Goal: Task Accomplishment & Management: Complete application form

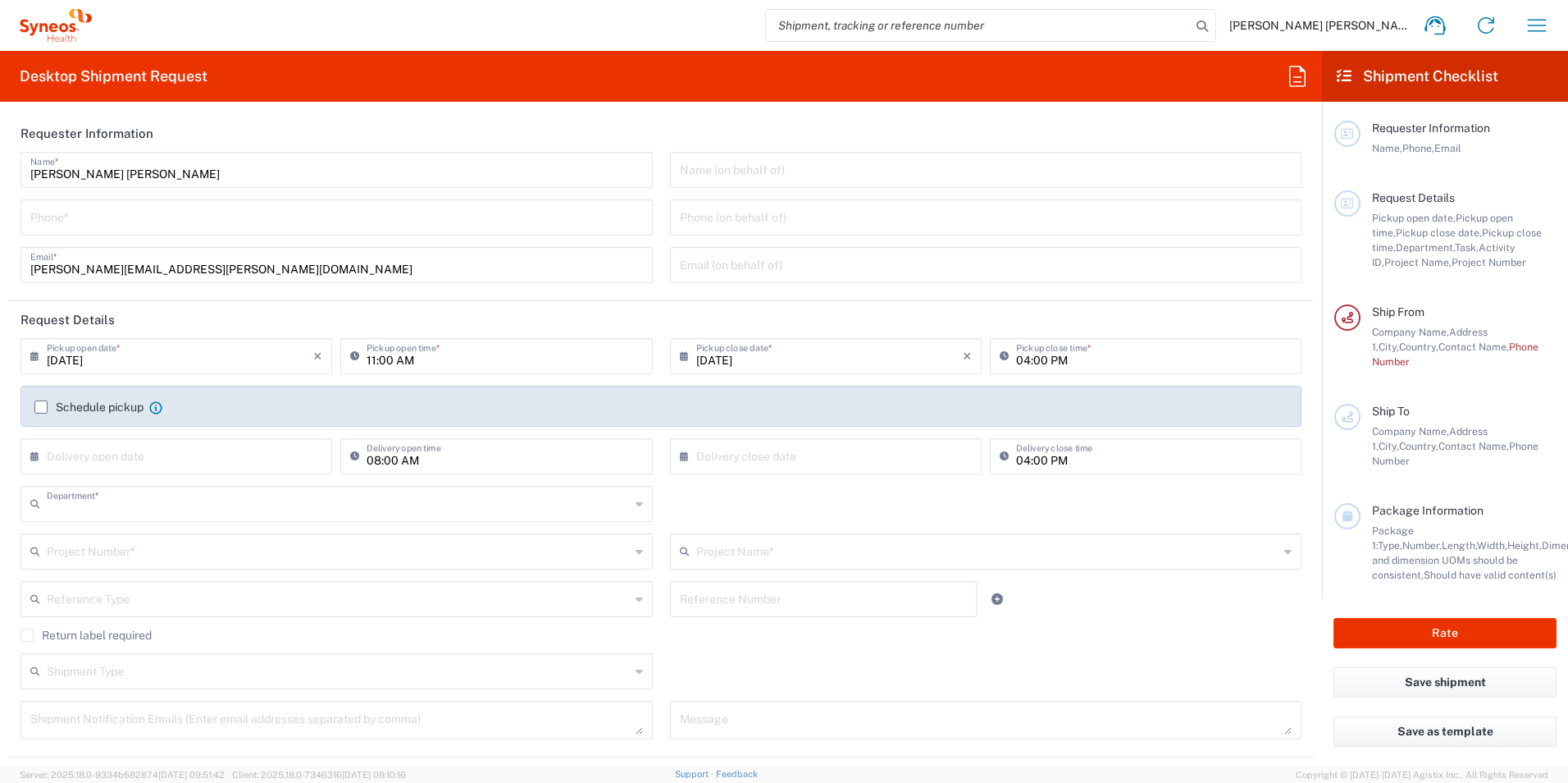
type input "3110"
type input "[GEOGRAPHIC_DATA]"
type input "Syneos Health Clinical [GEOGRAPHIC_DATA]"
click at [87, 218] on input "tel" at bounding box center [337, 216] width 612 height 29
type input "917467200"
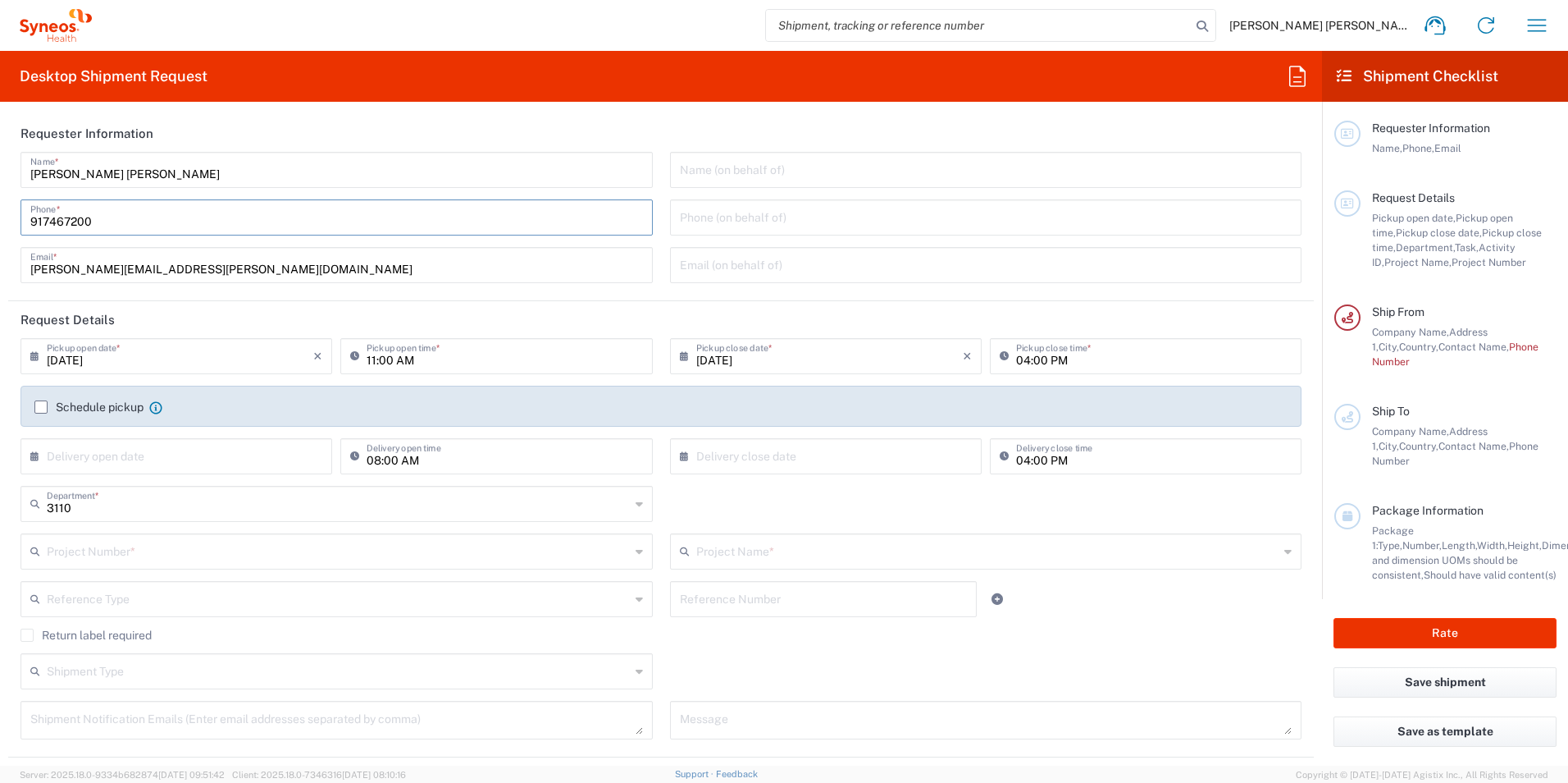
type input "[PERSON_NAME][EMAIL_ADDRESS][PERSON_NAME][DOMAIN_NAME]"
type input "7061958D"
type input "7061958D-[GEOGRAPHIC_DATA]-[GEOGRAPHIC_DATA]"
type input "917467200"
type input "[PERSON_NAME], EPE - [GEOGRAPHIC_DATA][PERSON_NAME] / 2CA-[GEOGRAPHIC_DATA]"
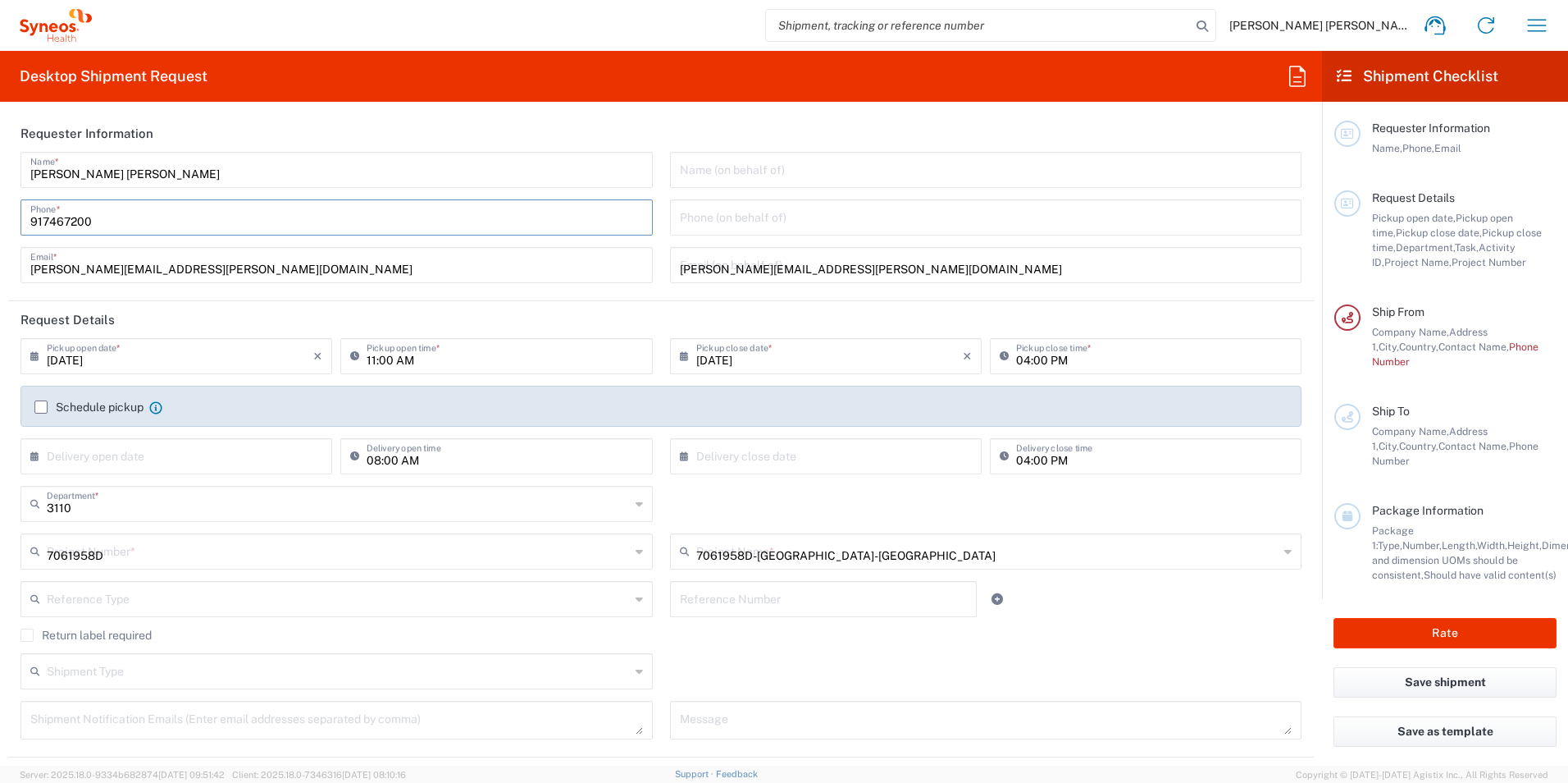
type input "Lugar de Sete [PERSON_NAME], [PERSON_NAME]"
type input "Centro Clinio Academico, (Piso 1)"
type input "Braga"
type input "[GEOGRAPHIC_DATA]"
type input "4710243"
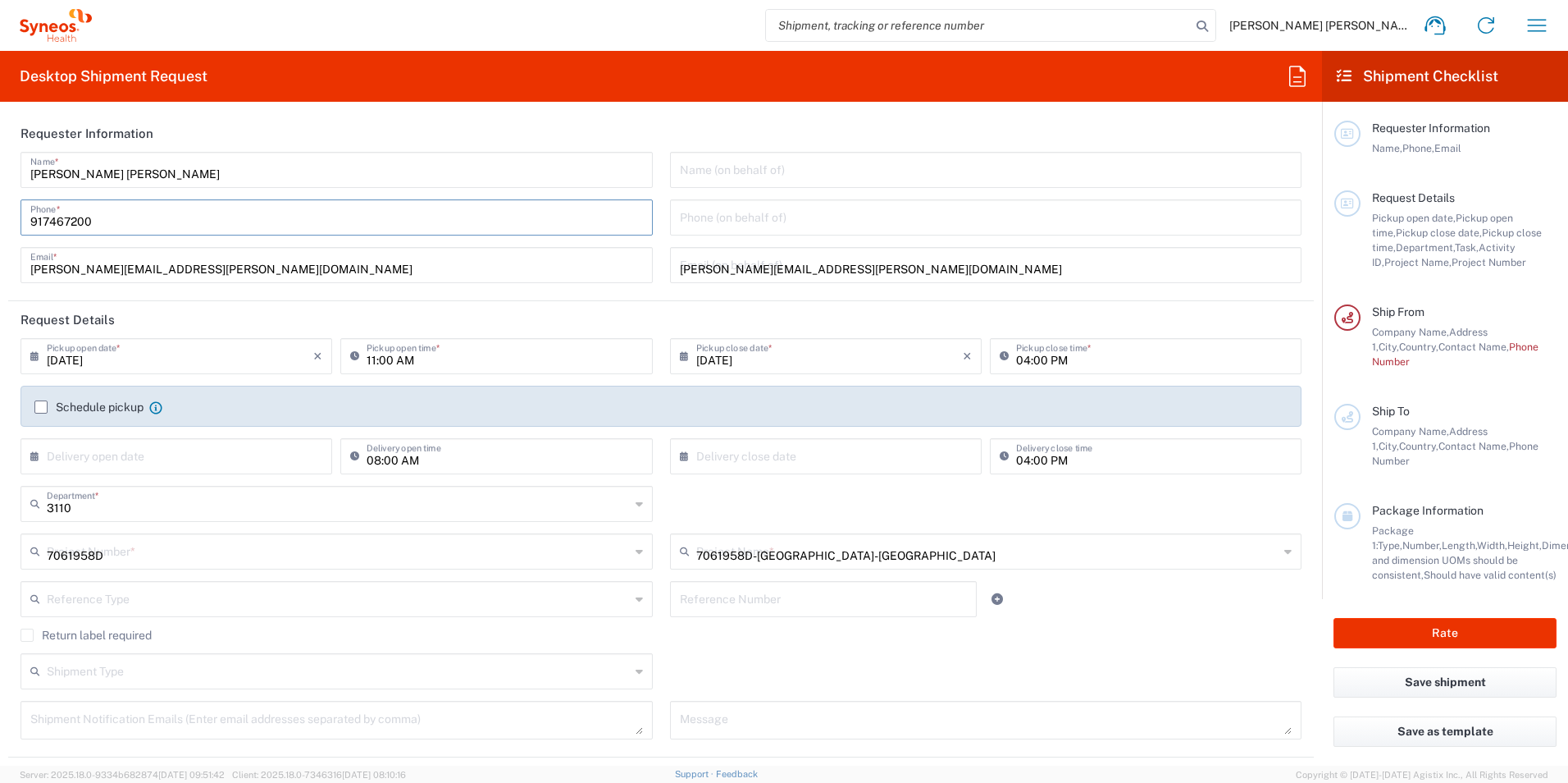
type input "[PERSON_NAME]"
type input "912494886"
type input "[PERSON_NAME][EMAIL_ADDRESS][PERSON_NAME][DOMAIN_NAME]"
type input "Sender/Shipper"
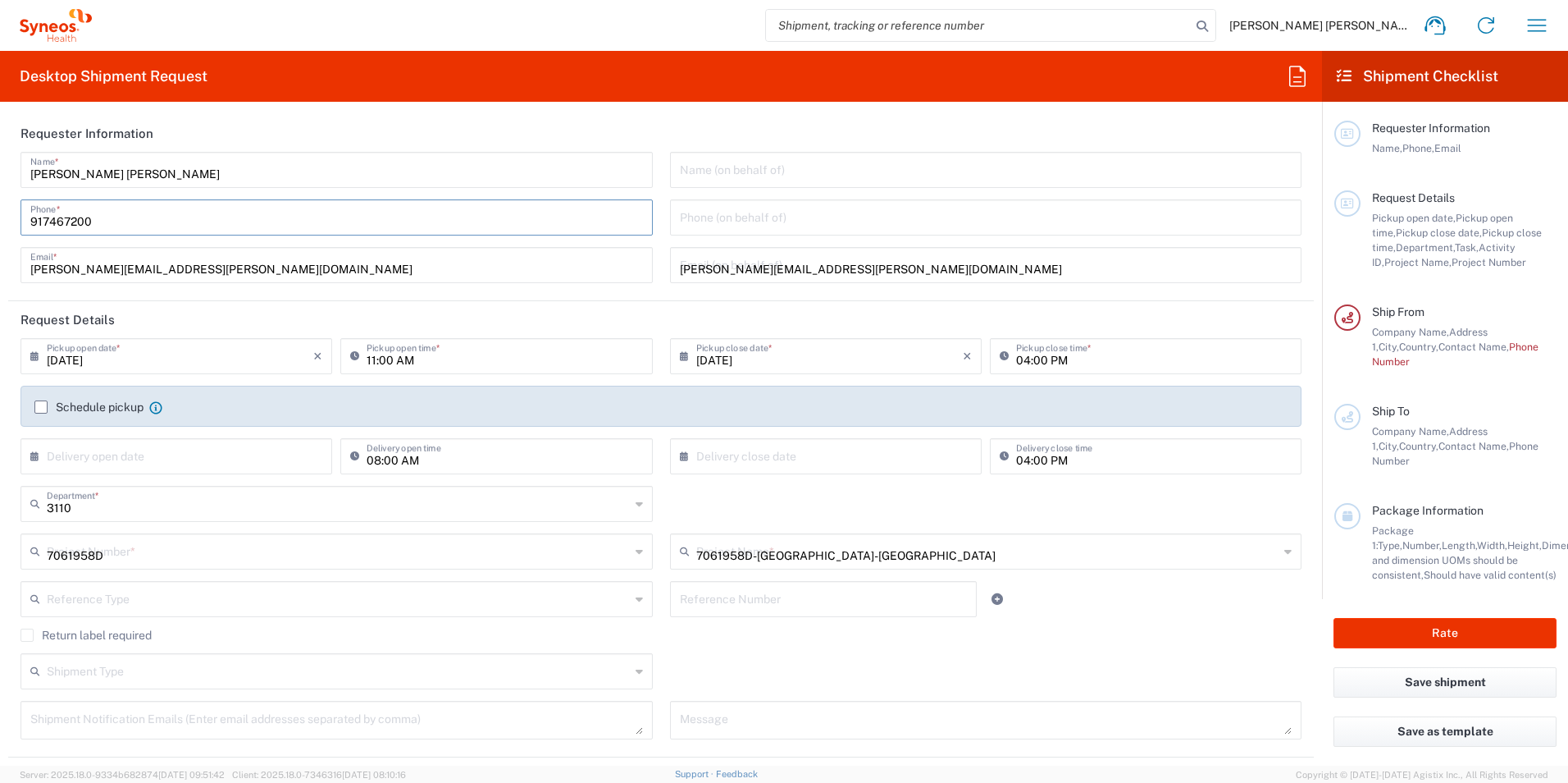
type input "Delivery Duty Paid"
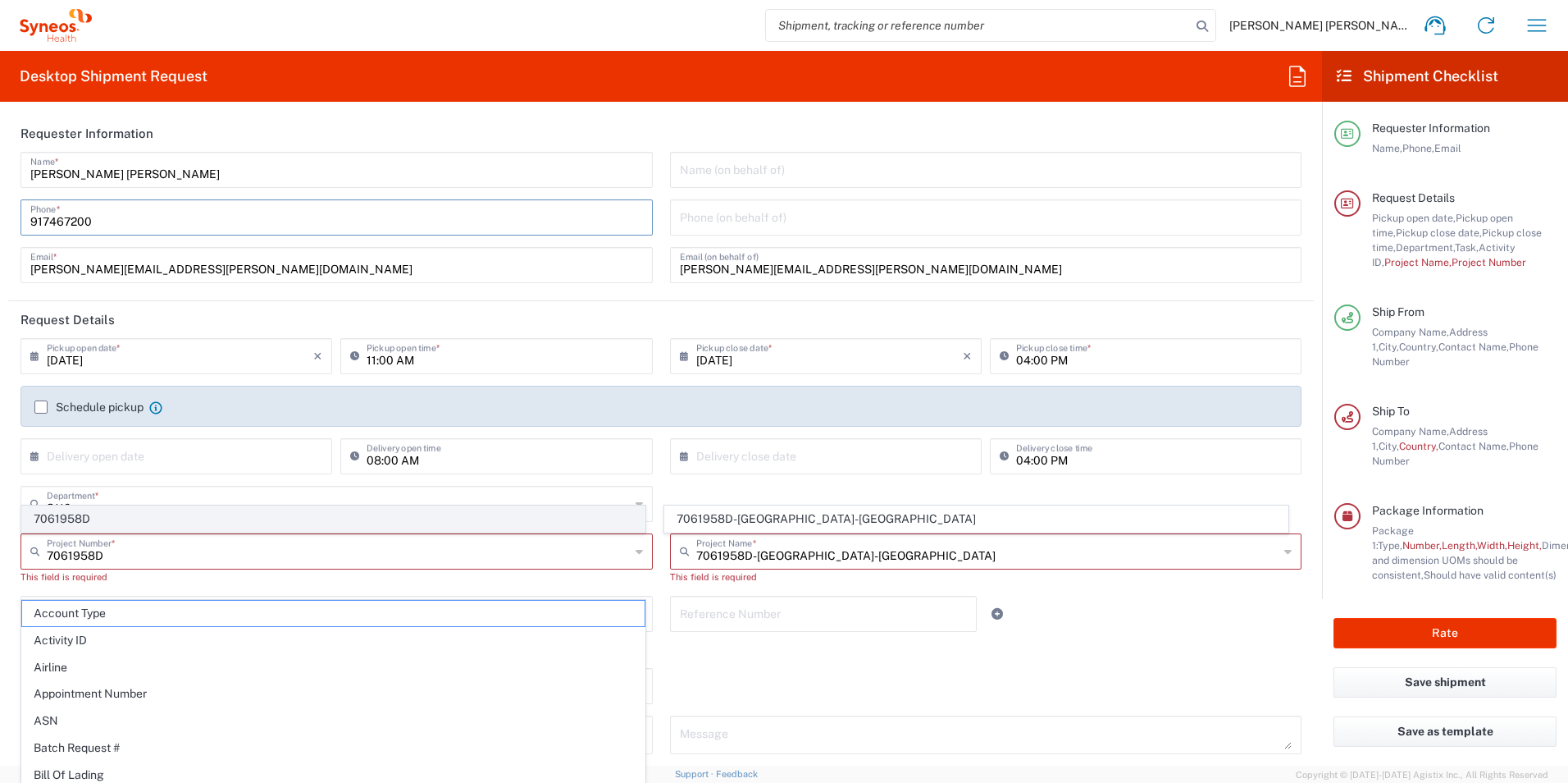
click at [91, 517] on span "7061958D" at bounding box center [333, 519] width 622 height 26
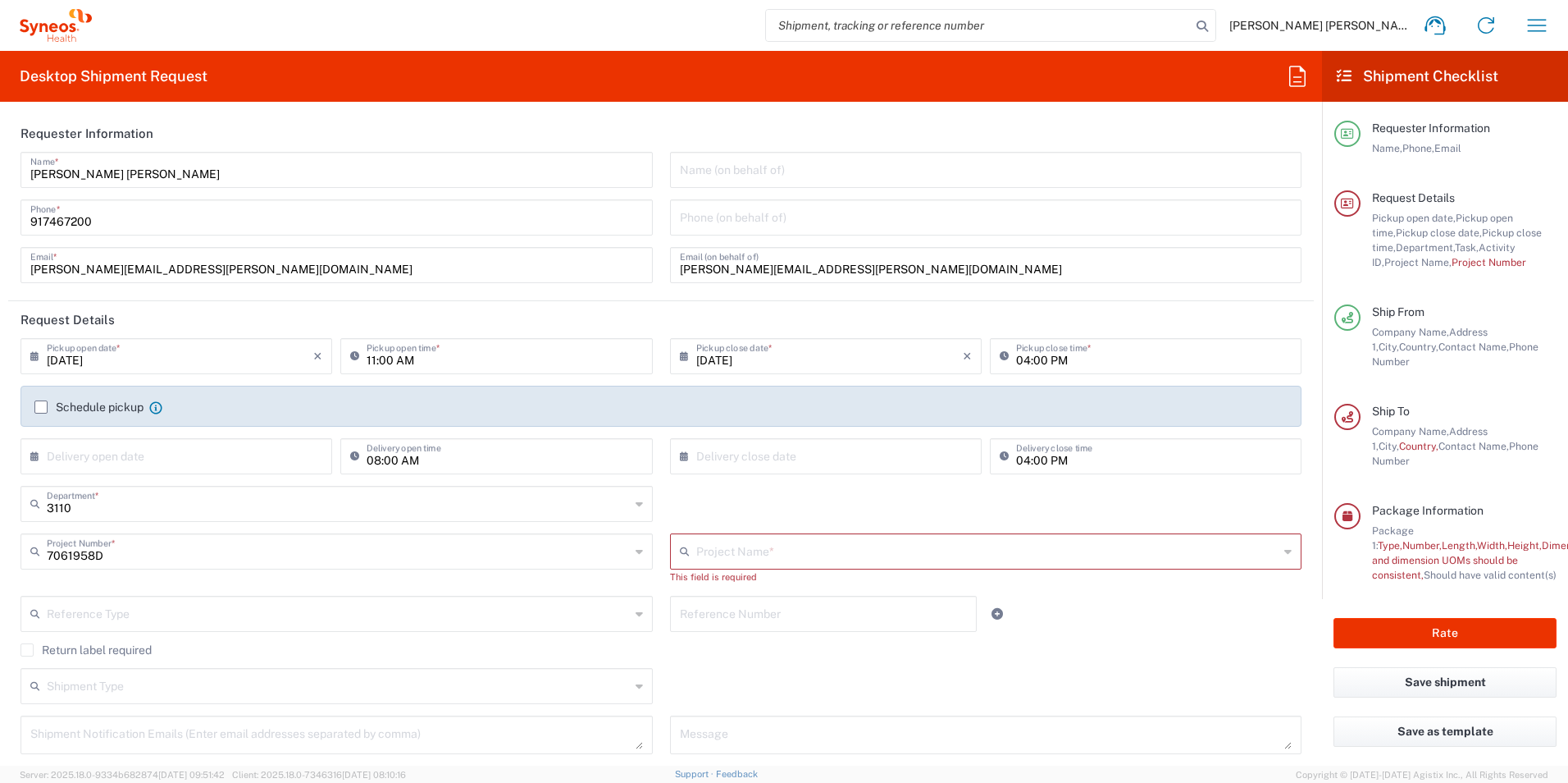
type input "7061958D-[GEOGRAPHIC_DATA]-[GEOGRAPHIC_DATA]"
click at [372, 361] on input "11:00 AM" at bounding box center [504, 354] width 275 height 29
drag, startPoint x: 403, startPoint y: 358, endPoint x: 409, endPoint y: 377, distance: 19.9
click at [403, 360] on input "16:00 AM" at bounding box center [504, 354] width 275 height 29
click at [372, 362] on input "16:00 AM" at bounding box center [504, 354] width 275 height 29
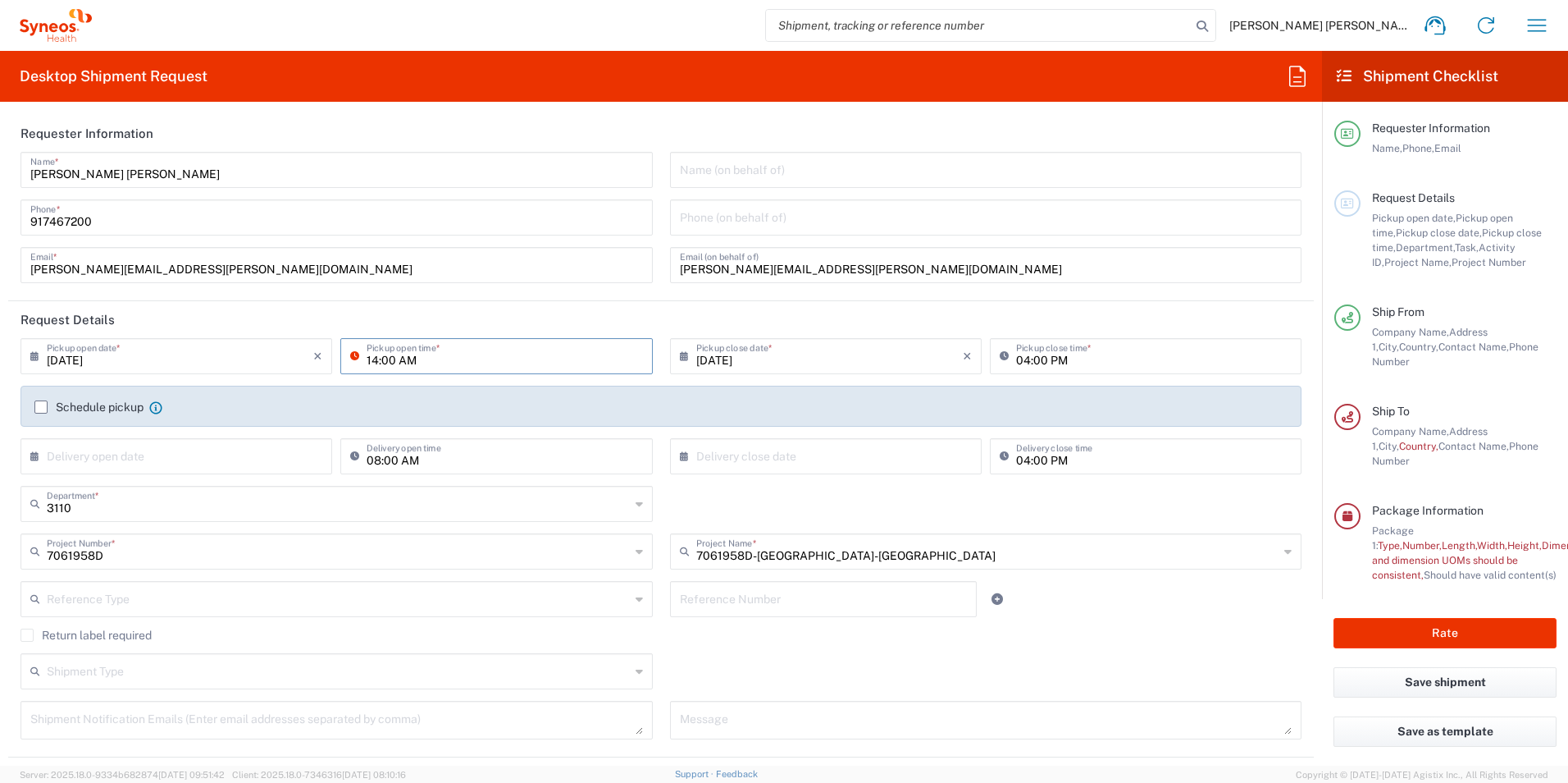
click at [397, 357] on input "14:00 AM" at bounding box center [504, 354] width 275 height 29
type input "14:00 PM"
click at [1032, 364] on input "04:00 PM" at bounding box center [1153, 354] width 275 height 29
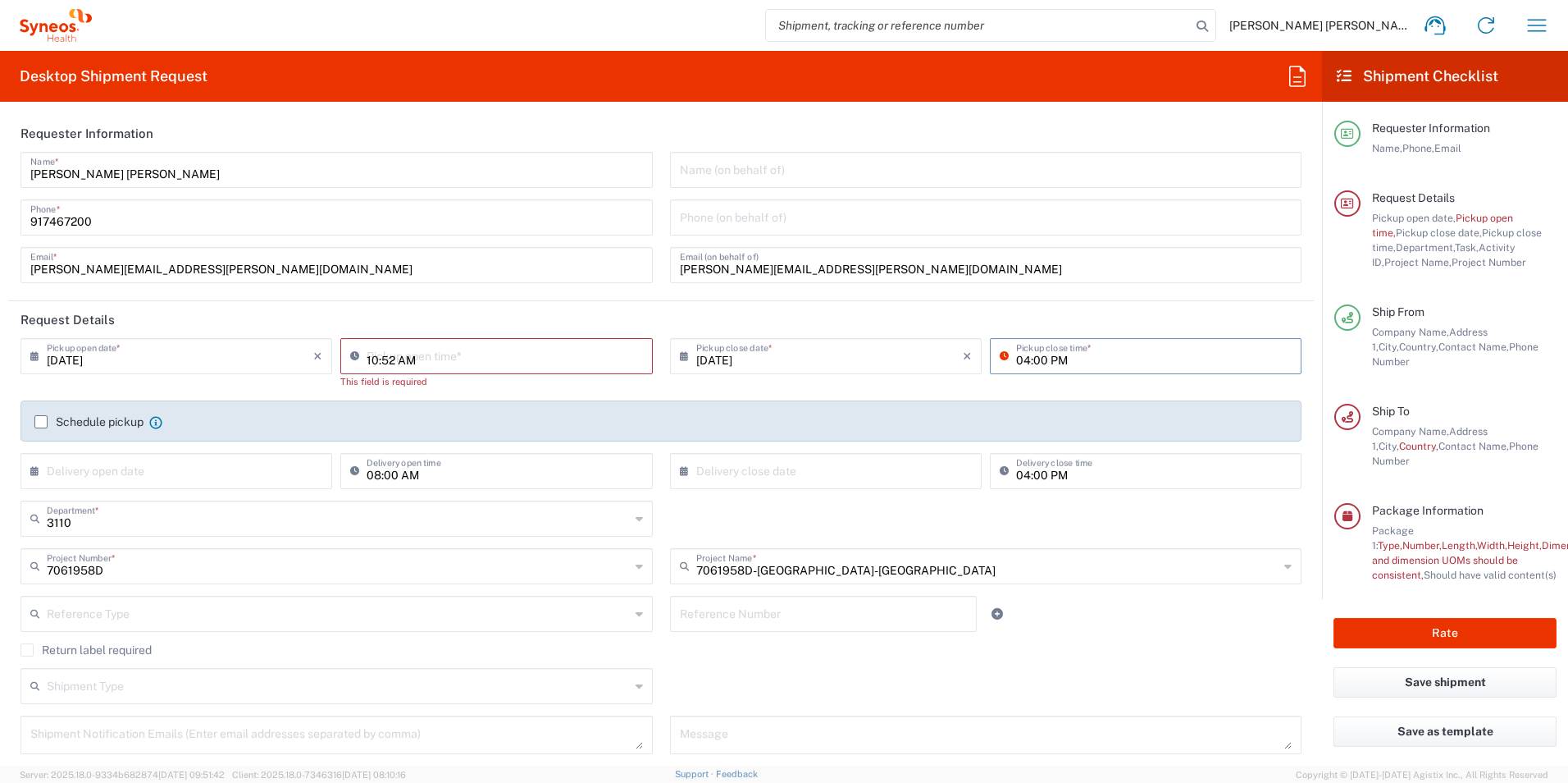
click at [378, 357] on input "10:52 AM" at bounding box center [504, 354] width 275 height 29
click at [399, 358] on input "10:52 AM" at bounding box center [504, 354] width 275 height 29
click at [367, 360] on input "10:52 AM" at bounding box center [504, 354] width 275 height 29
type input "02:00 PM"
click at [1072, 363] on input "04:00 PM" at bounding box center [1153, 354] width 275 height 29
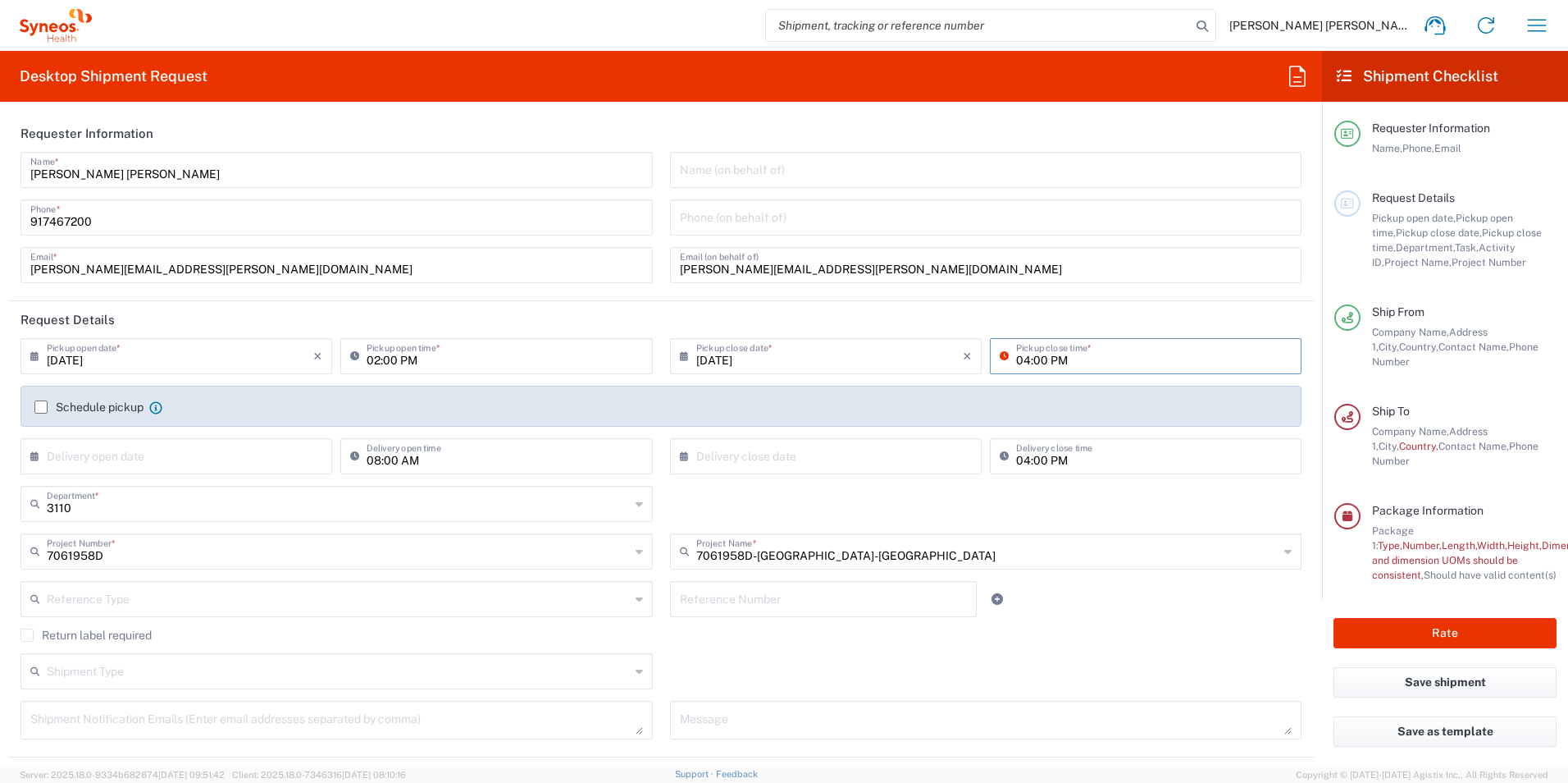
click at [40, 401] on label "Schedule pickup" at bounding box center [89, 406] width 109 height 13
click at [41, 407] on input "Schedule pickup" at bounding box center [41, 407] width 0 height 0
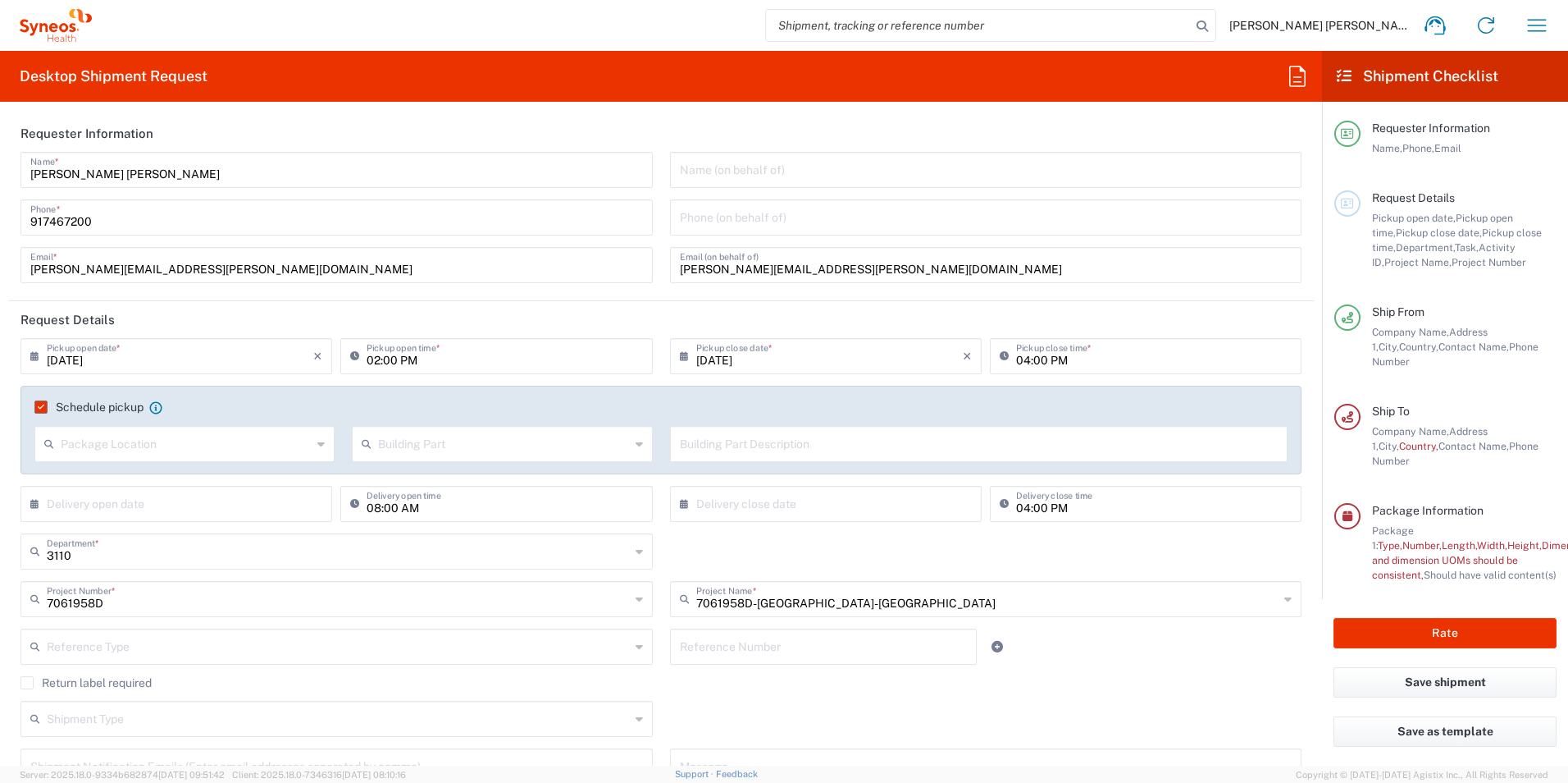
click at [829, 685] on agx-checkbox-control "Return label required" at bounding box center [661, 683] width 1281 height 13
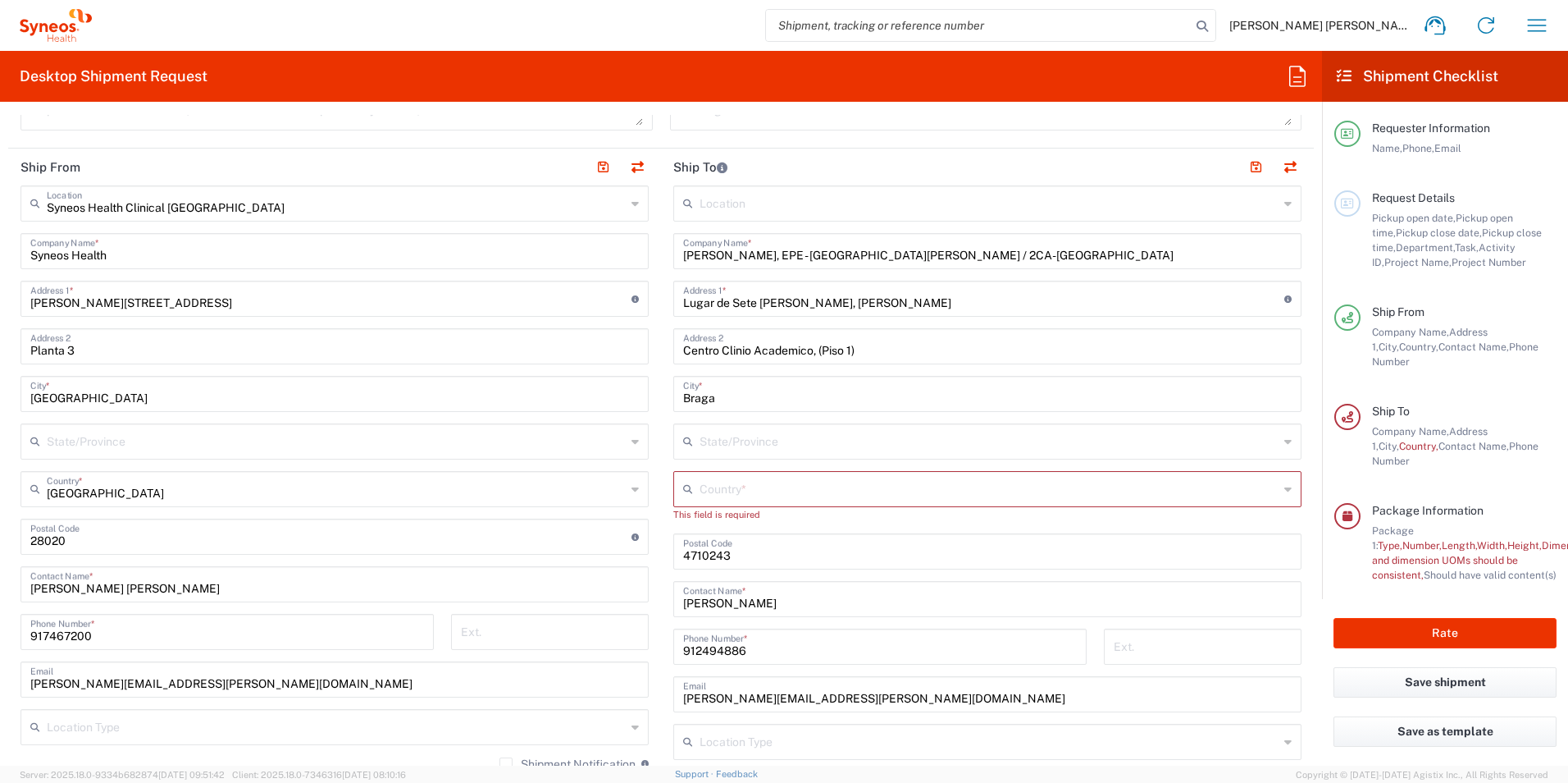
scroll to position [410, 0]
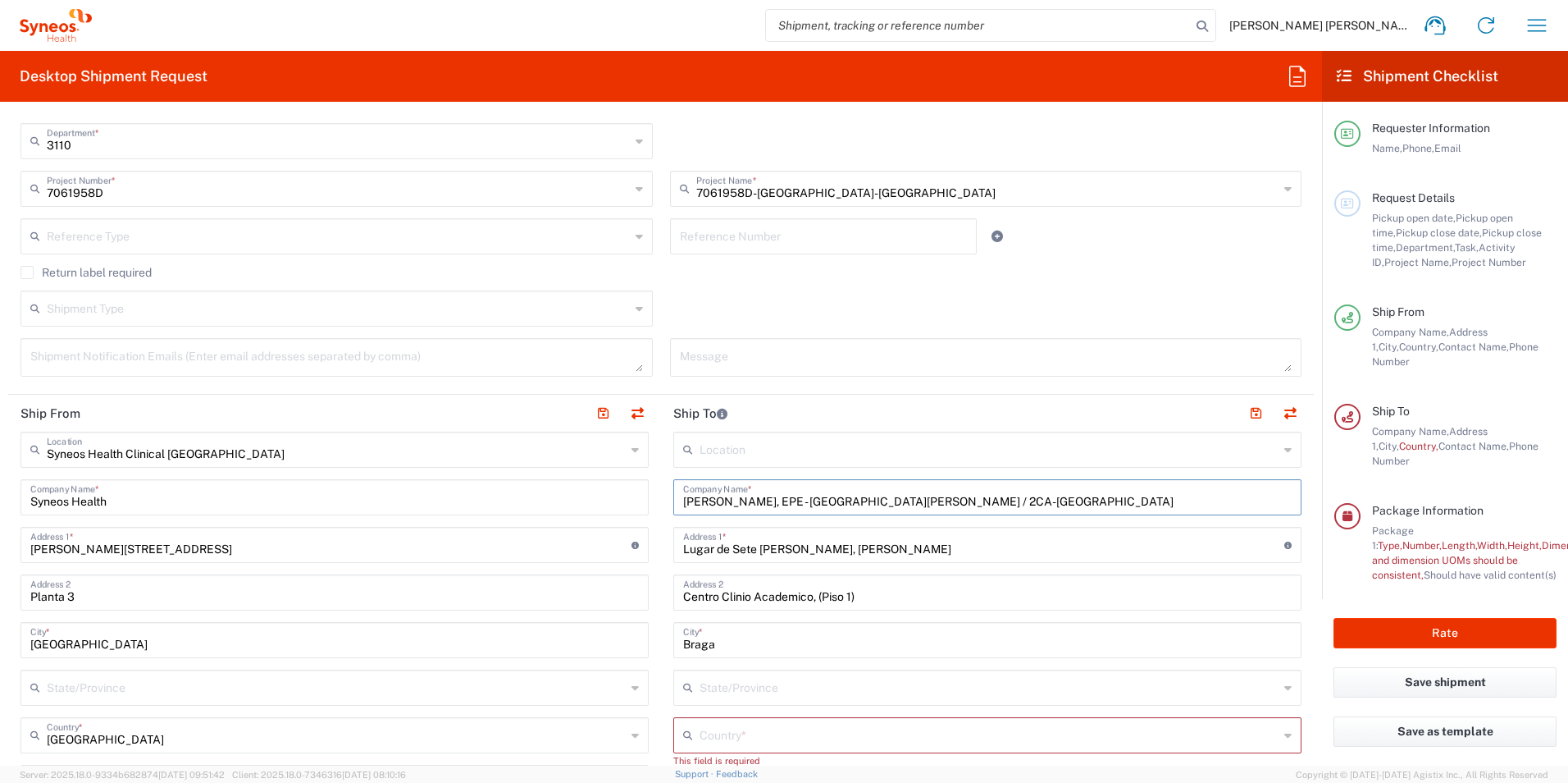
drag, startPoint x: 1006, startPoint y: 498, endPoint x: 963, endPoint y: 507, distance: 43.9
click at [1005, 498] on input "[PERSON_NAME], EPE - [GEOGRAPHIC_DATA][PERSON_NAME] / 2CA-[GEOGRAPHIC_DATA]" at bounding box center [987, 495] width 609 height 29
drag, startPoint x: 861, startPoint y: 507, endPoint x: 705, endPoint y: 502, distance: 156.1
click at [673, 496] on div "[PERSON_NAME], EPE - [GEOGRAPHIC_DATA][PERSON_NAME] / 2CA-[PERSON_NAME] Company…" at bounding box center [987, 497] width 628 height 36
paste input "Hospital Quironsalud [GEOGRAPHIC_DATA]"
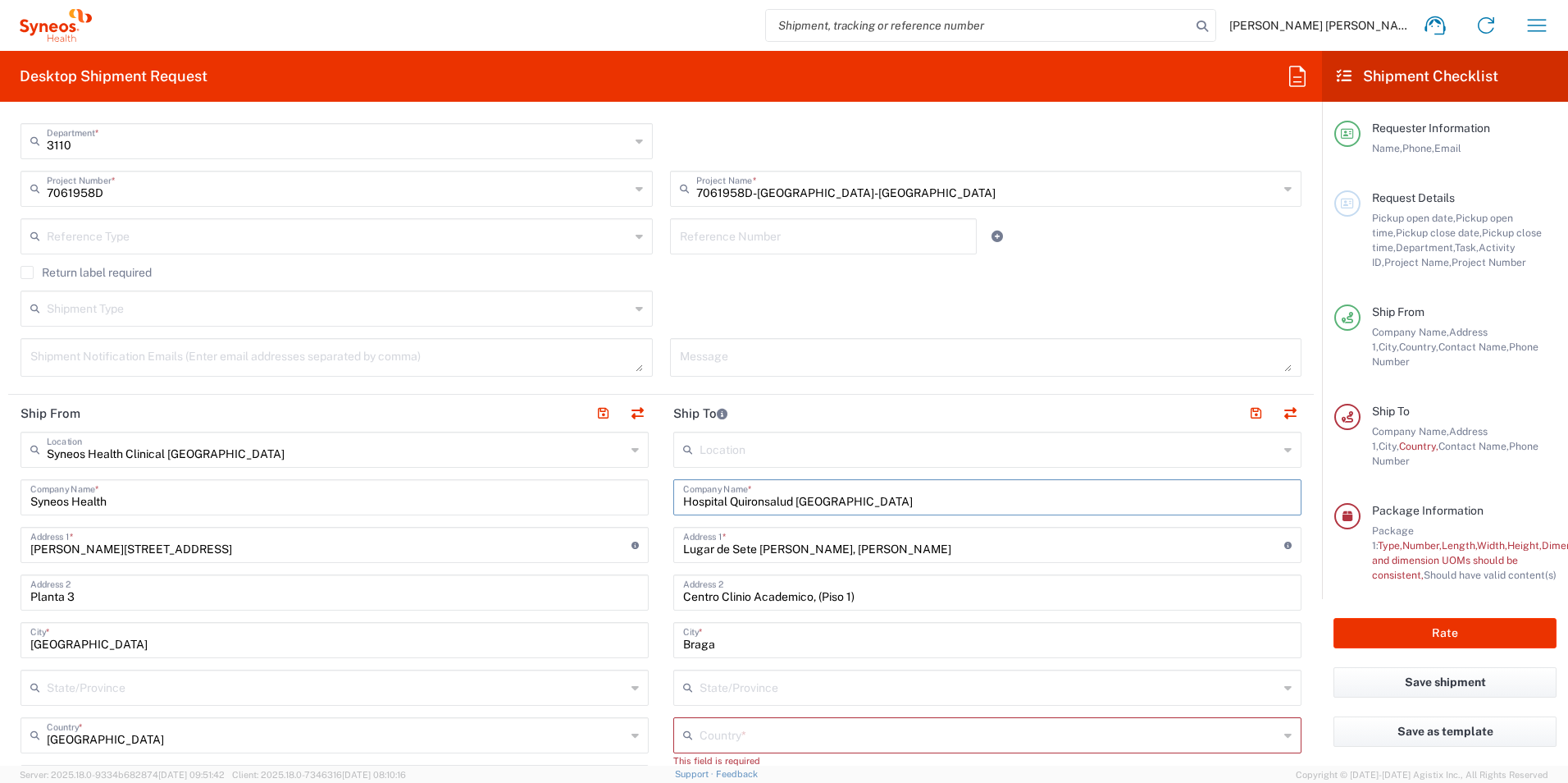
type input "Hospital Quironsalud [GEOGRAPHIC_DATA]"
drag, startPoint x: 809, startPoint y: 554, endPoint x: 719, endPoint y: 551, distance: 90.0
click at [673, 545] on div "Lugar de Sete [PERSON_NAME], [PERSON_NAME] Address 1 * For cross streets use st…" at bounding box center [987, 544] width 628 height 36
paste input "[STREET_ADDRESS][PERSON_NAME]"
type input "[STREET_ADDRESS][PERSON_NAME]"
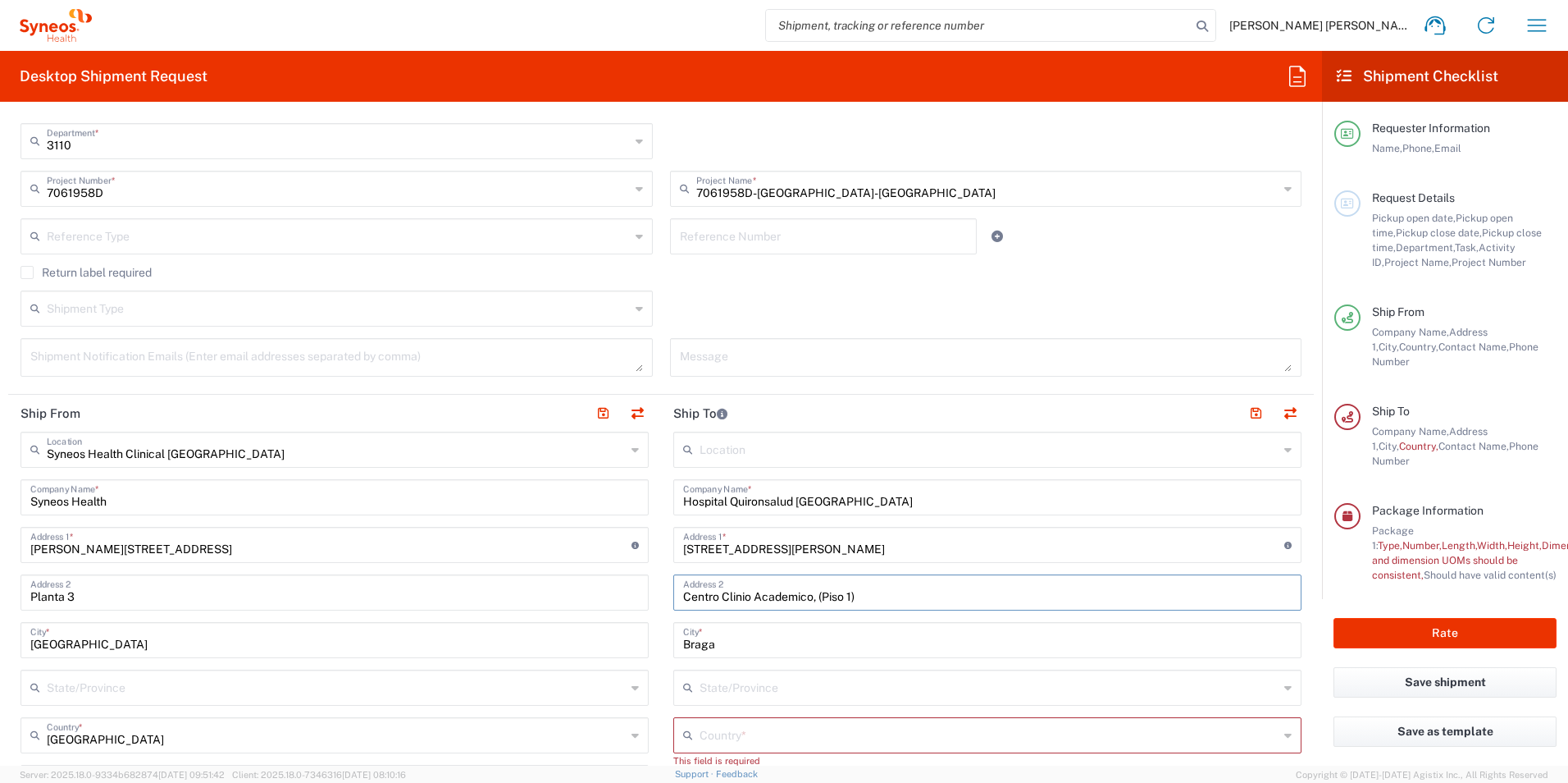
drag, startPoint x: 859, startPoint y: 593, endPoint x: 676, endPoint y: 594, distance: 183.0
click at [676, 594] on div "Centro Clinio Academico, (Piso 1) Address 2" at bounding box center [987, 592] width 628 height 36
paste input "Servicio de Neurología, Planta 3"
type input "Servicio de Neurología, Planta 3"
click at [785, 644] on input "Braga" at bounding box center [987, 639] width 609 height 29
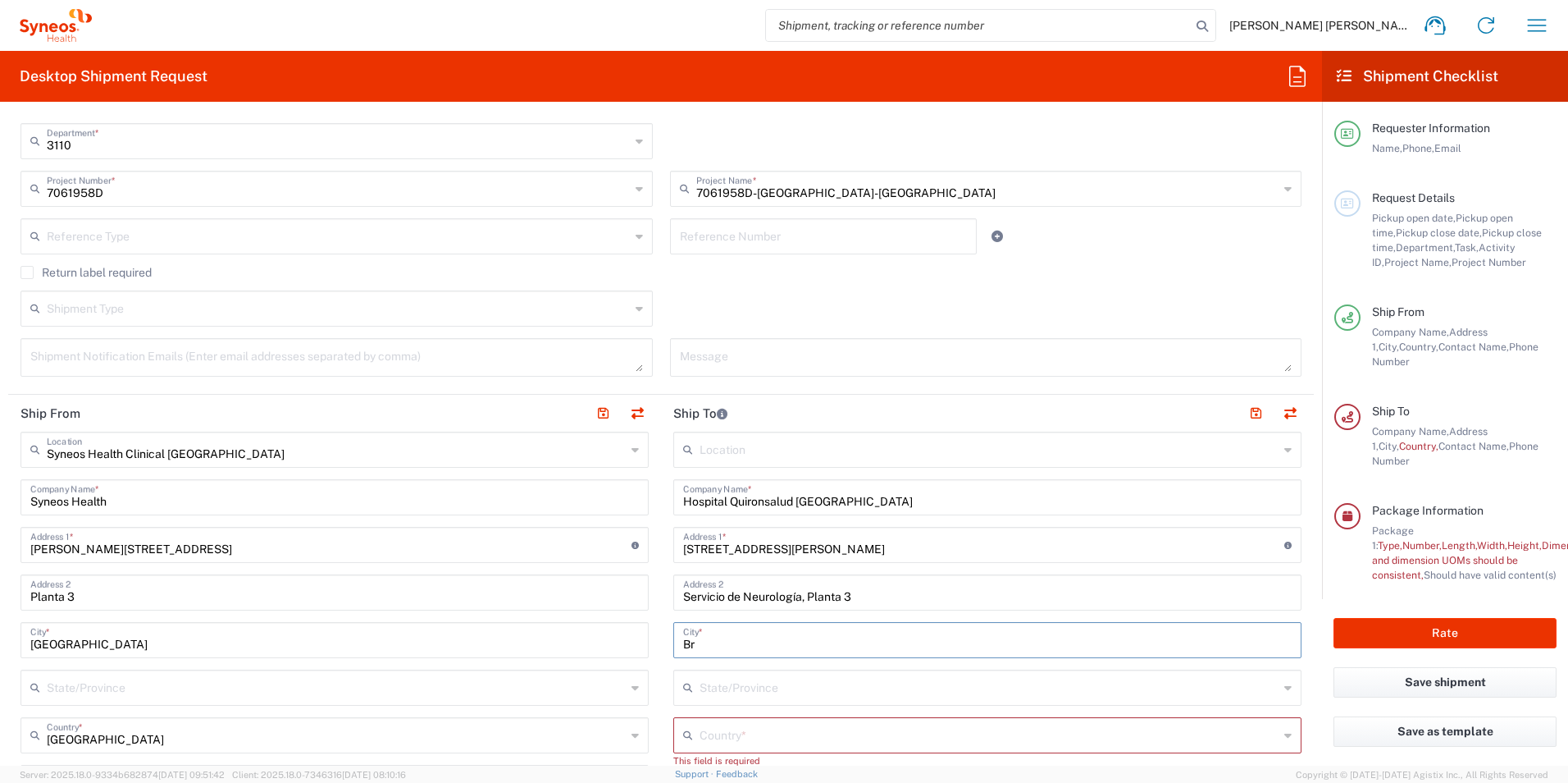
type input "B"
click at [816, 681] on input "text" at bounding box center [988, 685] width 579 height 29
click at [704, 644] on input "POZUELO [PERSON_NAME]" at bounding box center [987, 639] width 609 height 29
click at [690, 645] on input "POZUELO [PERSON_NAME]" at bounding box center [987, 639] width 609 height 29
type input "Pozuelo [PERSON_NAME]"
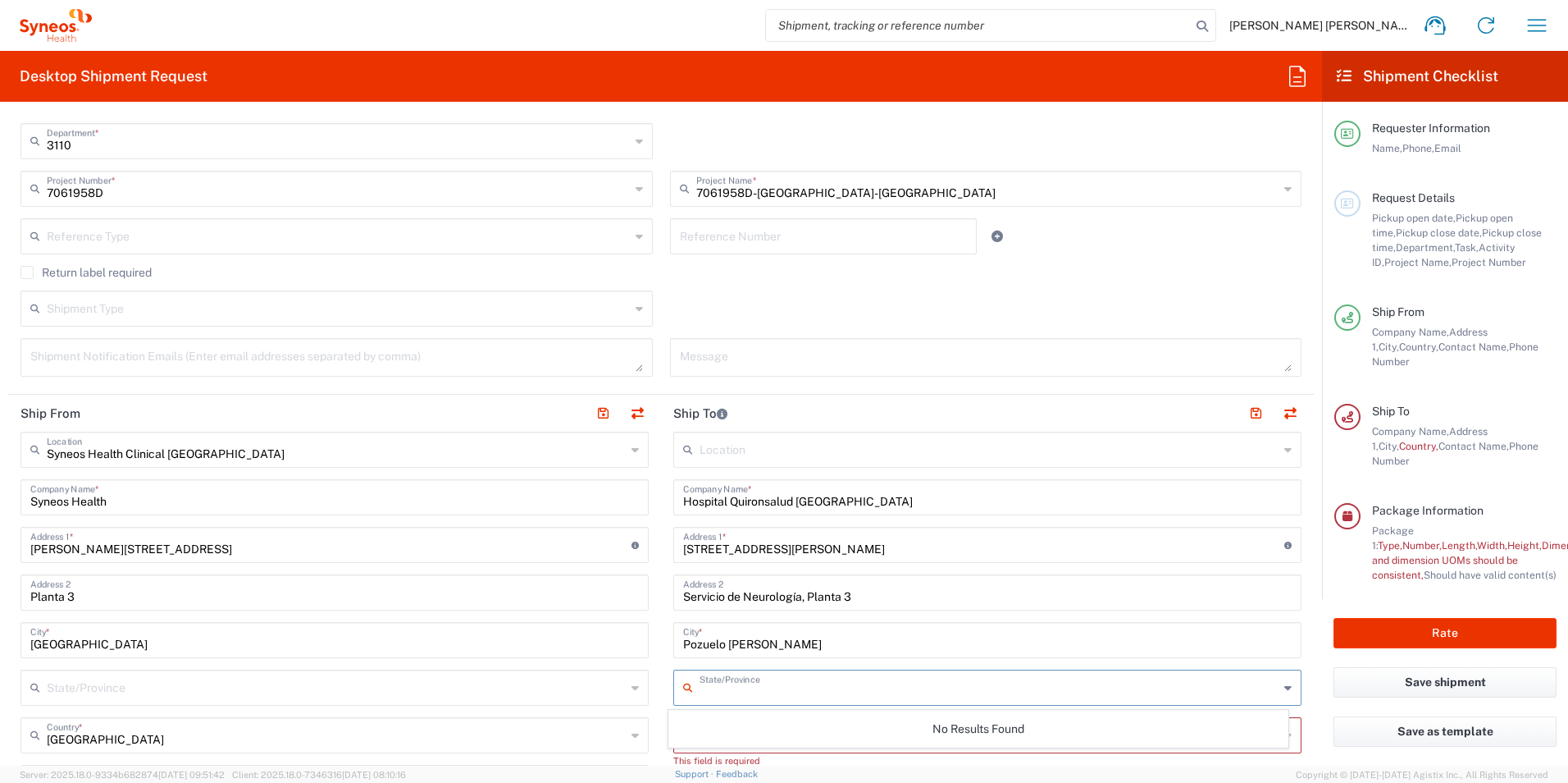
click at [778, 691] on input "text" at bounding box center [988, 685] width 579 height 29
click at [718, 689] on input "text" at bounding box center [988, 685] width 579 height 29
click at [1306, 603] on form "Requester Information [PERSON_NAME] [PERSON_NAME] Name * [PHONE_NUMBER] Phone *…" at bounding box center [660, 440] width 1321 height 651
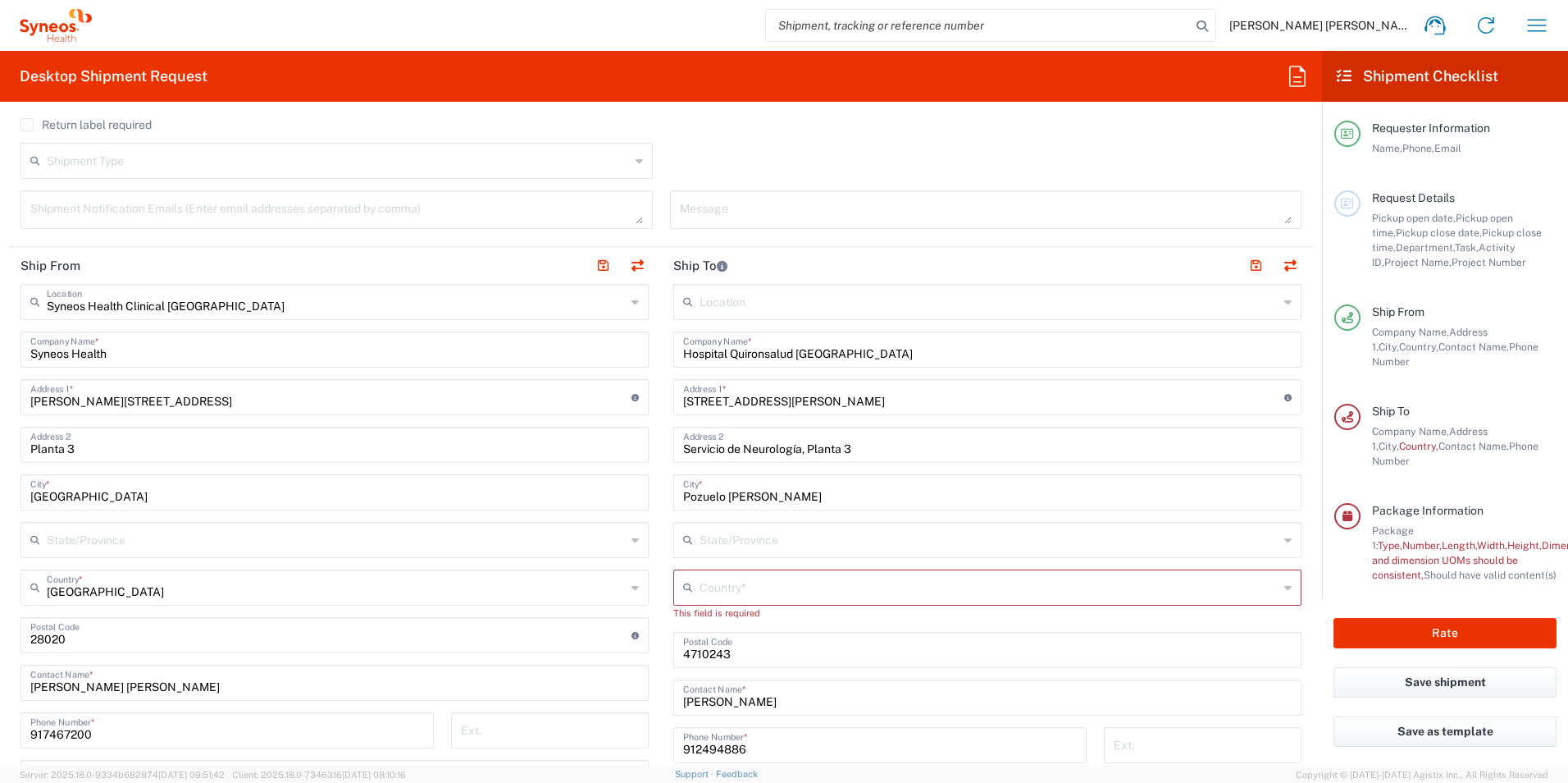
scroll to position [657, 0]
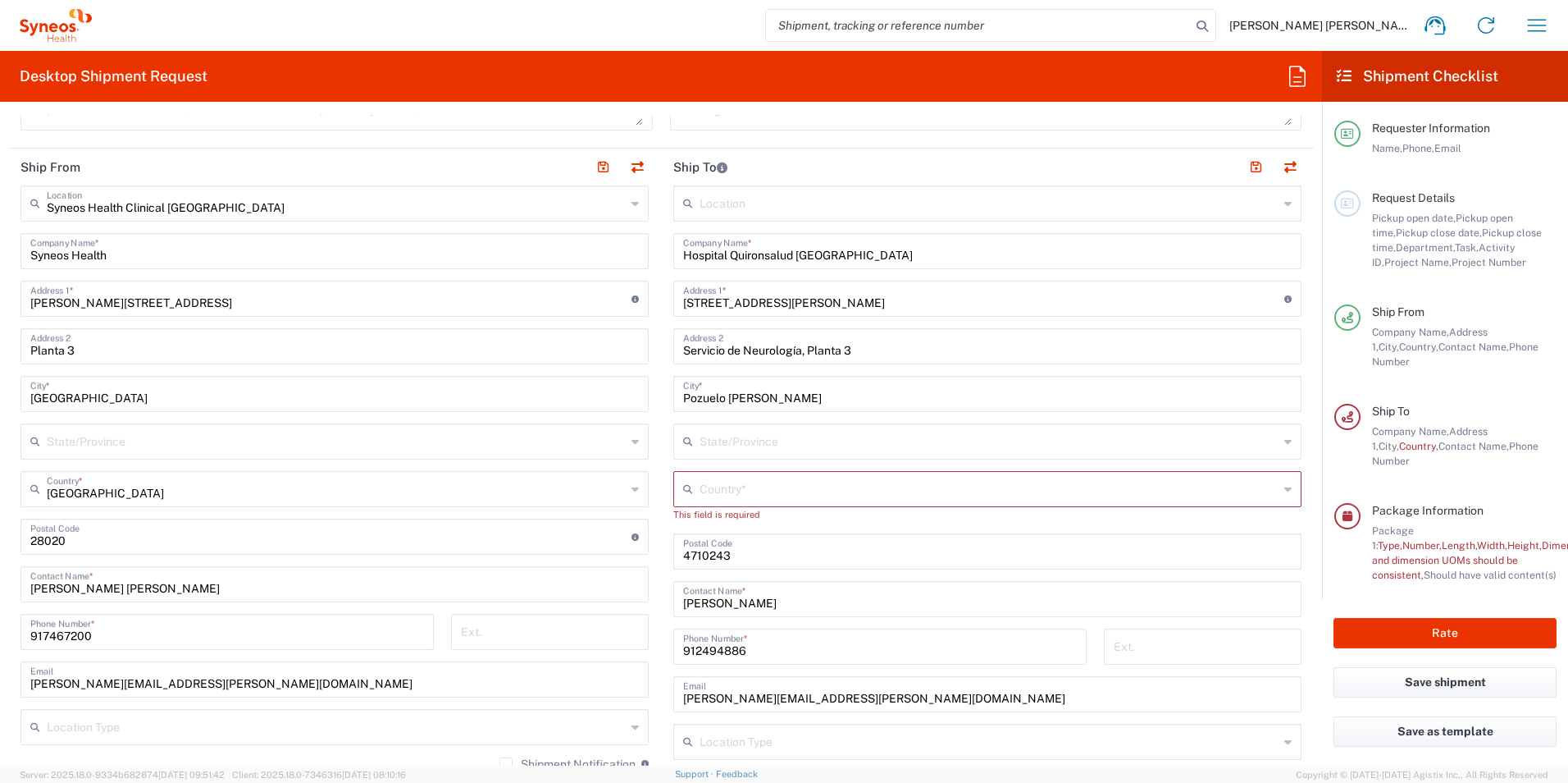
click at [781, 502] on div "Country *" at bounding box center [987, 489] width 628 height 36
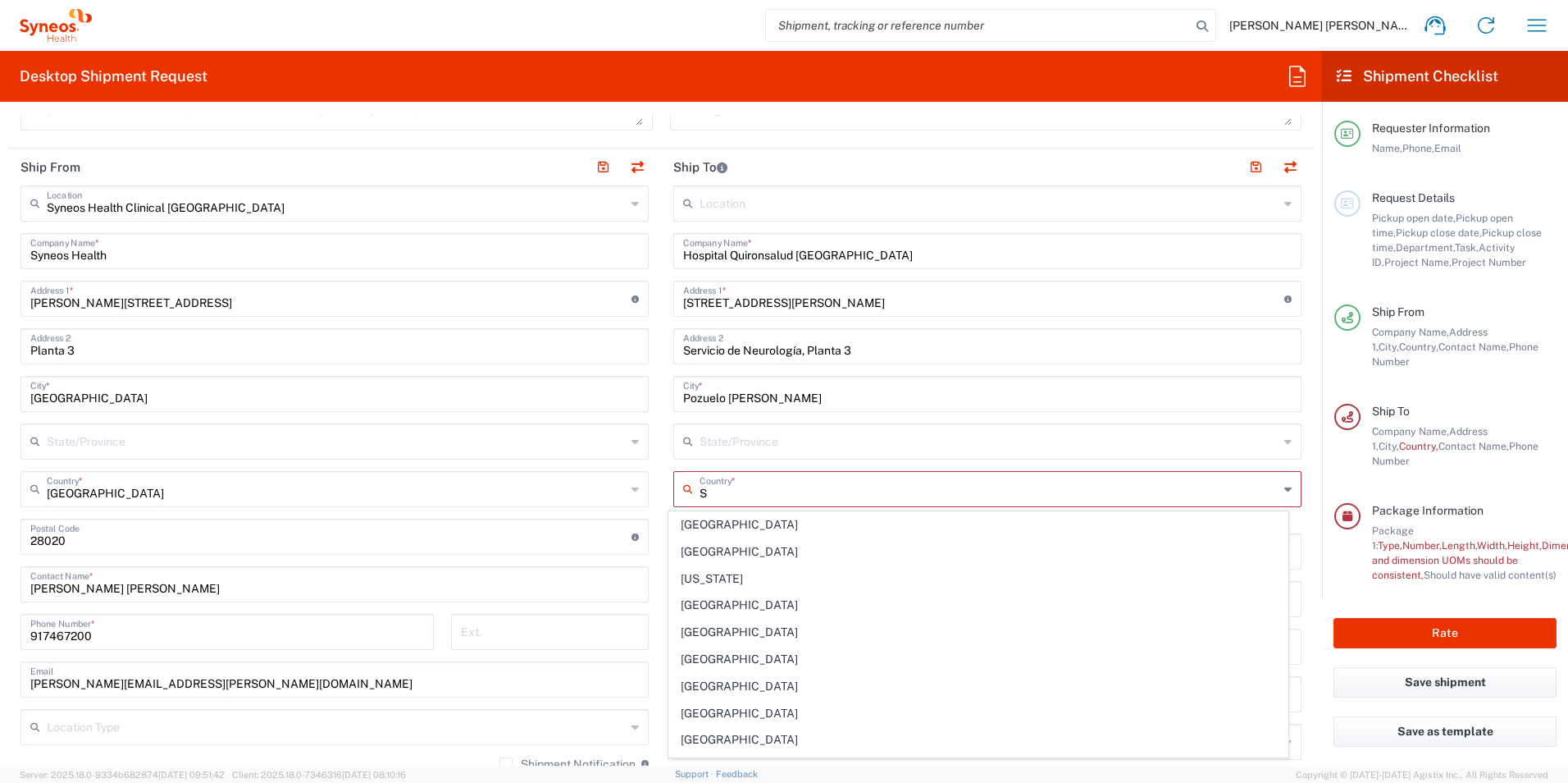
click at [708, 495] on input "S" at bounding box center [988, 488] width 579 height 29
type input "[GEOGRAPHIC_DATA]"
type input "Europe"
type input "50184989R-[PERSON_NAME] [PERSON_NAME]"
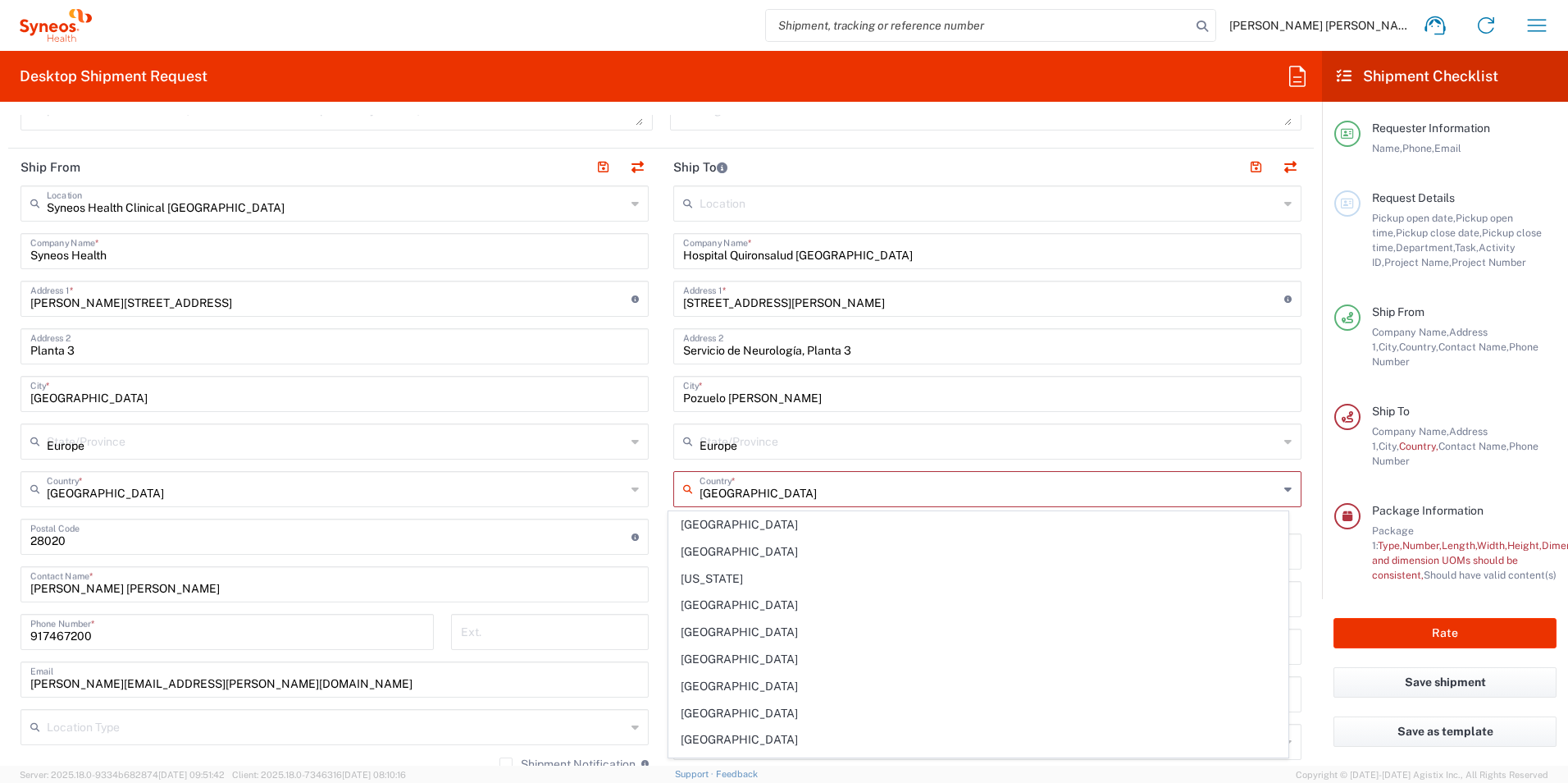
click at [730, 447] on input "Europe" at bounding box center [988, 440] width 579 height 29
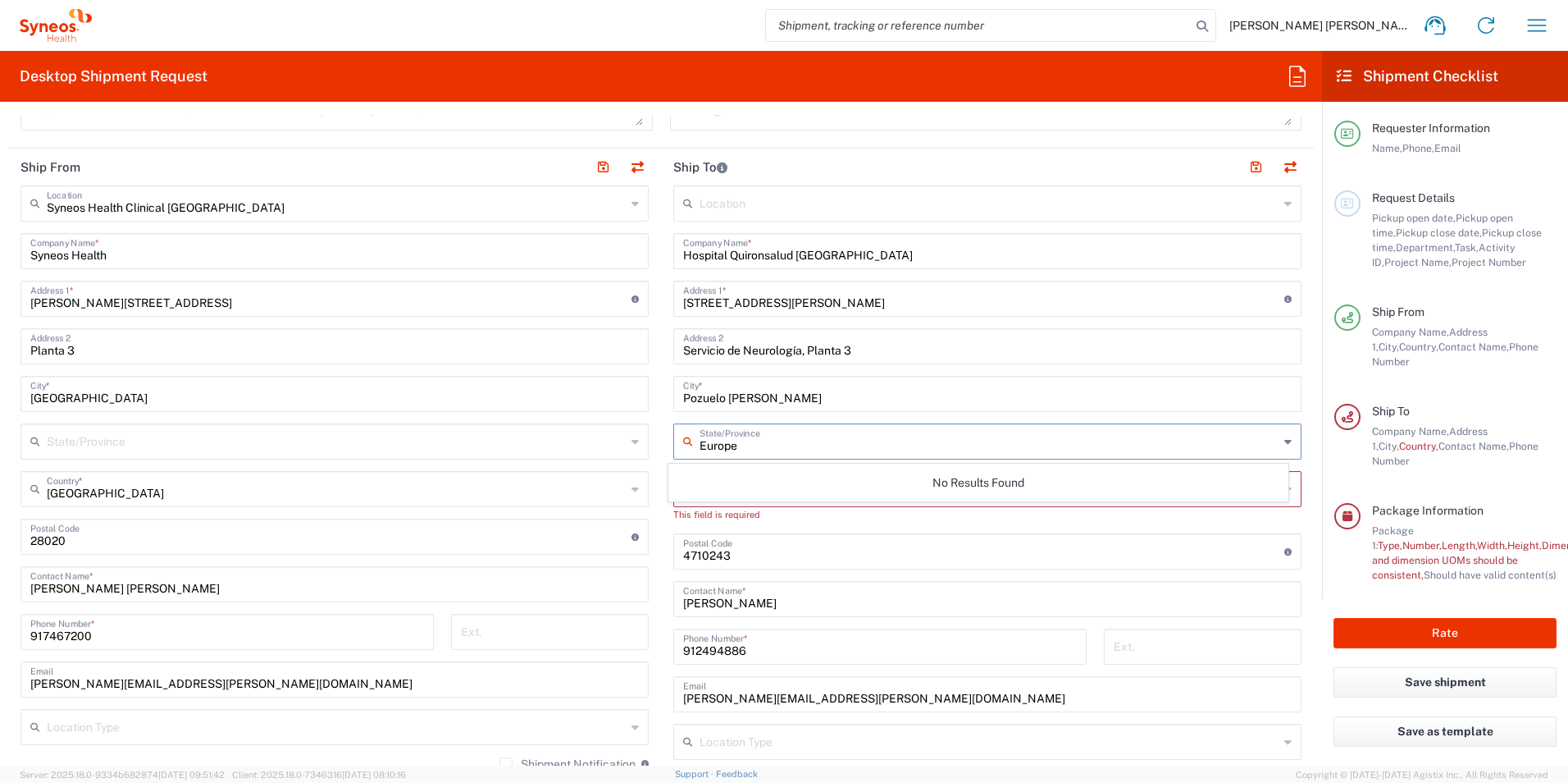
drag, startPoint x: 732, startPoint y: 447, endPoint x: 692, endPoint y: 447, distance: 40.0
click at [692, 447] on div "Europe State/Province" at bounding box center [987, 442] width 628 height 36
type input "m"
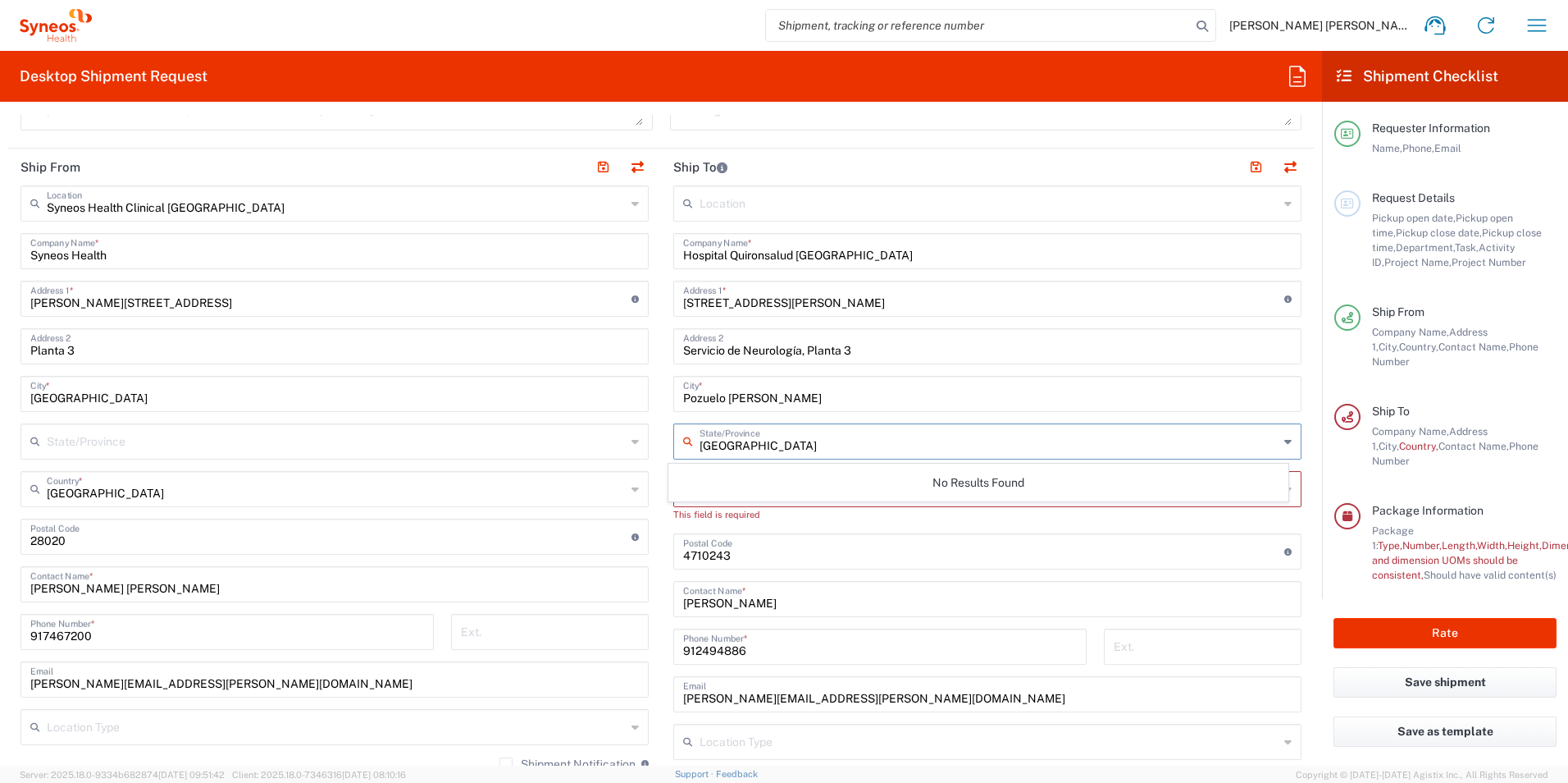
type input "[GEOGRAPHIC_DATA]"
click at [1295, 471] on main "Location [PERSON_NAME] LLC-[GEOGRAPHIC_DATA] [GEOGRAPHIC_DATA] [GEOGRAPHIC_DATA…" at bounding box center [987, 537] width 652 height 704
click at [699, 481] on input "text" at bounding box center [988, 488] width 579 height 29
click at [703, 526] on span "[GEOGRAPHIC_DATA]" at bounding box center [978, 525] width 619 height 26
type input "[GEOGRAPHIC_DATA]"
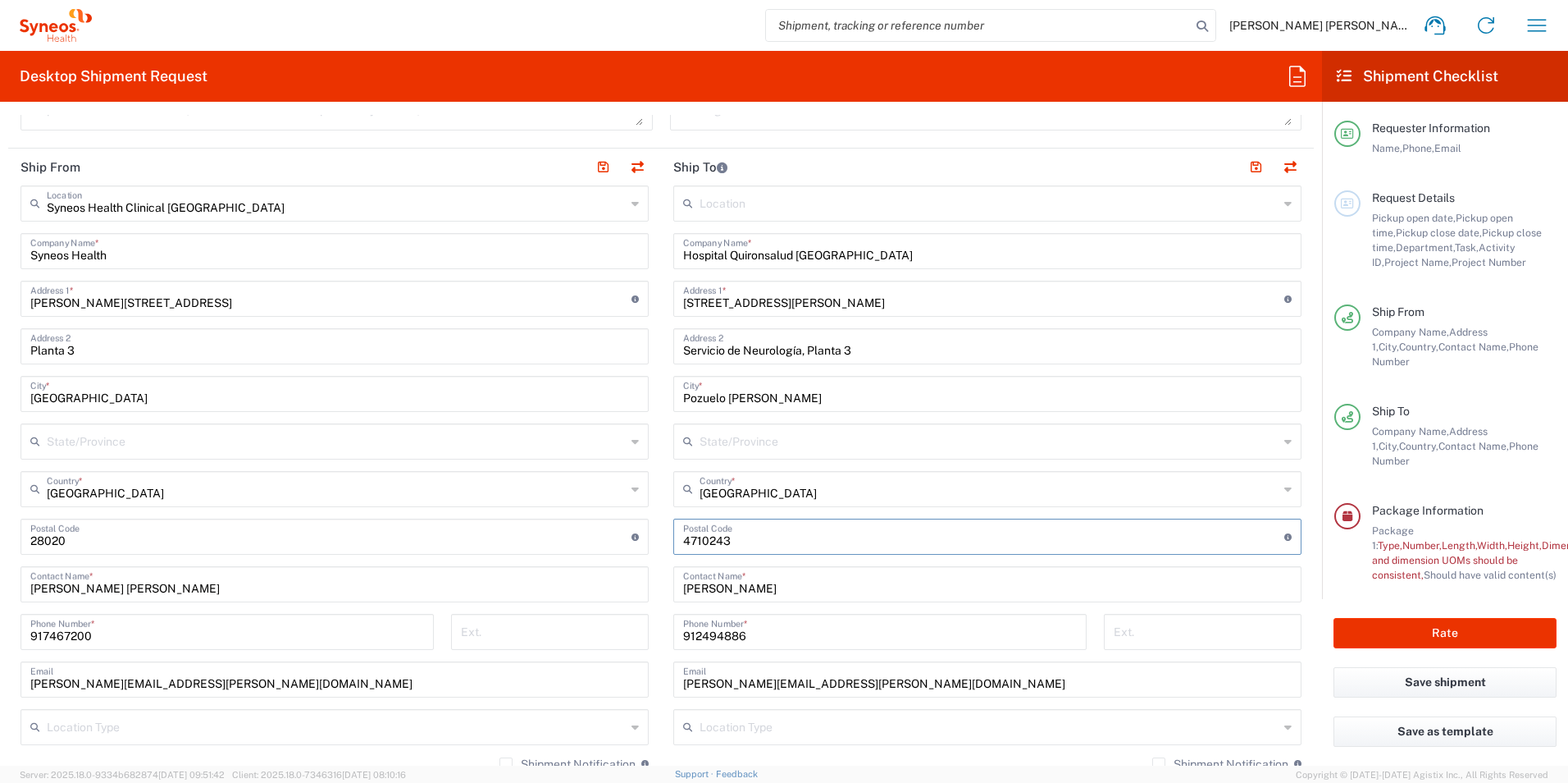
drag, startPoint x: 739, startPoint y: 536, endPoint x: 674, endPoint y: 533, distance: 65.1
click at [673, 534] on div "Postal Code Enter Postal Code here" at bounding box center [987, 536] width 628 height 36
type input "28223"
drag, startPoint x: 752, startPoint y: 587, endPoint x: 673, endPoint y: 589, distance: 79.0
click at [673, 589] on div "[PERSON_NAME] Contact Name *" at bounding box center [987, 584] width 628 height 36
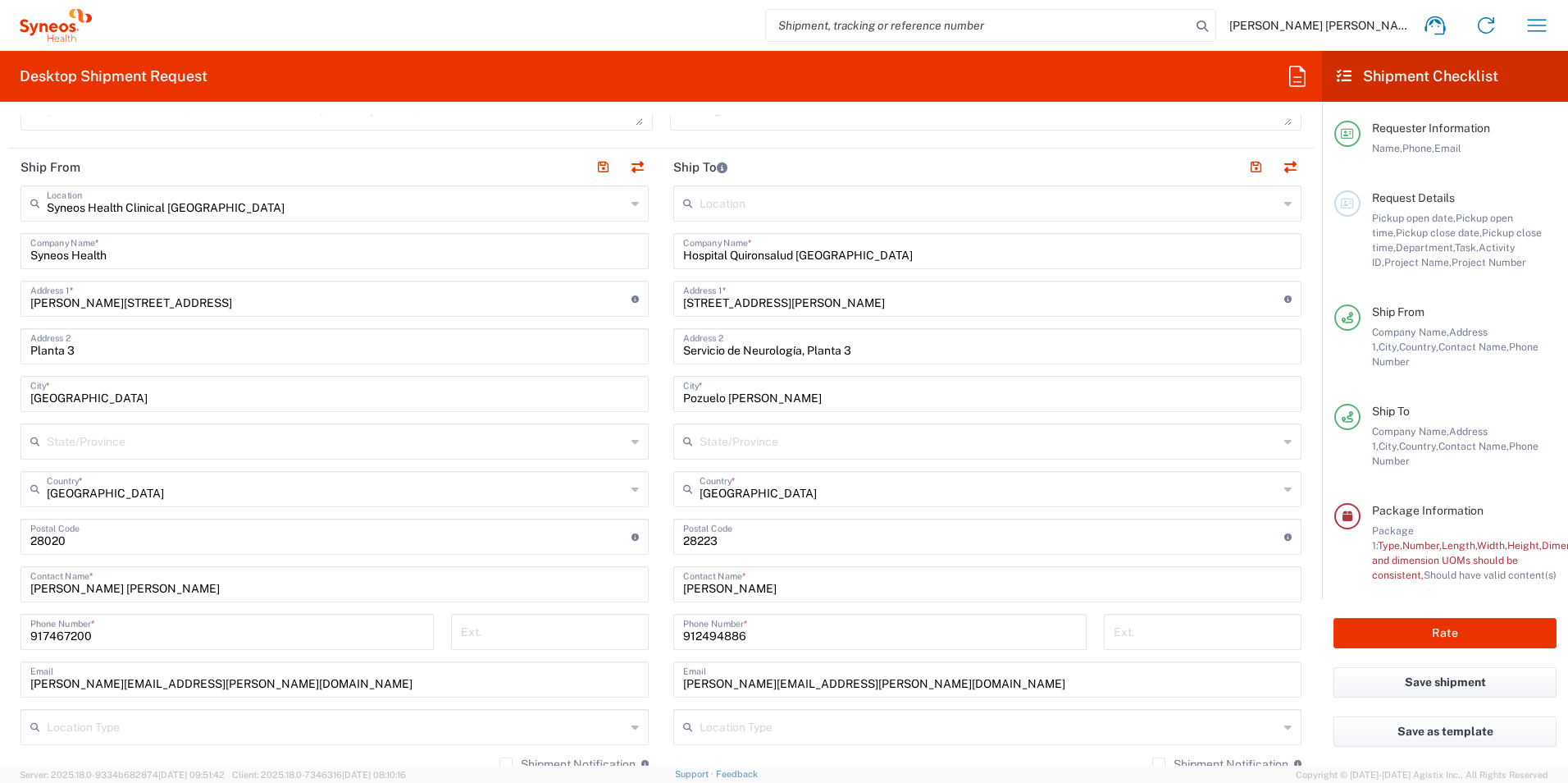
click at [760, 587] on input "[PERSON_NAME]" at bounding box center [987, 582] width 609 height 29
click at [775, 587] on input "[PERSON_NAME]" at bounding box center [987, 582] width 609 height 29
click at [748, 587] on input "[PERSON_NAME]" at bounding box center [987, 582] width 609 height 29
drag, startPoint x: 746, startPoint y: 587, endPoint x: 710, endPoint y: 592, distance: 36.3
click at [665, 587] on main "Location [PERSON_NAME] LLC-[GEOGRAPHIC_DATA] [GEOGRAPHIC_DATA] [GEOGRAPHIC_DATA…" at bounding box center [987, 529] width 652 height 689
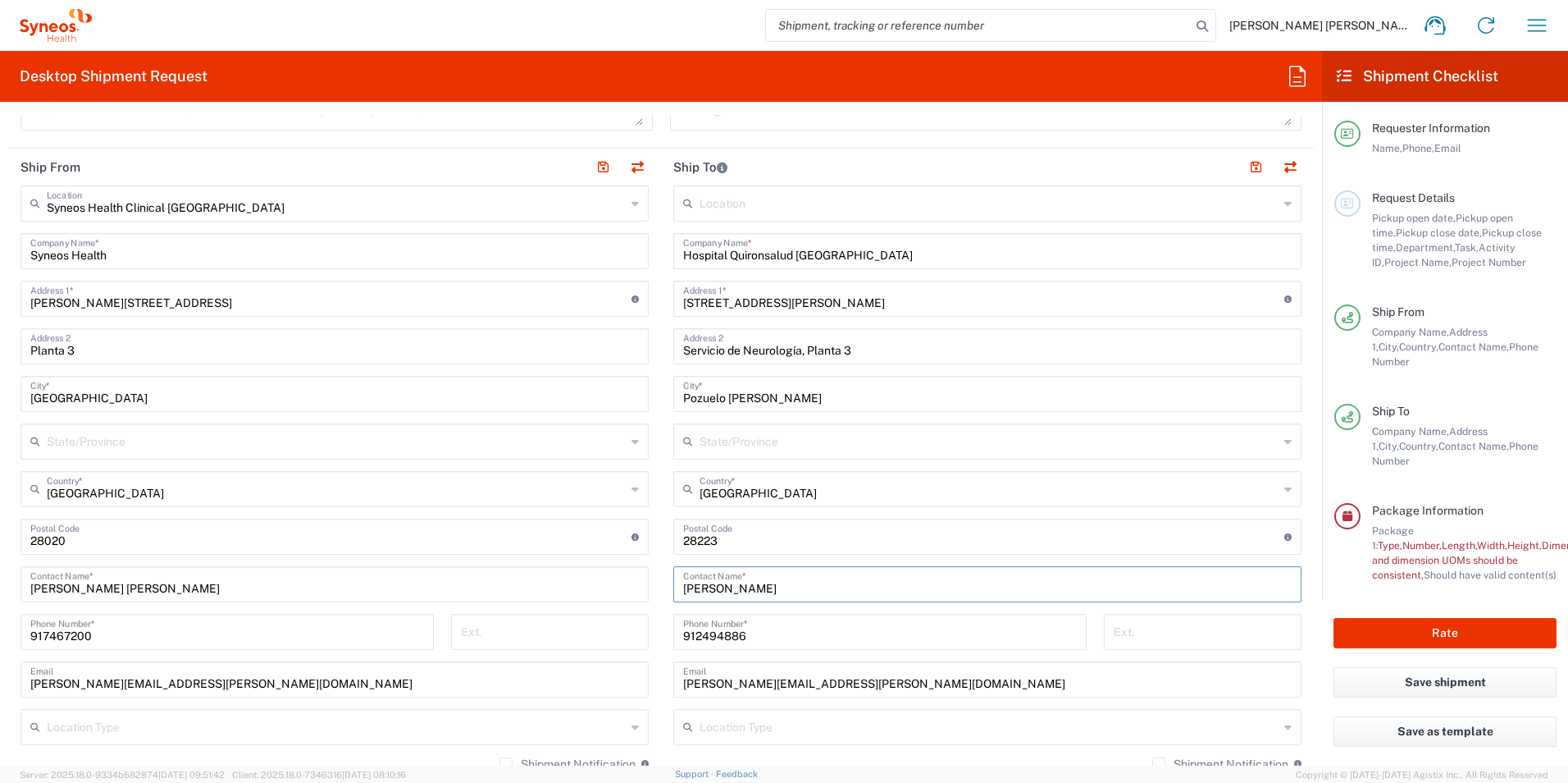
paste input "[PERSON_NAME]([PERSON_NAME]) [PERSON_NAME]"
type input "[PERSON_NAME]([PERSON_NAME]) [PERSON_NAME]"
drag, startPoint x: 751, startPoint y: 634, endPoint x: 677, endPoint y: 636, distance: 74.0
click at [676, 636] on div "912494886 Phone Number *" at bounding box center [880, 632] width 414 height 36
paste input "34 680223548"
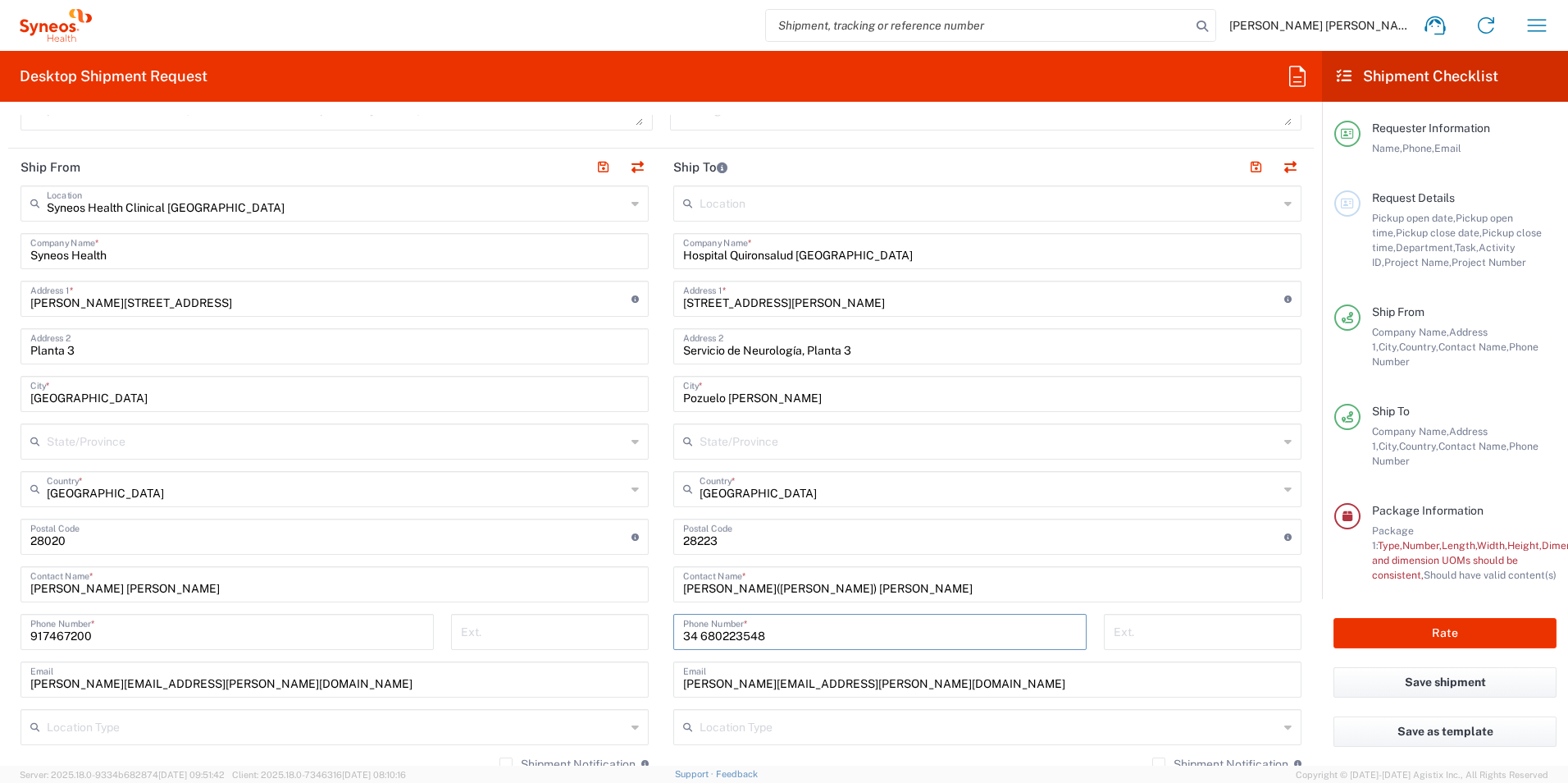
type input "34 680223548"
click at [840, 681] on input "[PERSON_NAME][EMAIL_ADDRESS][PERSON_NAME][DOMAIN_NAME]" at bounding box center [987, 678] width 609 height 29
drag, startPoint x: 834, startPoint y: 681, endPoint x: 661, endPoint y: 685, distance: 173.0
click at [661, 685] on main "Location [PERSON_NAME] LLC-[GEOGRAPHIC_DATA] [GEOGRAPHIC_DATA] [GEOGRAPHIC_DATA…" at bounding box center [987, 529] width 652 height 689
paste input "[EMAIL_ADDRESS][PERSON_NAME][DOMAIN_NAME]"
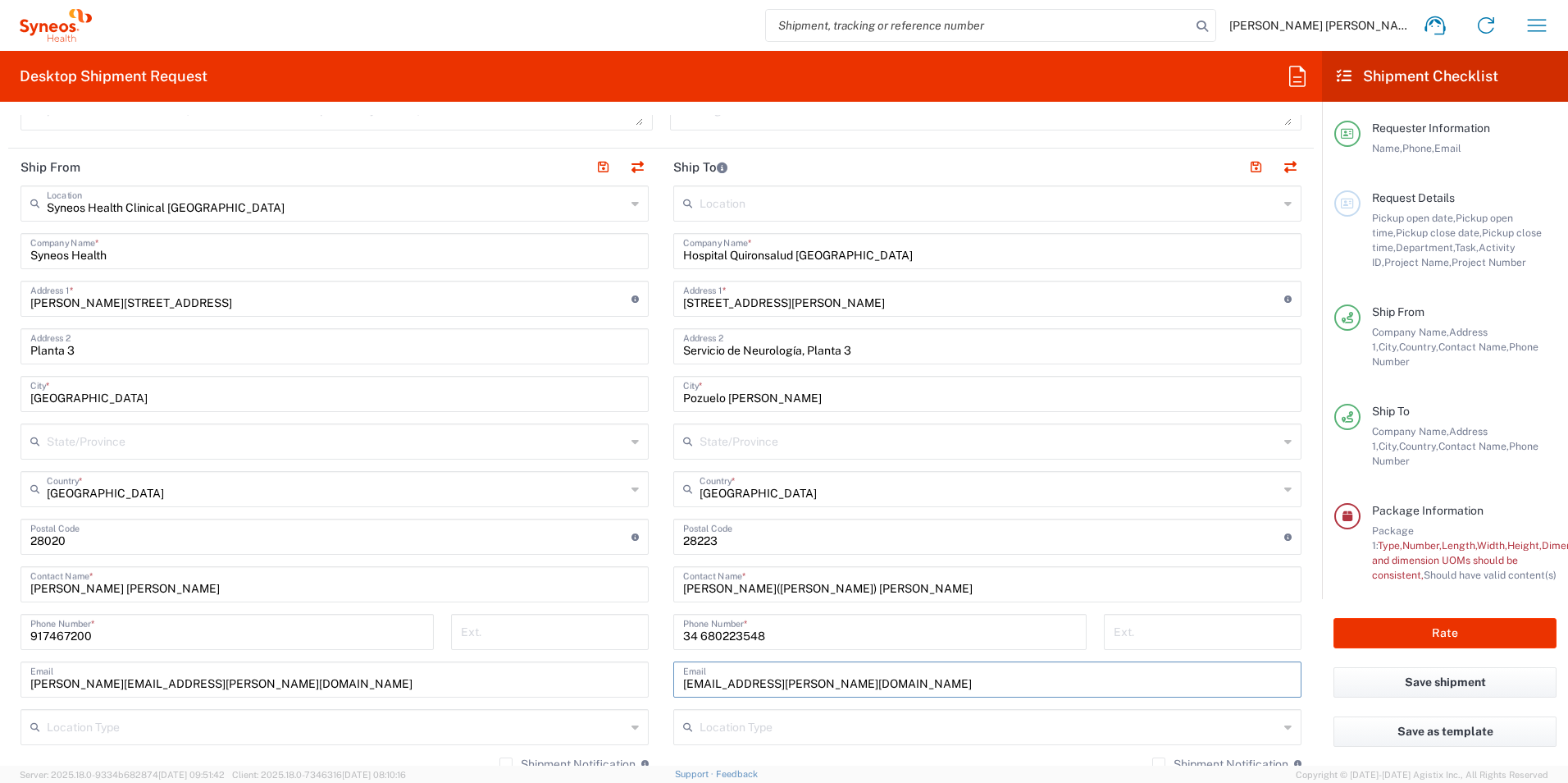
type input "[EMAIL_ADDRESS][PERSON_NAME][DOMAIN_NAME]"
click at [1307, 531] on form "Requester Information [PERSON_NAME] [PERSON_NAME] Name * [PHONE_NUMBER] Phone *…" at bounding box center [660, 440] width 1321 height 651
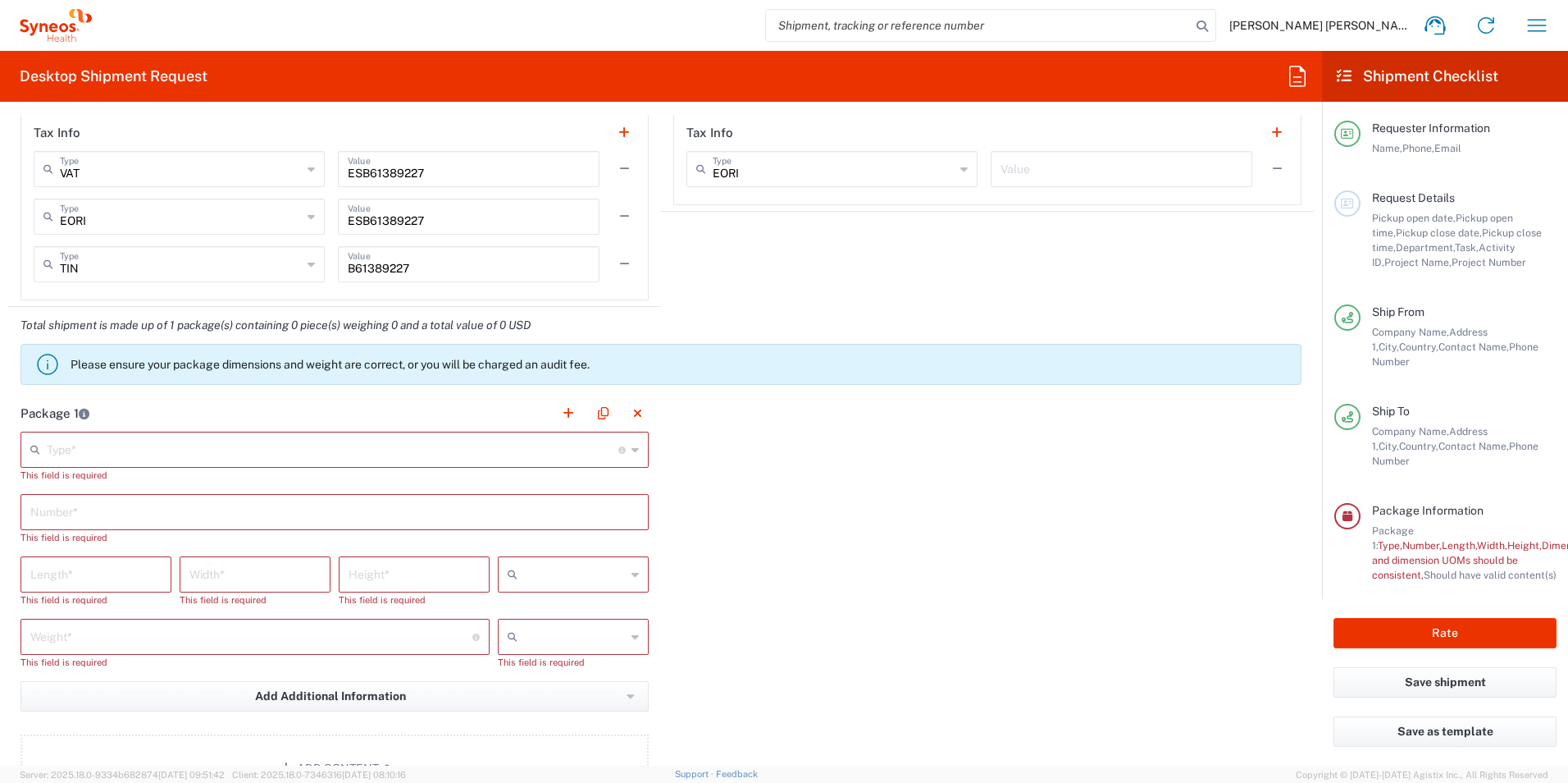
scroll to position [1312, 0]
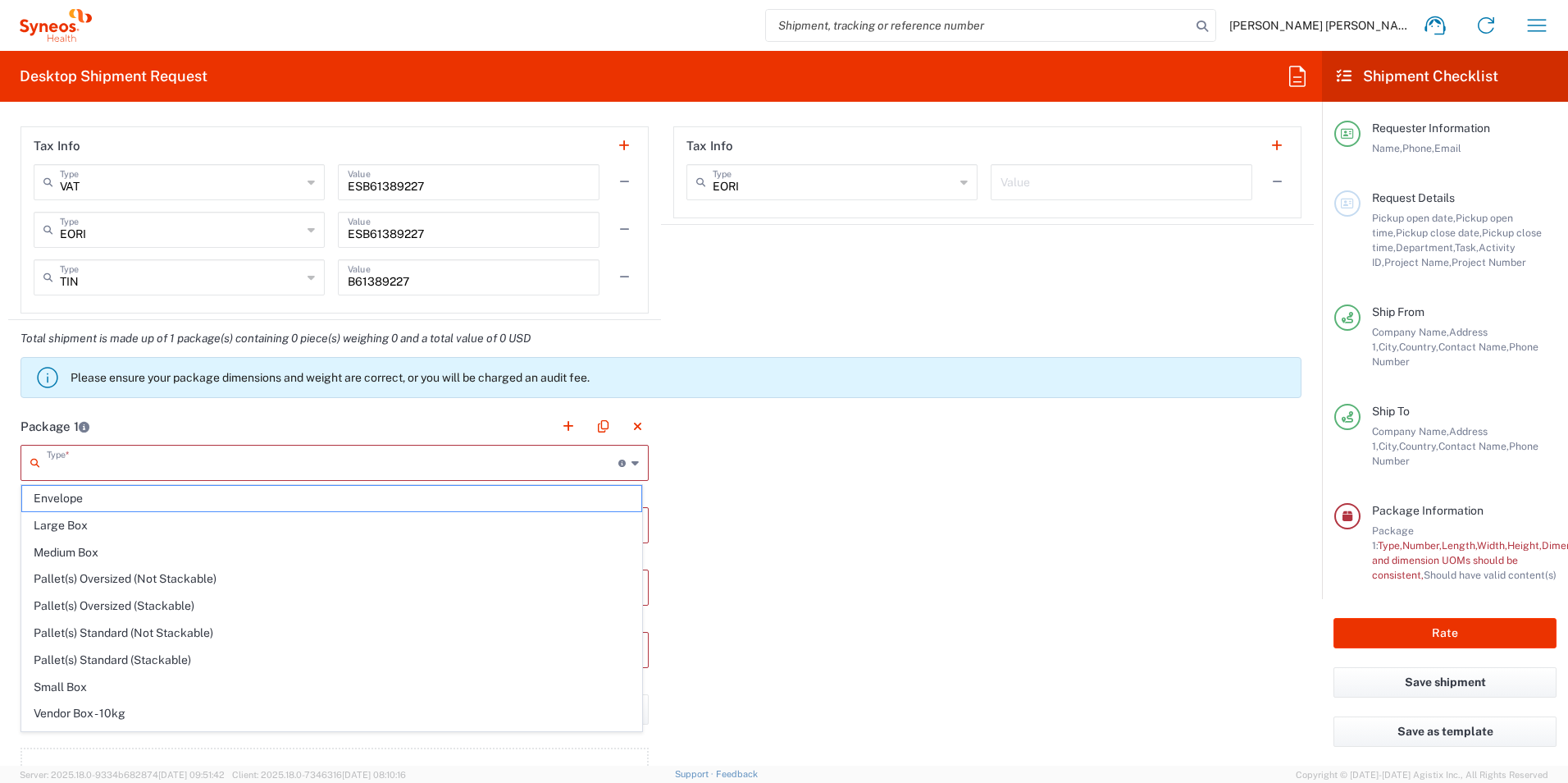
click at [90, 464] on input "text" at bounding box center [332, 461] width 572 height 29
click at [83, 526] on span "Large Box" at bounding box center [331, 525] width 619 height 26
type input "Large Box"
type input "17.5"
type input "12.5"
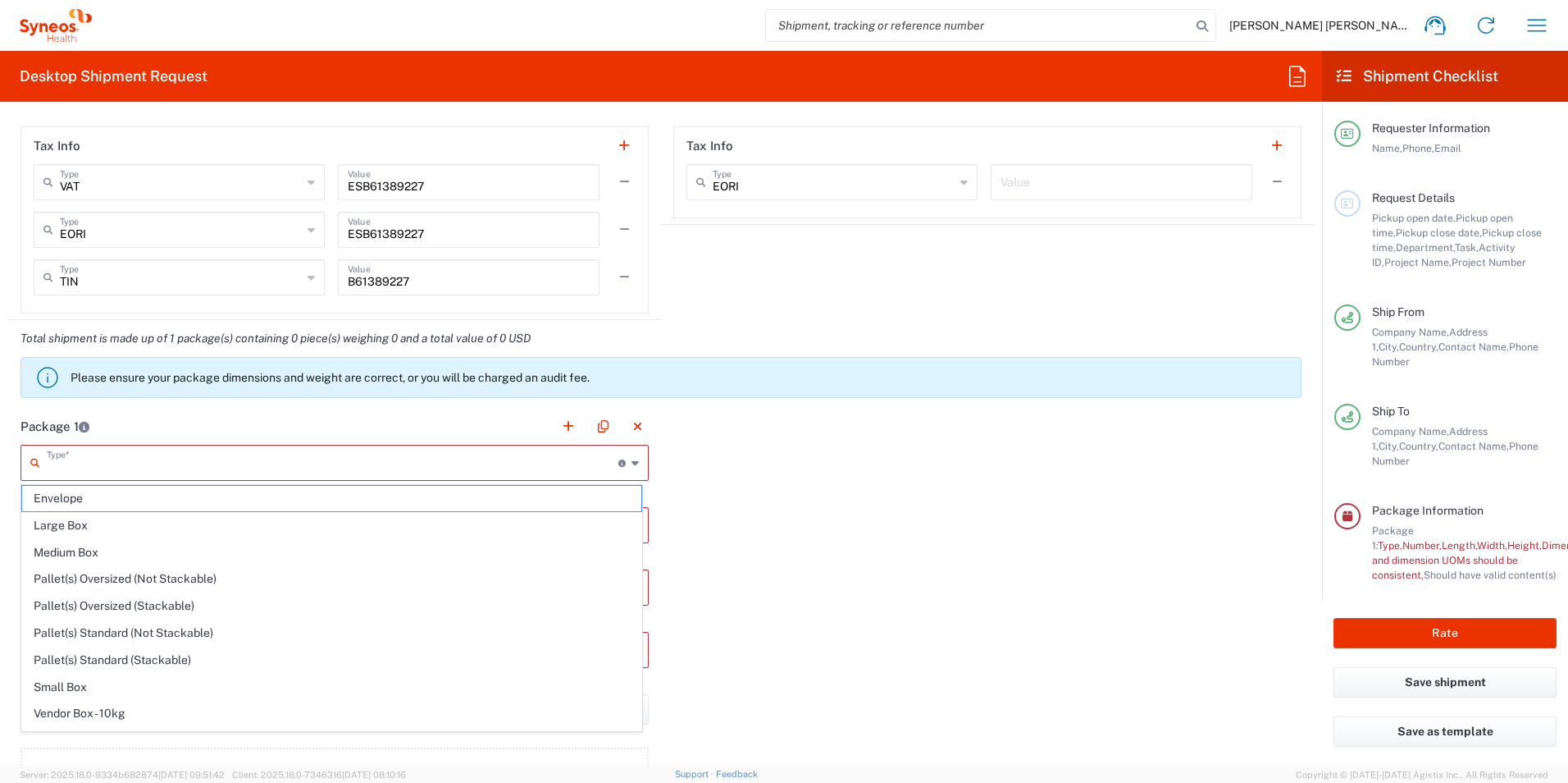
type input "3"
type input "in"
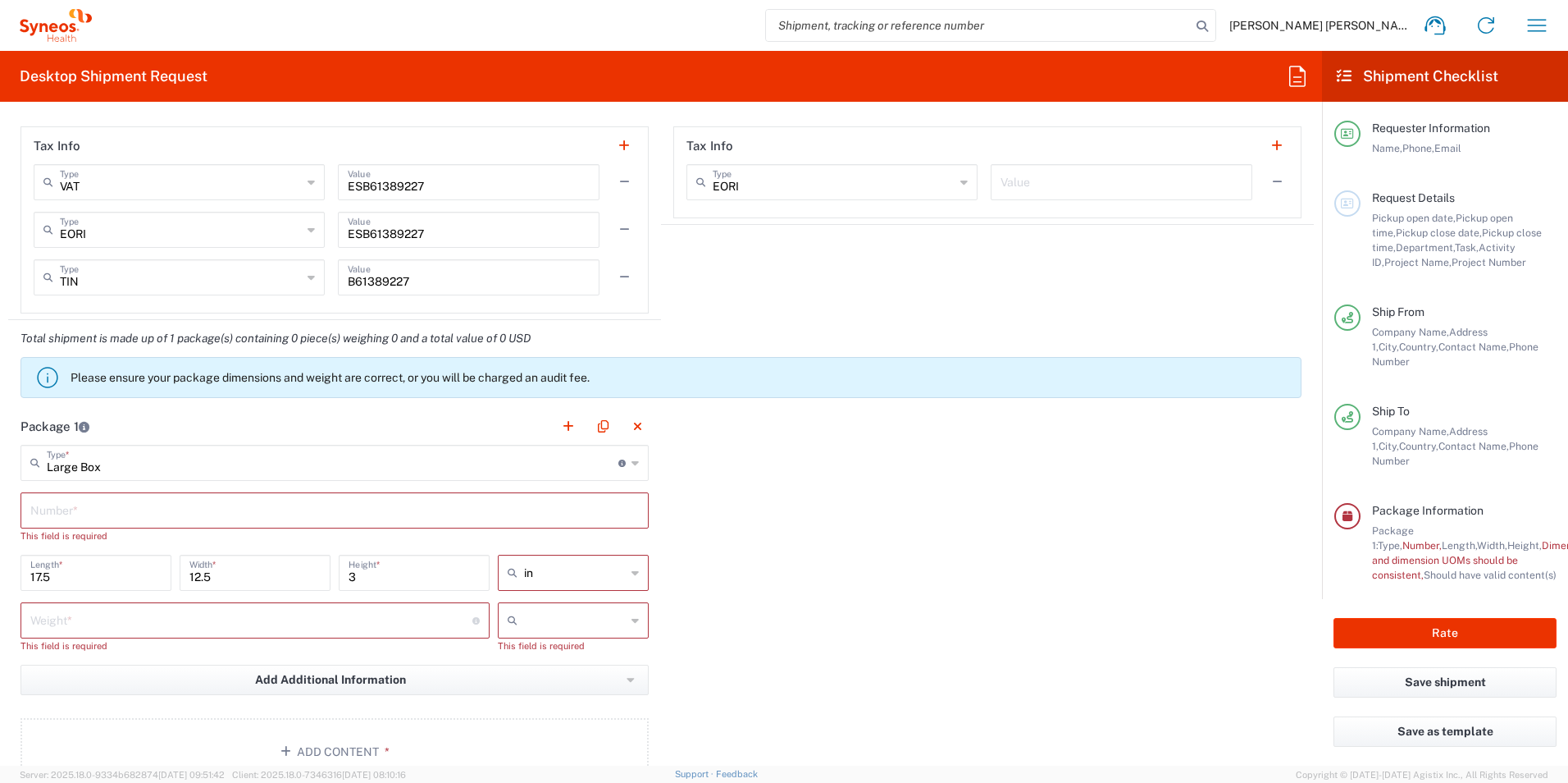
click at [84, 510] on input "text" at bounding box center [335, 508] width 609 height 29
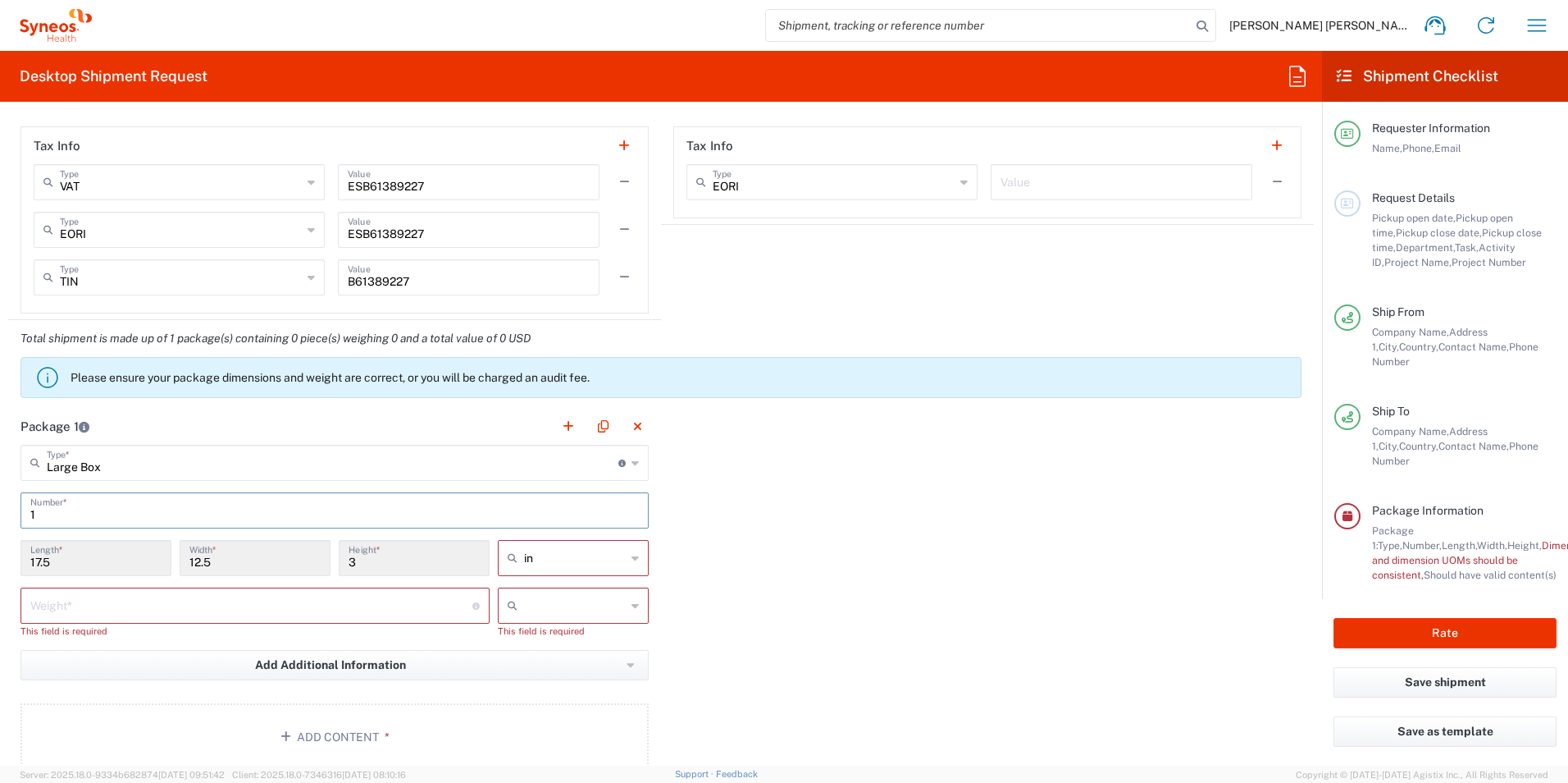
type input "1"
click at [142, 601] on input "number" at bounding box center [252, 604] width 441 height 29
click at [631, 557] on icon at bounding box center [634, 558] width 7 height 26
click at [523, 623] on span "cm" at bounding box center [567, 621] width 146 height 26
type input "44.45"
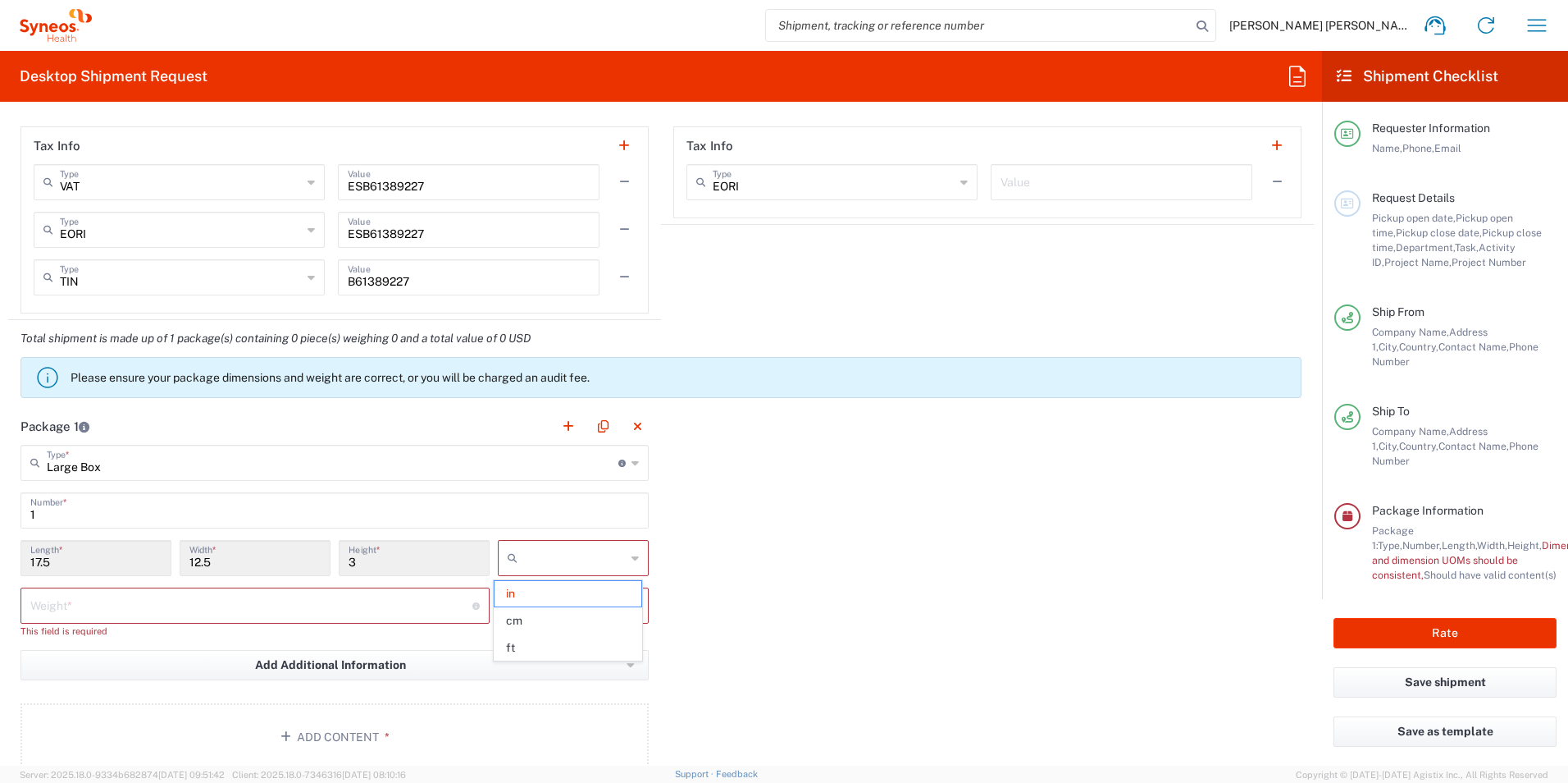
type input "31.75"
type input "7.62"
type input "cm"
click at [631, 611] on icon at bounding box center [634, 605] width 7 height 26
drag, startPoint x: 534, startPoint y: 642, endPoint x: 378, endPoint y: 616, distance: 158.2
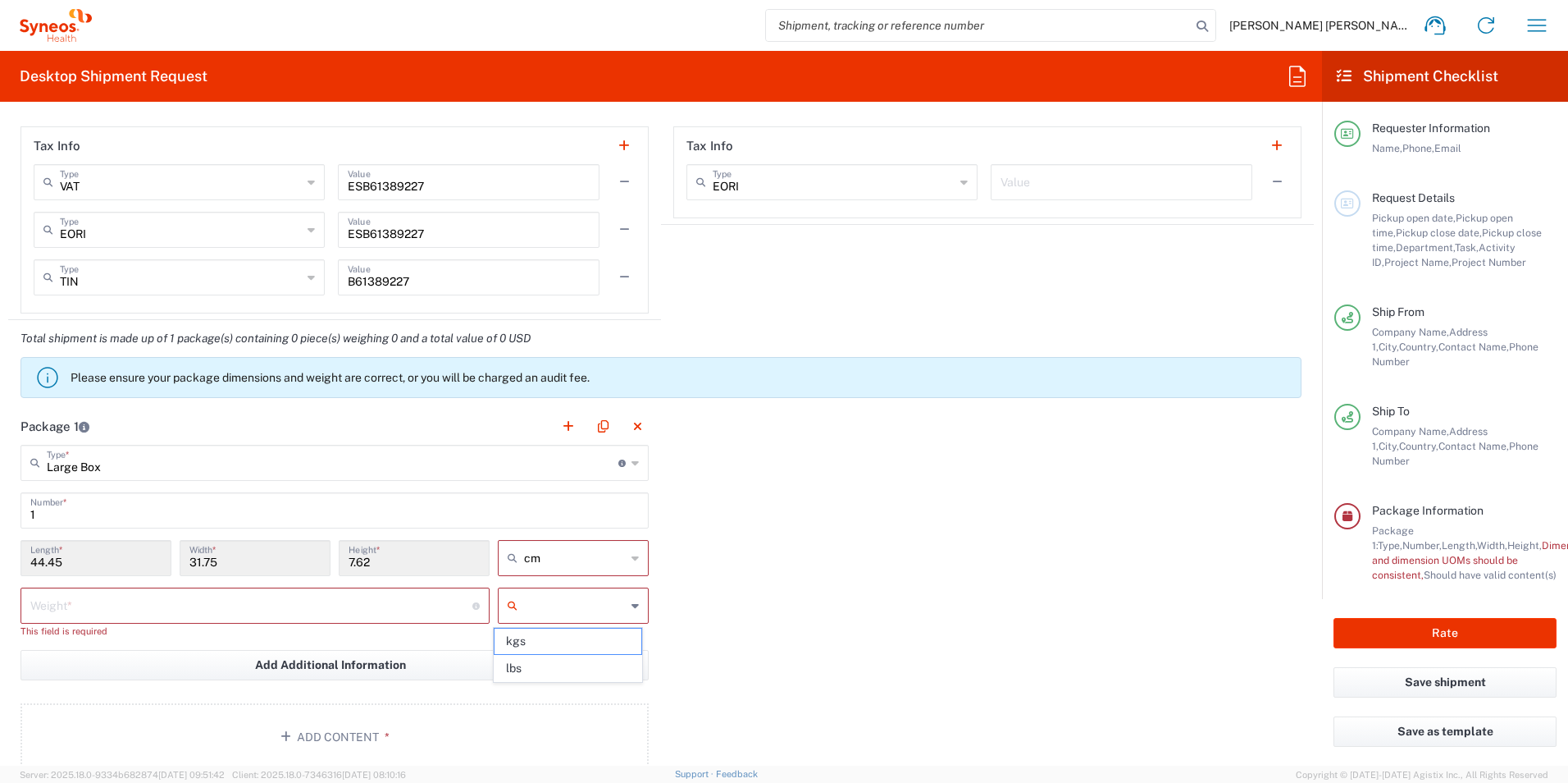
click at [533, 642] on span "kgs" at bounding box center [567, 642] width 146 height 26
type input "kgs"
click at [119, 601] on input "number" at bounding box center [252, 604] width 441 height 29
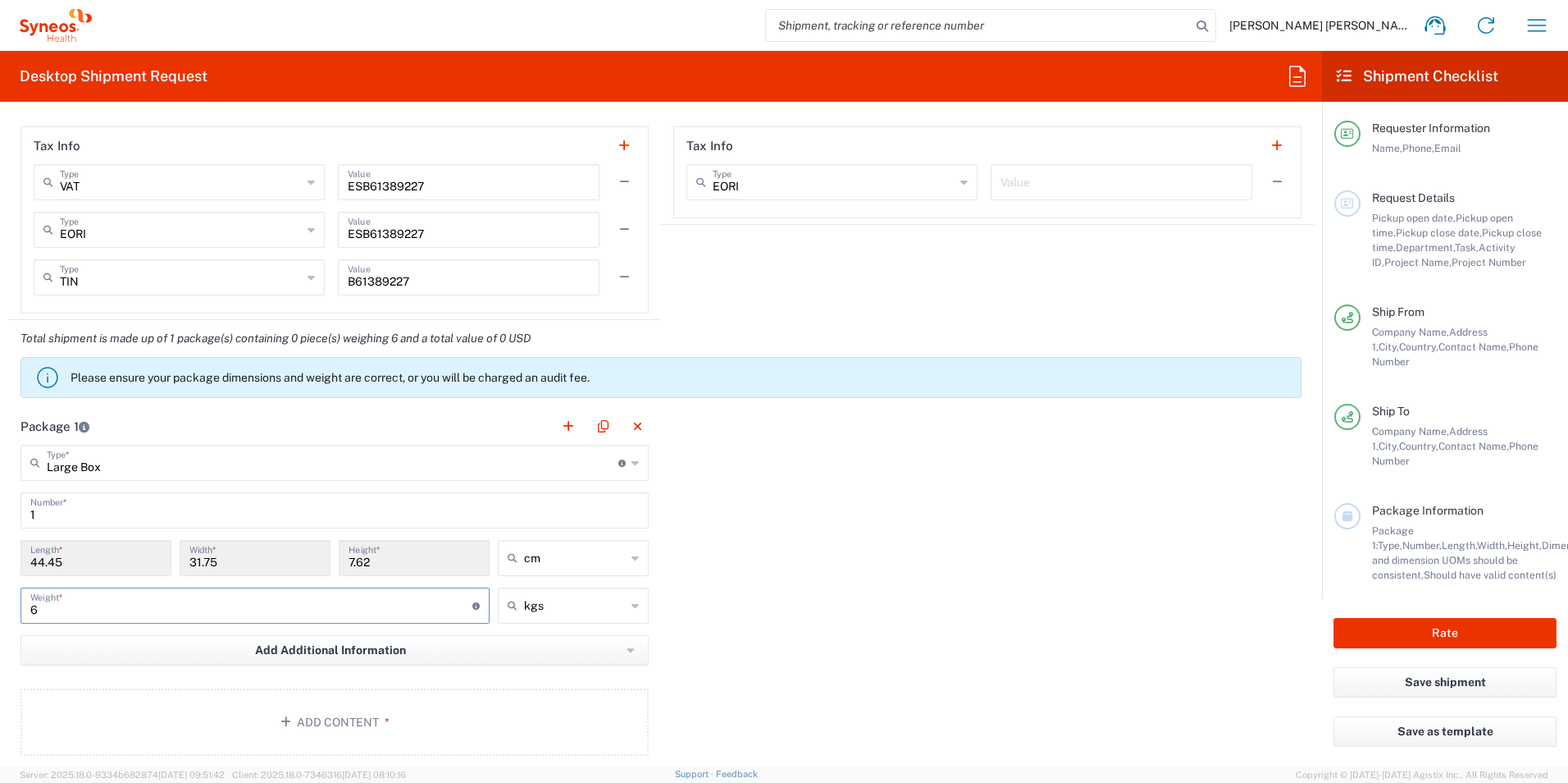
type input "6"
drag, startPoint x: 694, startPoint y: 595, endPoint x: 706, endPoint y: 602, distance: 13.9
click at [694, 595] on div "Package 1 Large Box Type * Material used to package goods Envelope Large Box Me…" at bounding box center [660, 588] width 1306 height 360
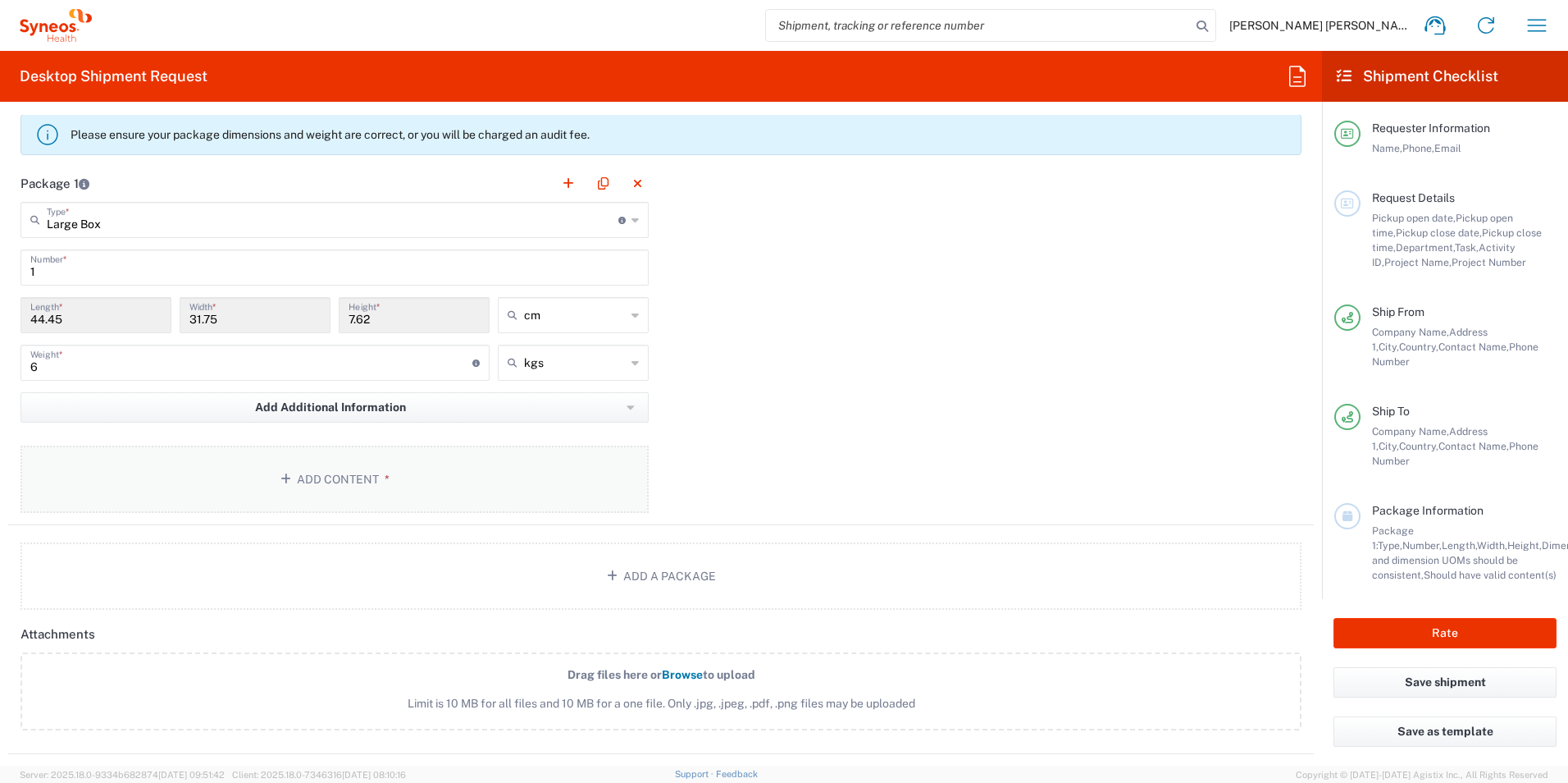
scroll to position [1559, 0]
click at [315, 473] on button "Add Content *" at bounding box center [335, 476] width 628 height 68
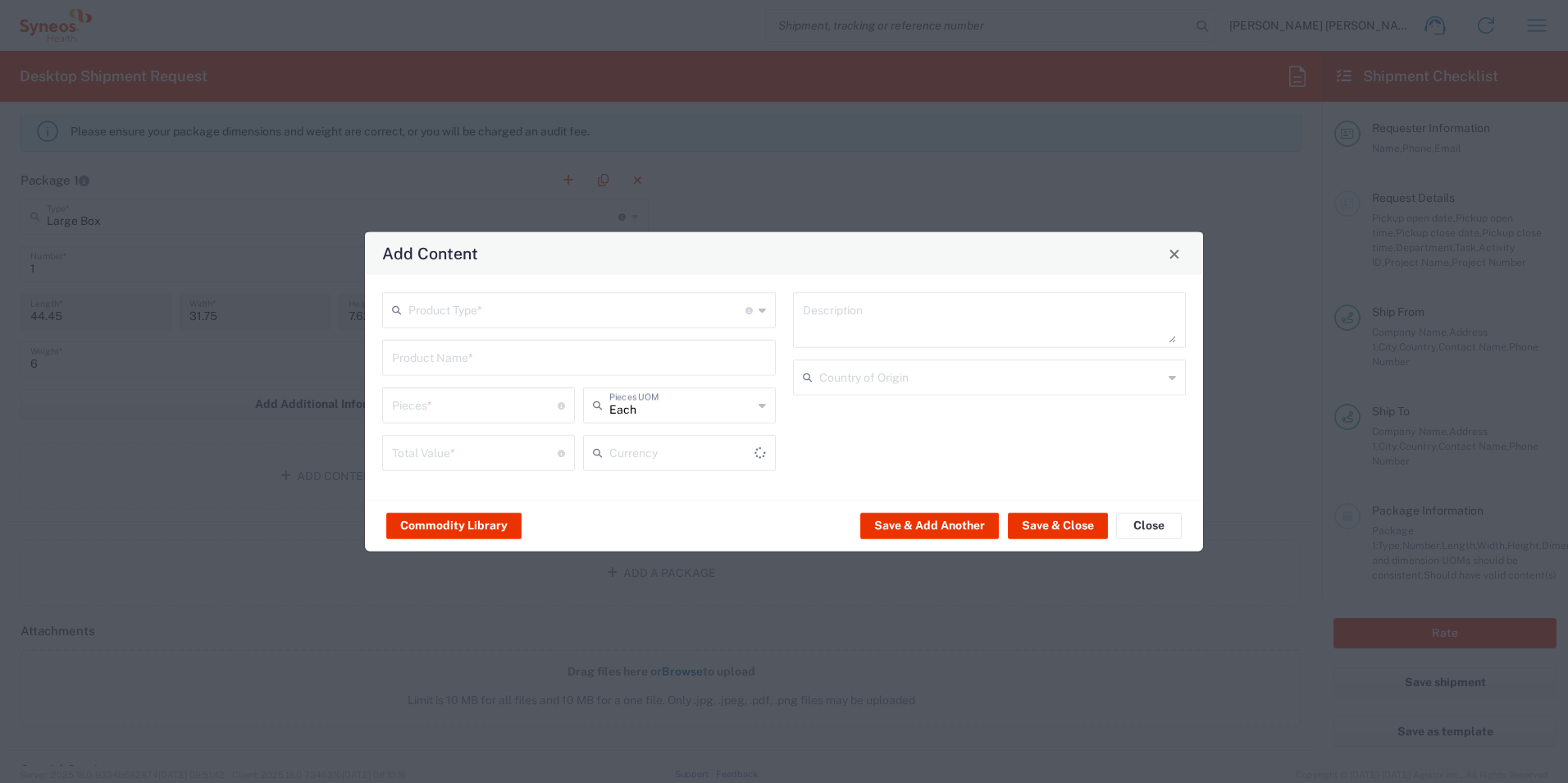
type input "US Dollar"
click at [480, 311] on input "text" at bounding box center [577, 308] width 337 height 29
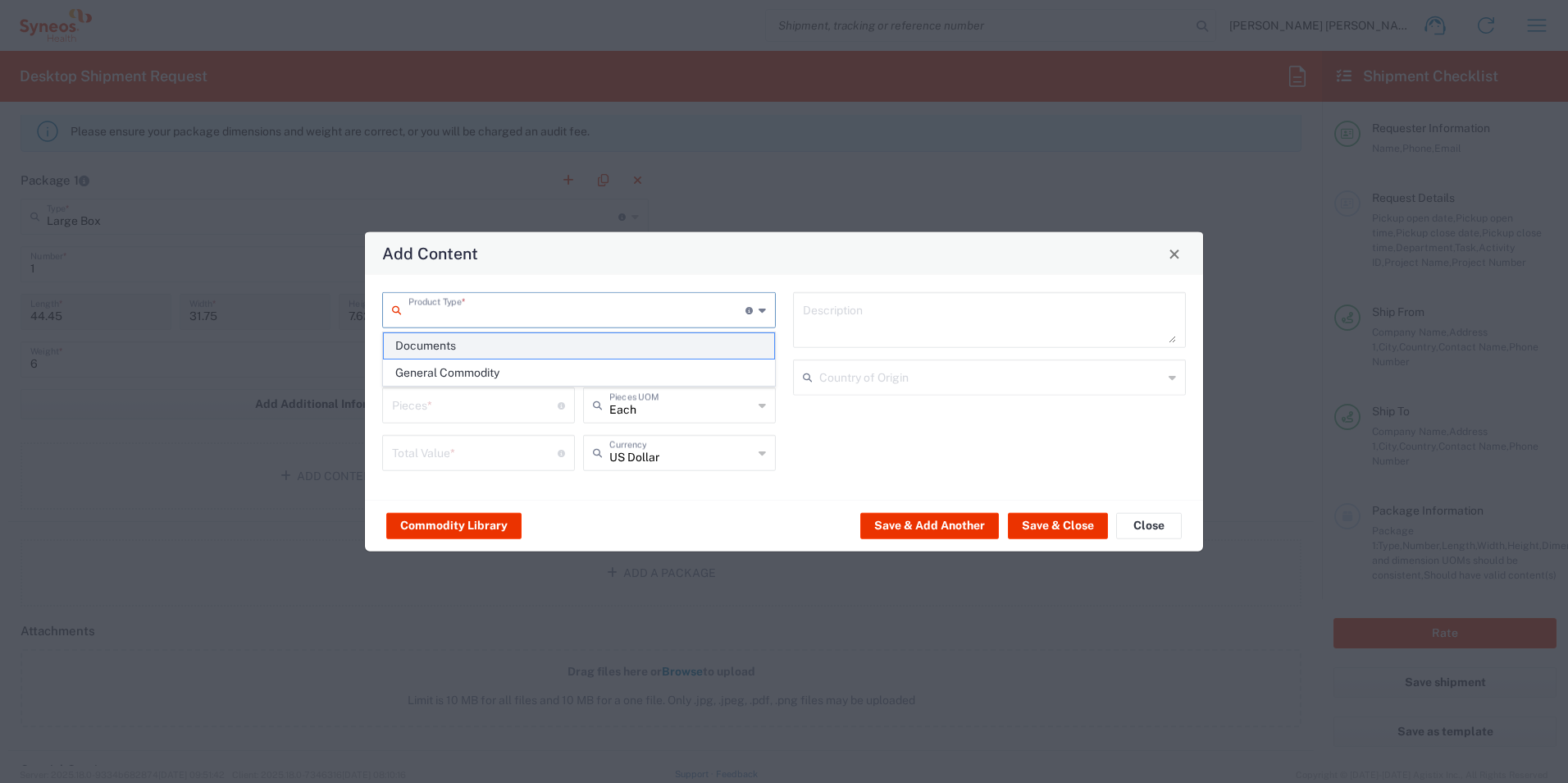
click at [459, 347] on span "Documents" at bounding box center [579, 346] width 391 height 26
type input "Documents"
type input "1"
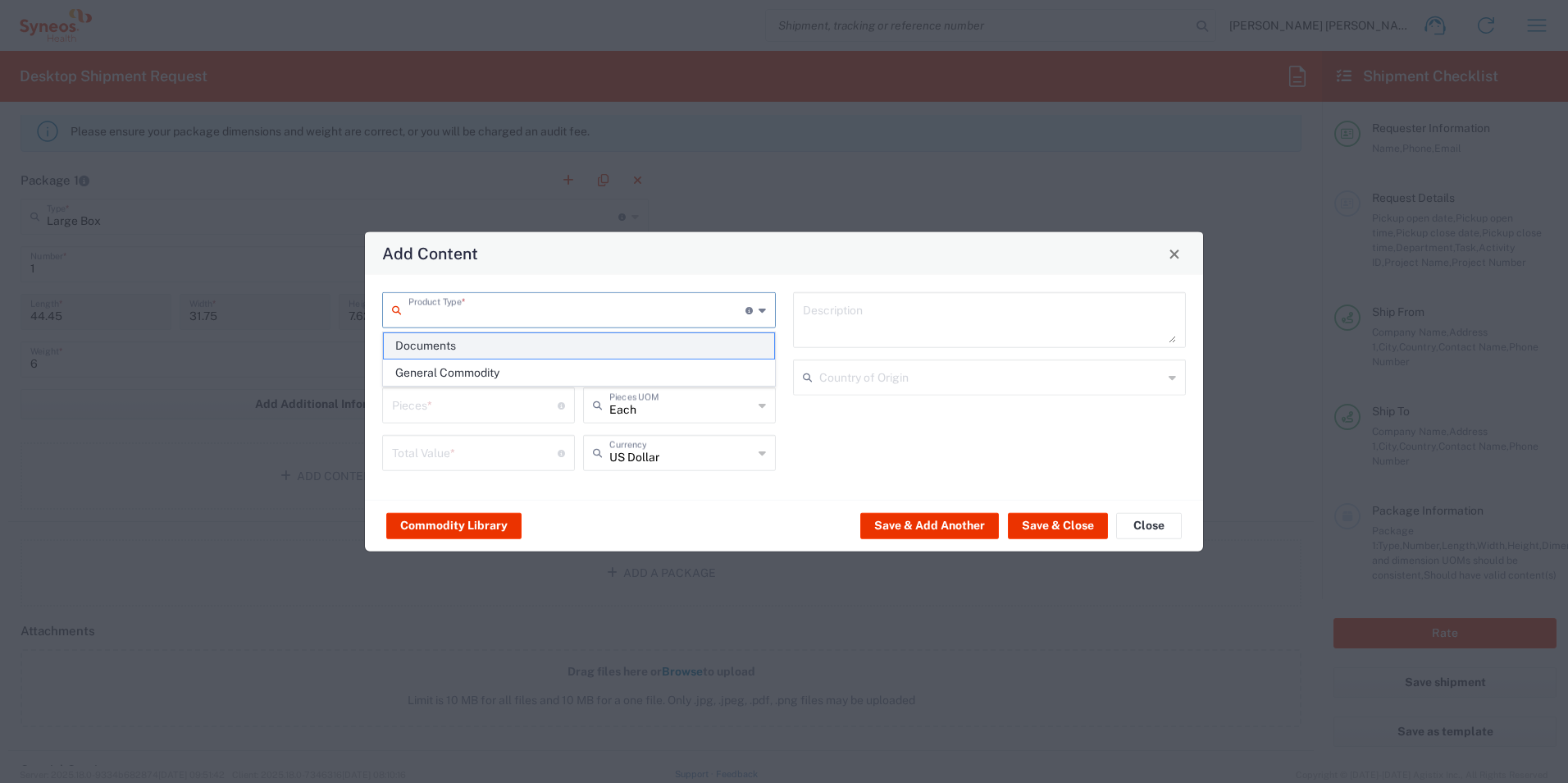
type textarea "Documents"
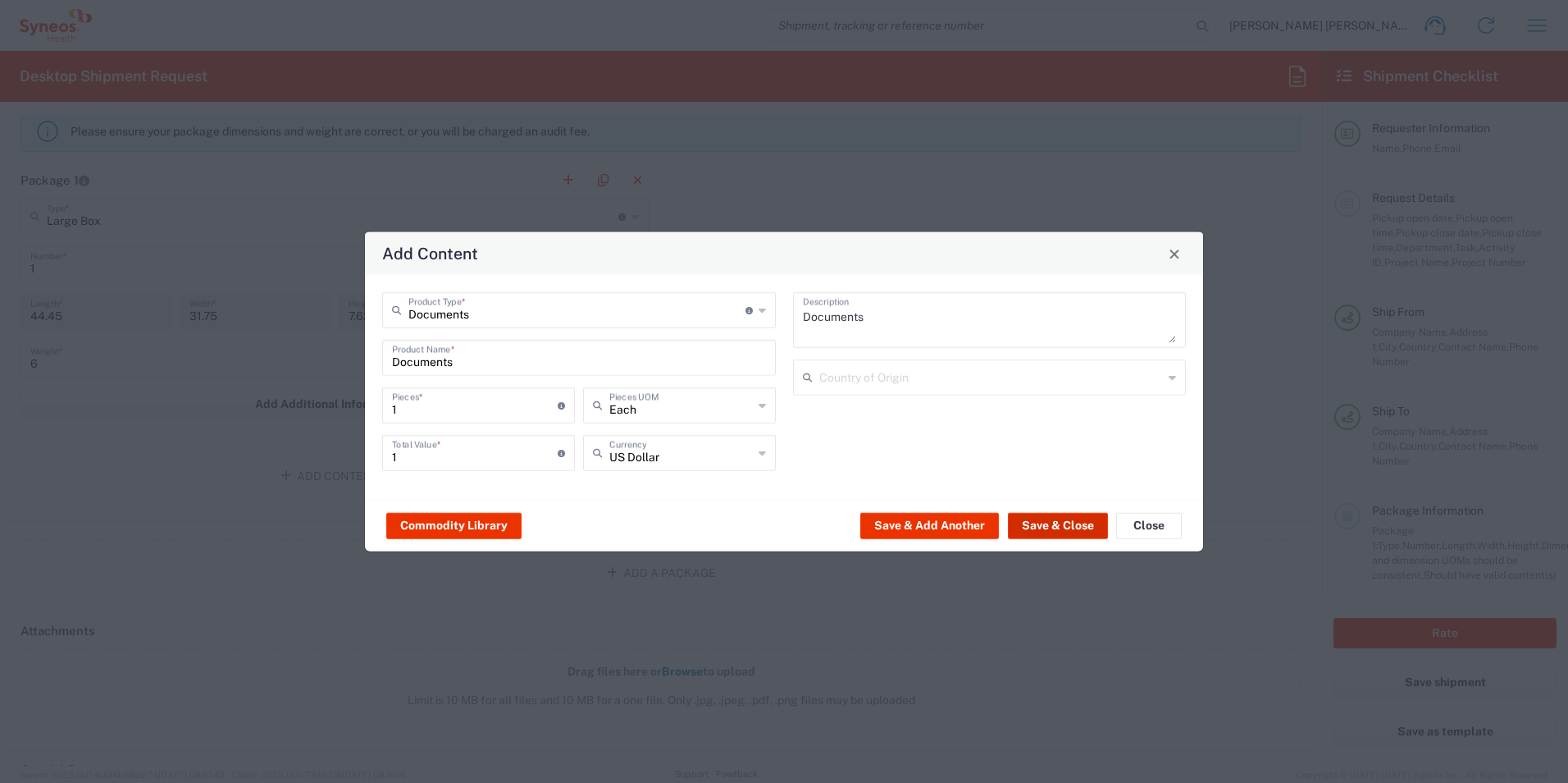
click at [1061, 528] on button "Save & Close" at bounding box center [1058, 525] width 100 height 26
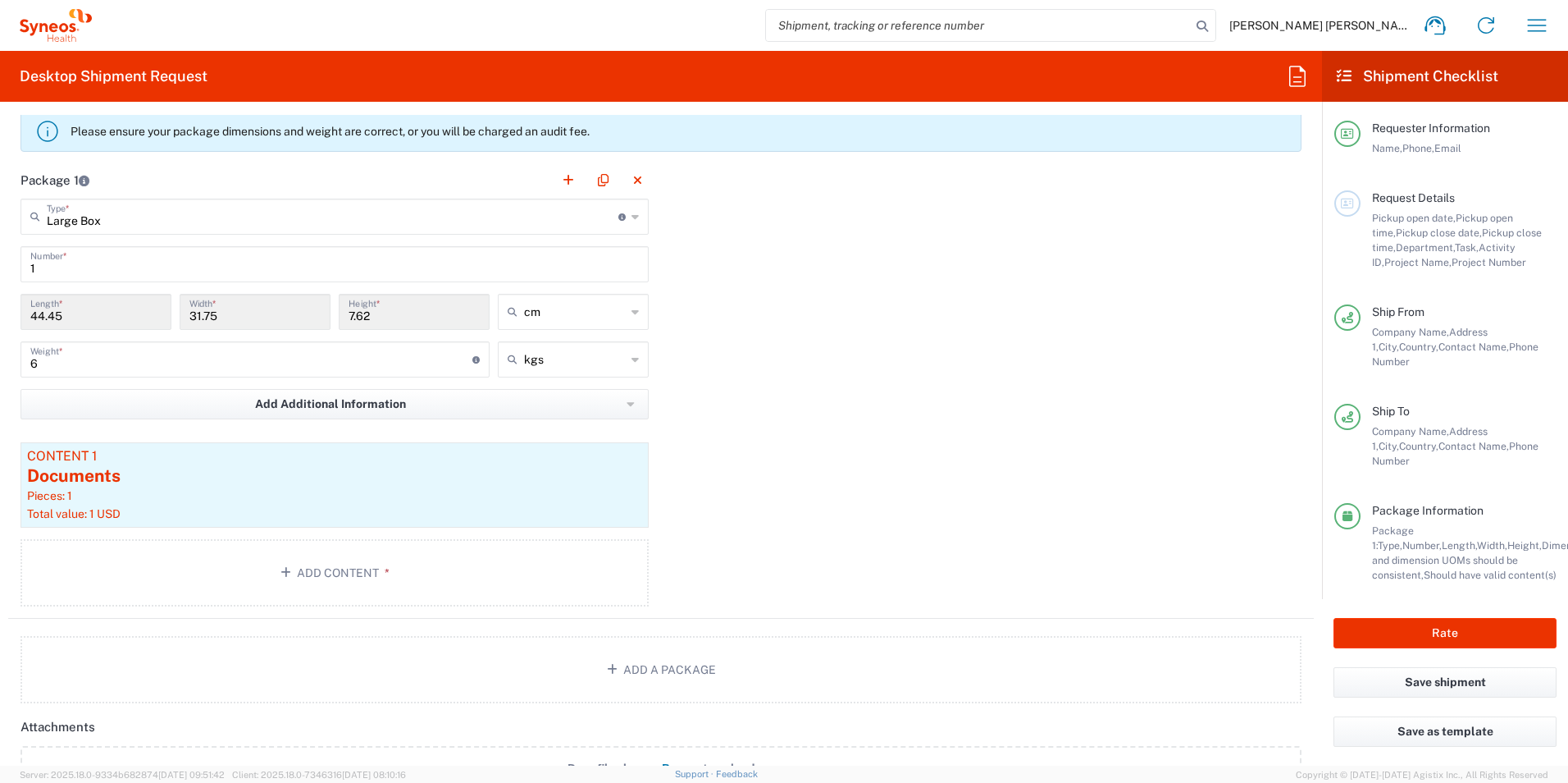
click at [751, 521] on div "Package 1 Large Box Type * Material used to package goods Envelope Large Box Me…" at bounding box center [660, 389] width 1306 height 457
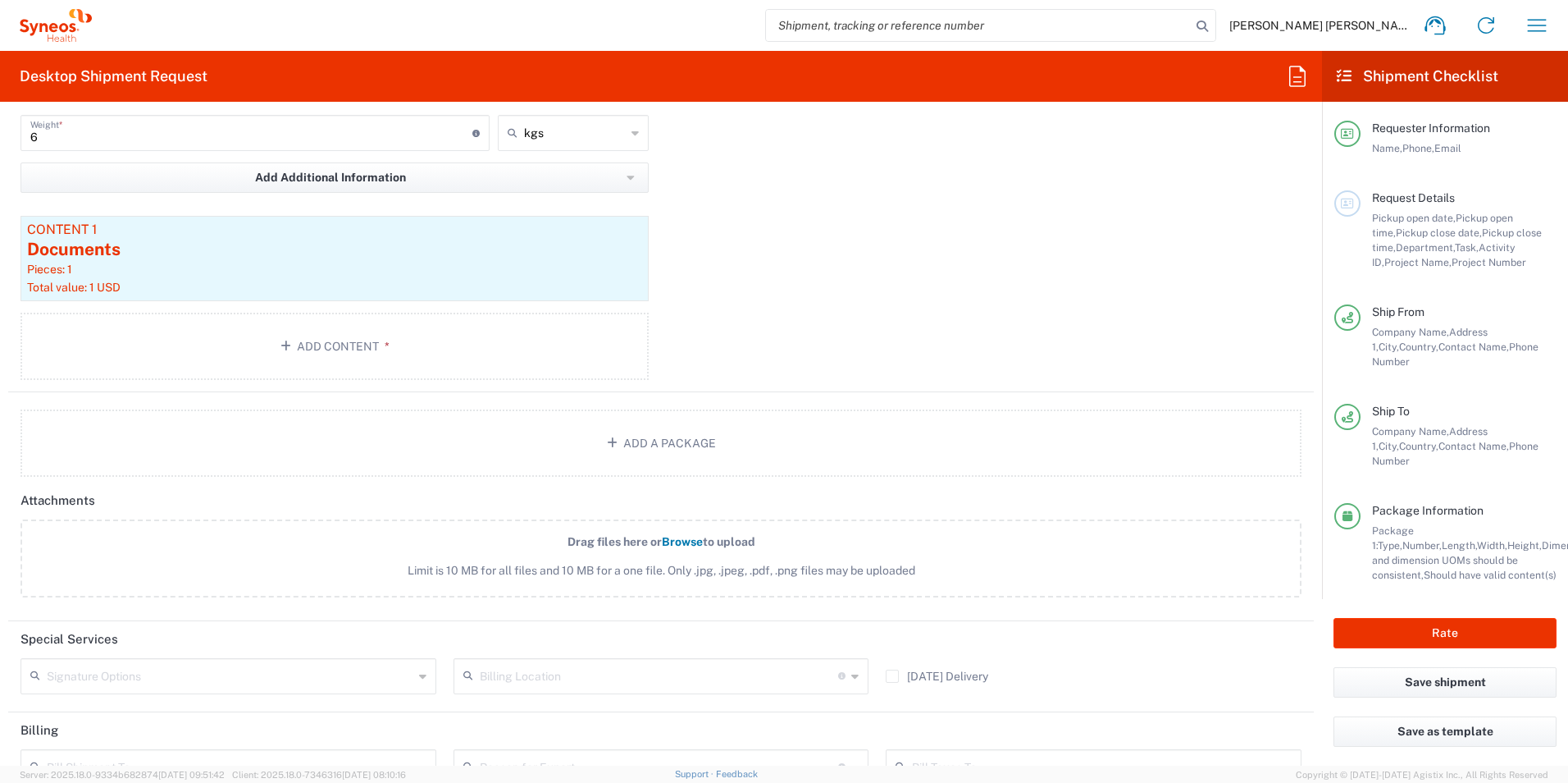
scroll to position [1887, 0]
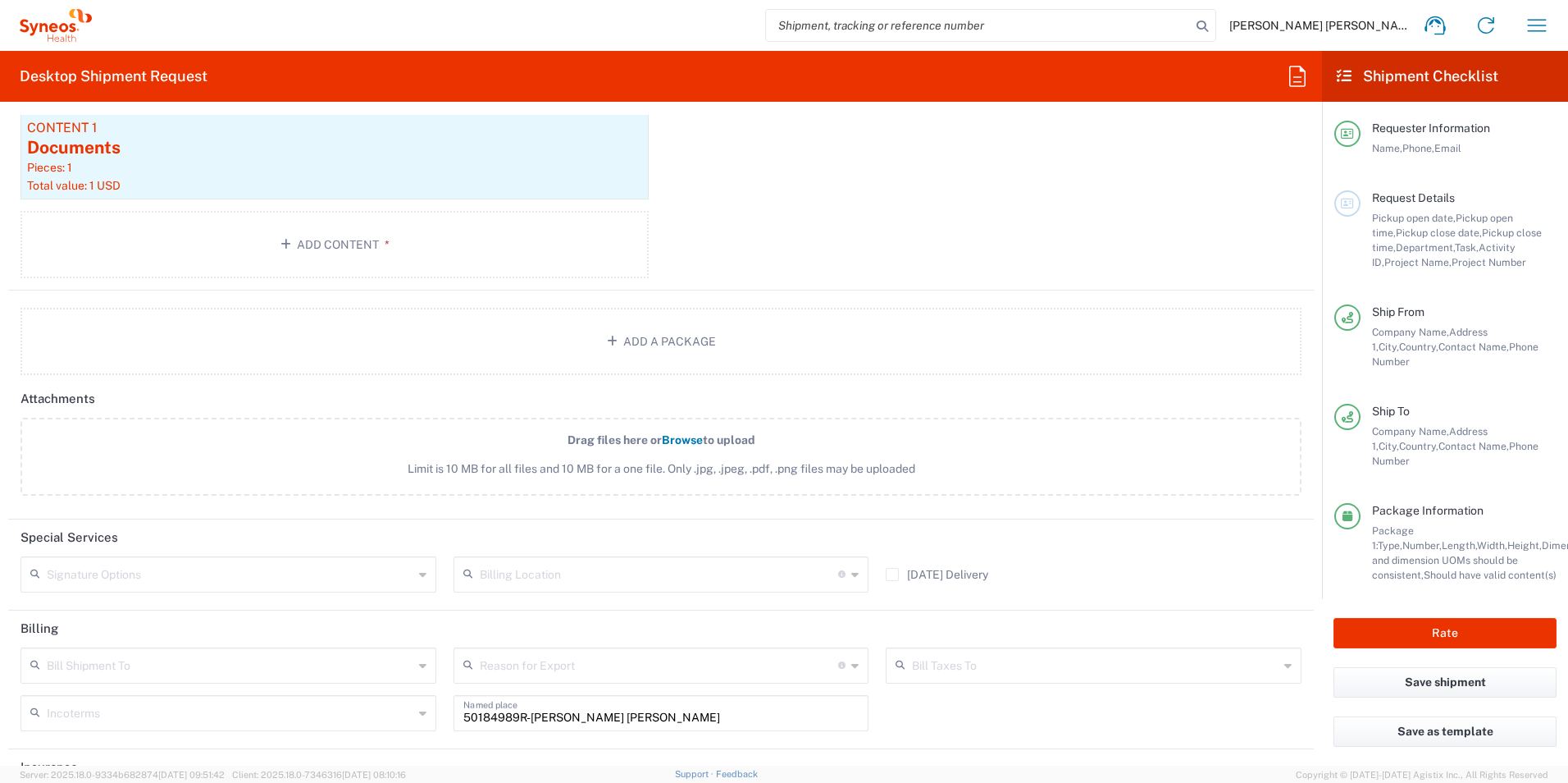
click at [131, 666] on input "text" at bounding box center [230, 664] width 367 height 29
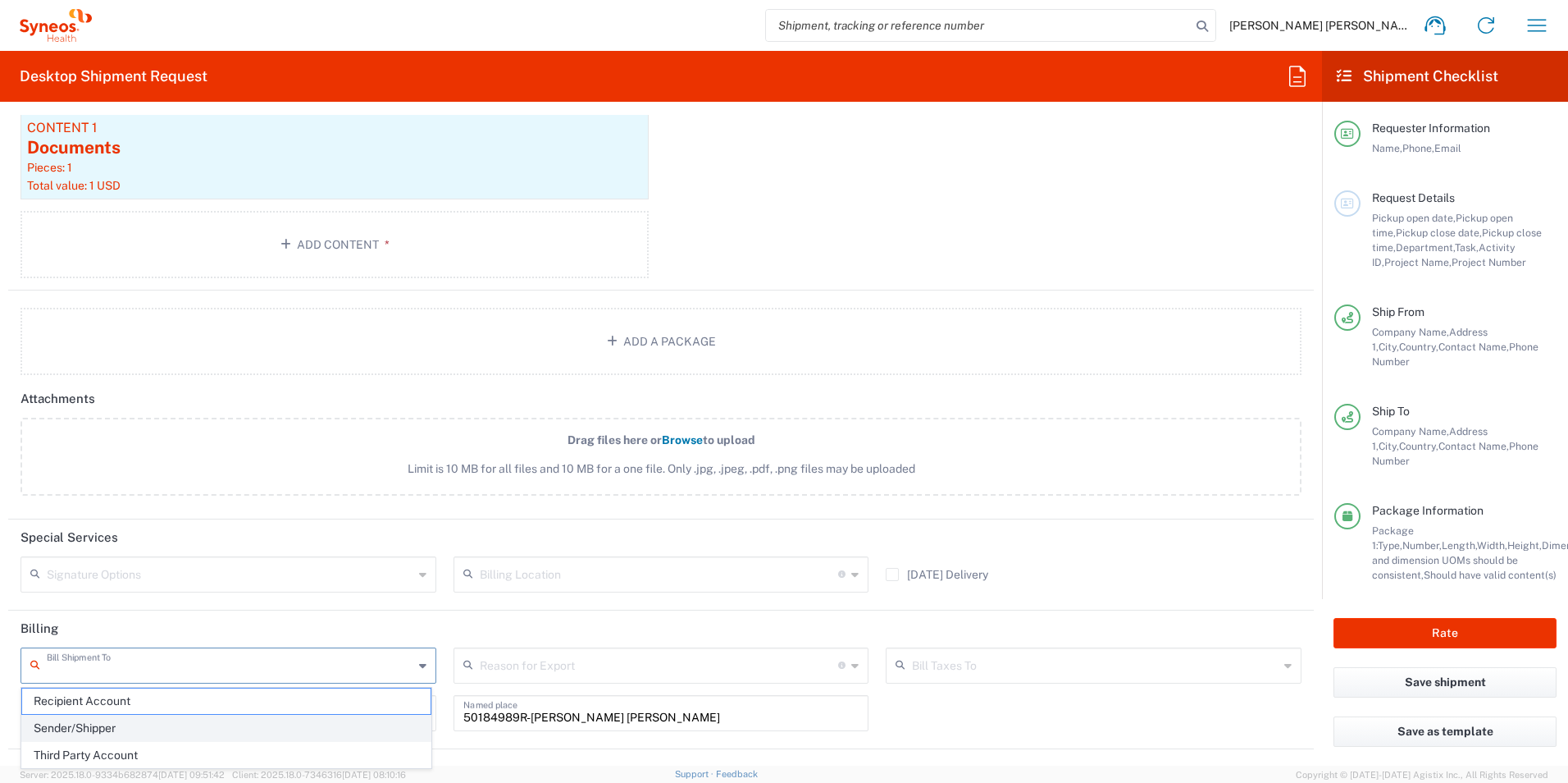
click at [92, 723] on span "Sender/Shipper" at bounding box center [226, 728] width 409 height 26
type input "Sender/Shipper"
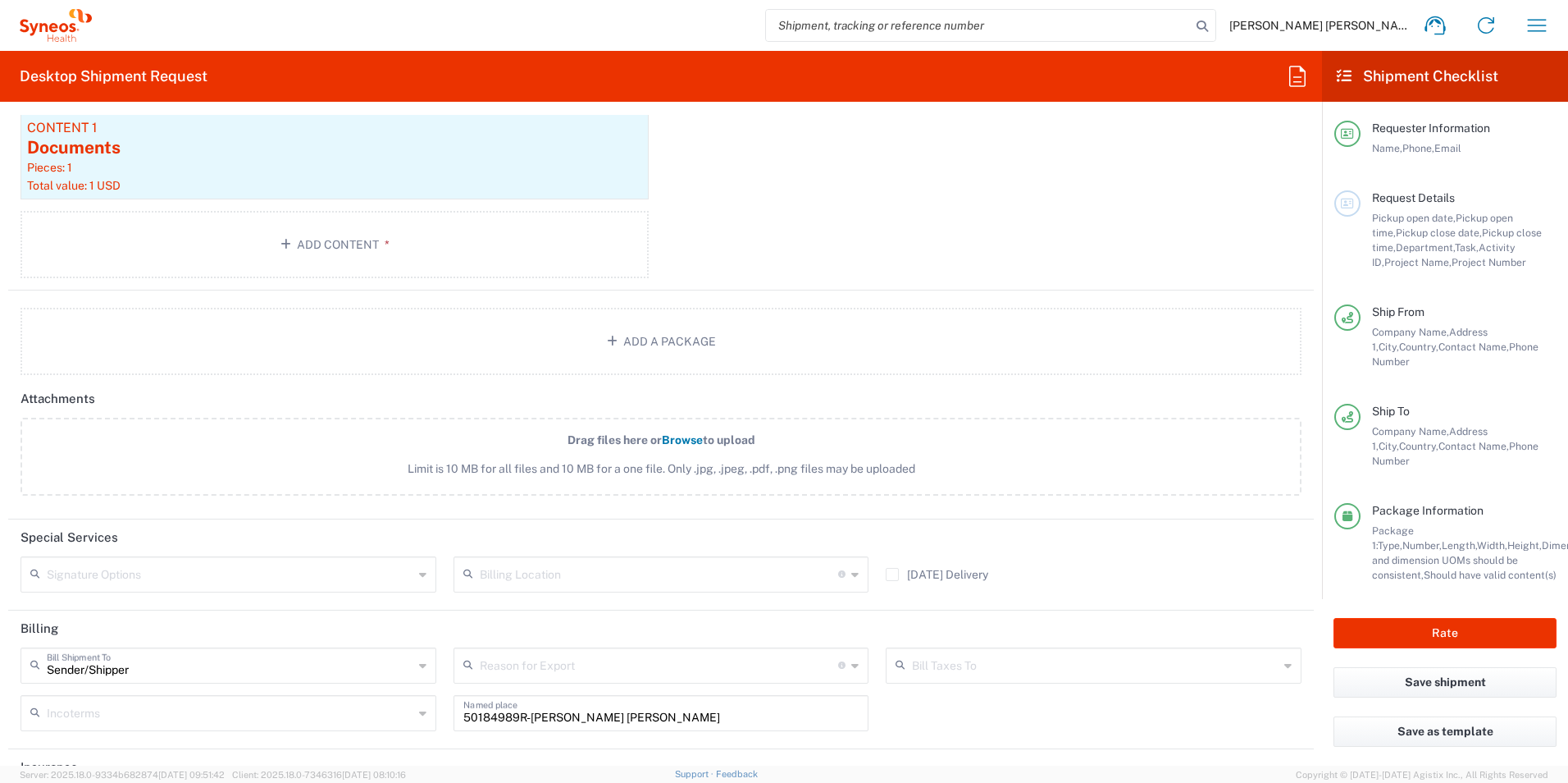
click at [536, 666] on input "text" at bounding box center [658, 664] width 359 height 29
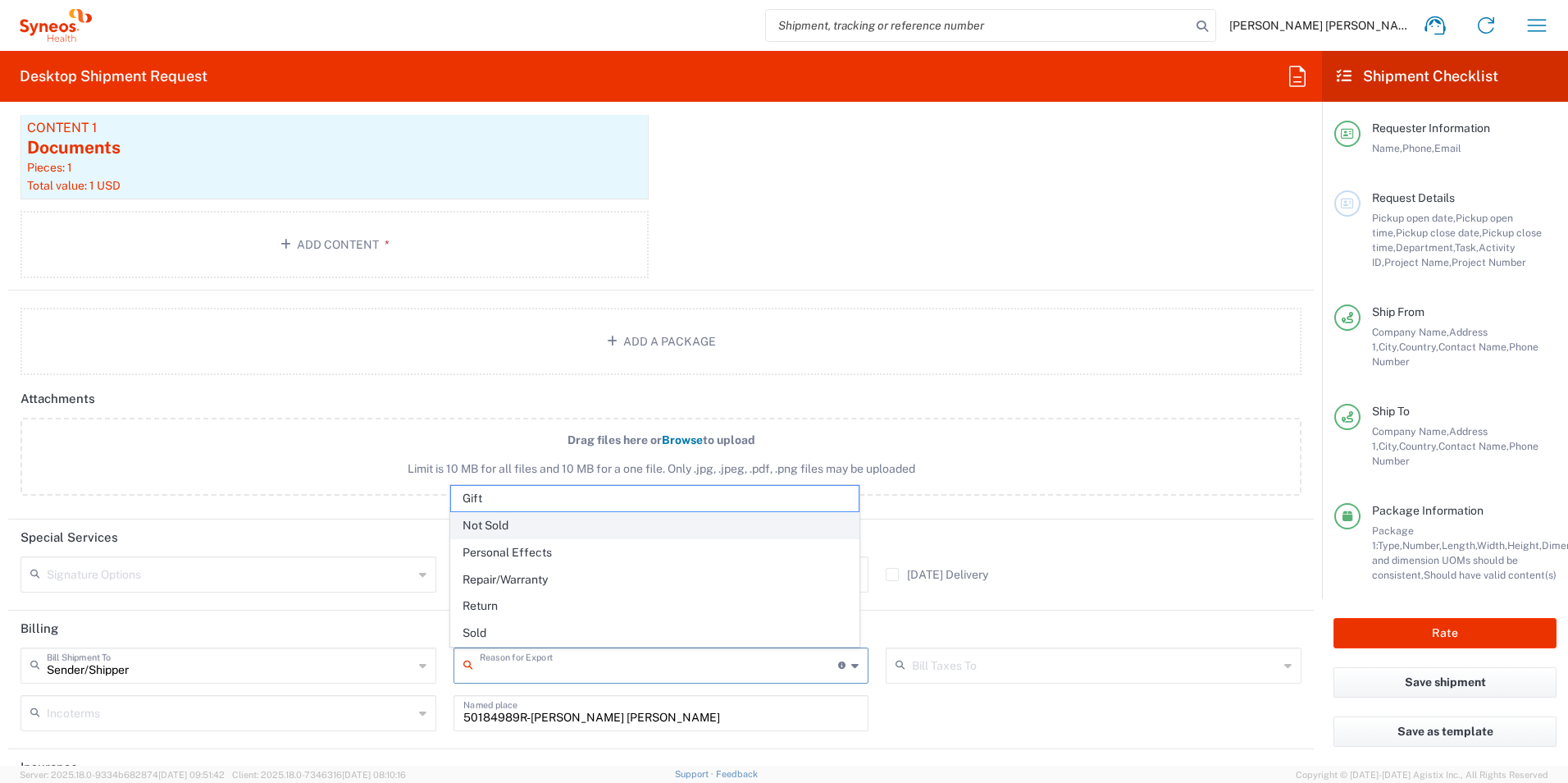
click at [504, 522] on span "Not Sold" at bounding box center [655, 525] width 409 height 26
type input "Not Sold"
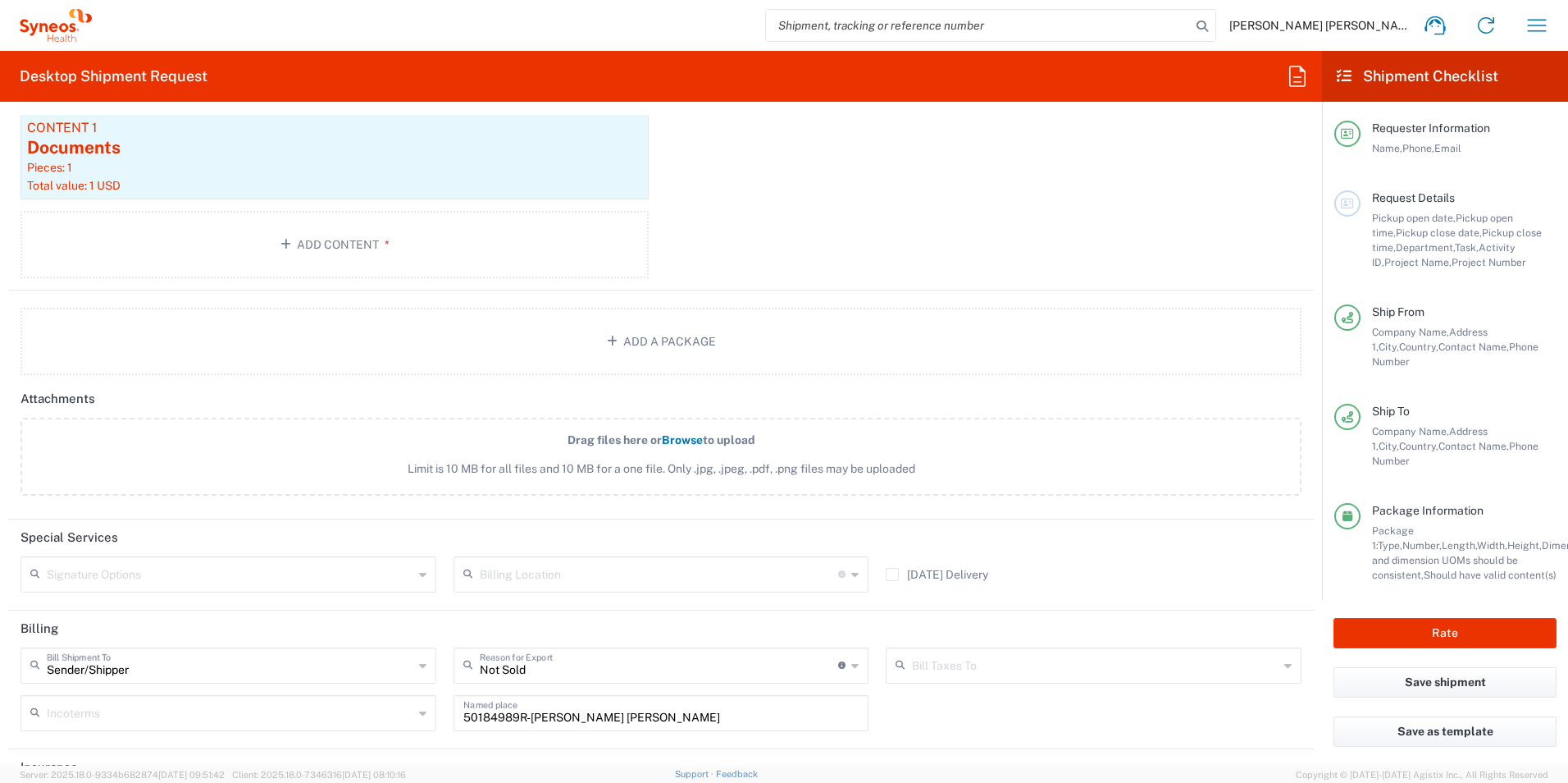
click at [954, 669] on input "text" at bounding box center [1095, 664] width 367 height 29
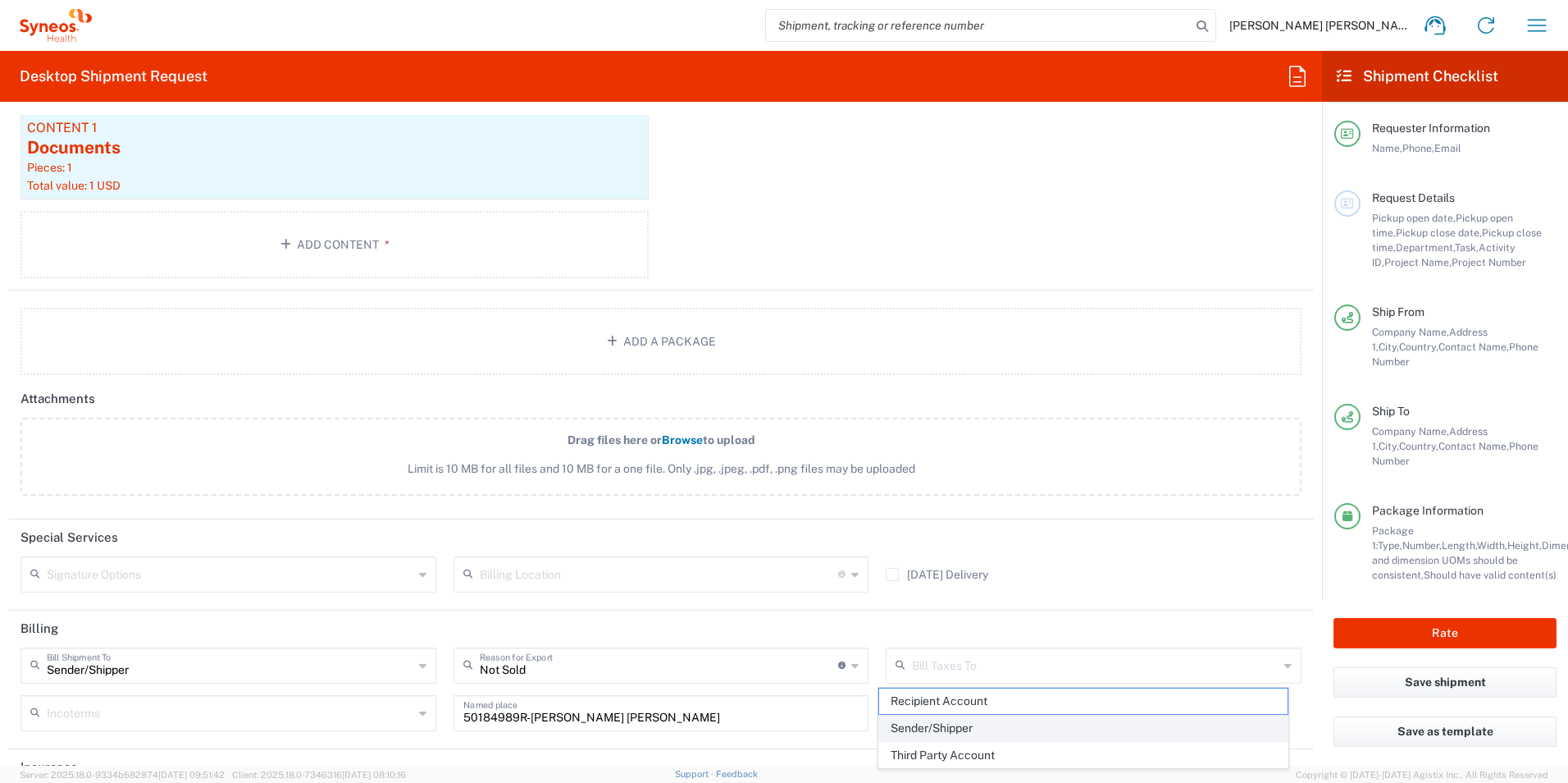
click at [943, 723] on span "Sender/Shipper" at bounding box center [1083, 728] width 409 height 26
type input "Sender/Shipper"
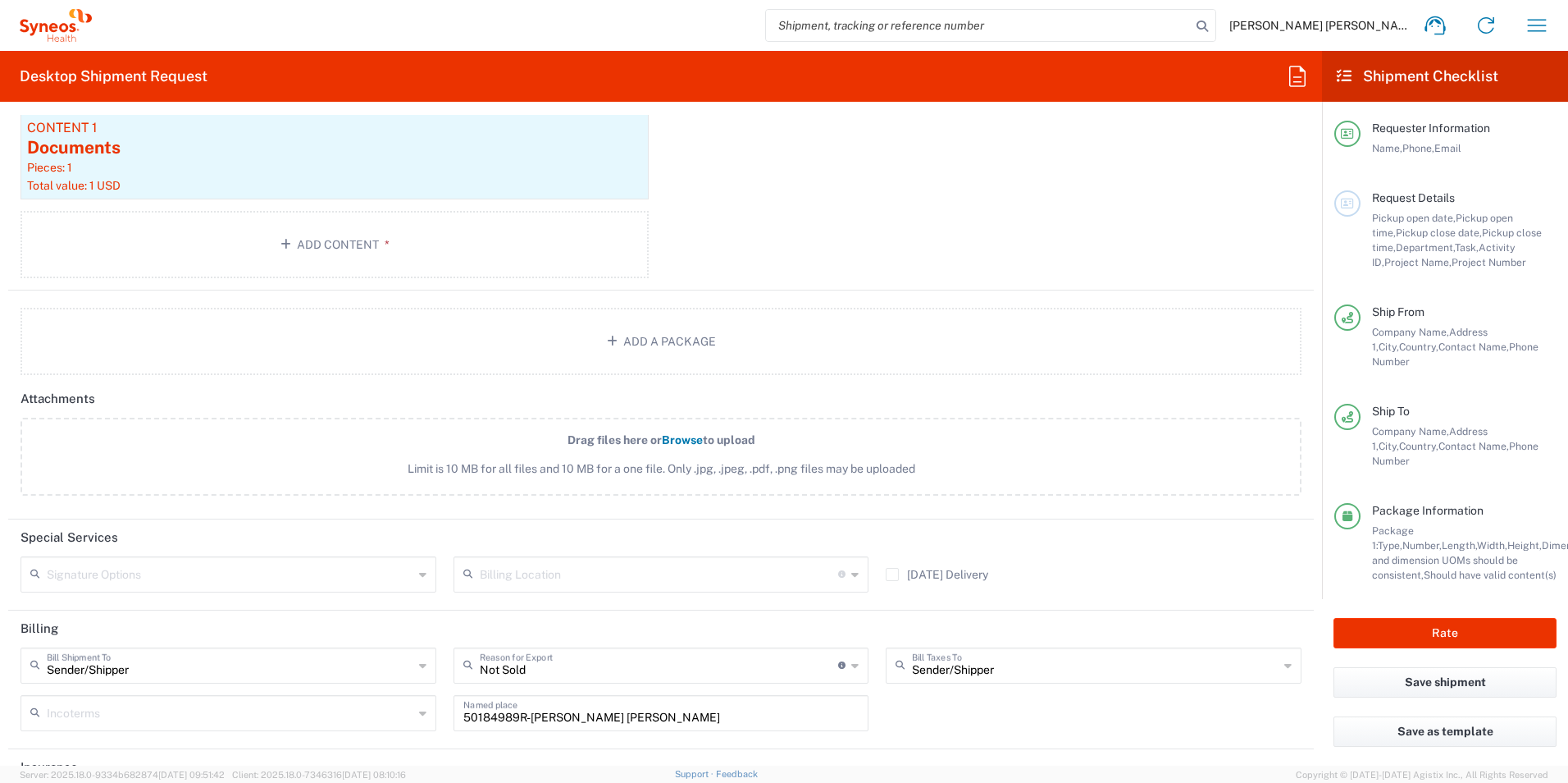
click at [108, 724] on input "text" at bounding box center [230, 711] width 367 height 29
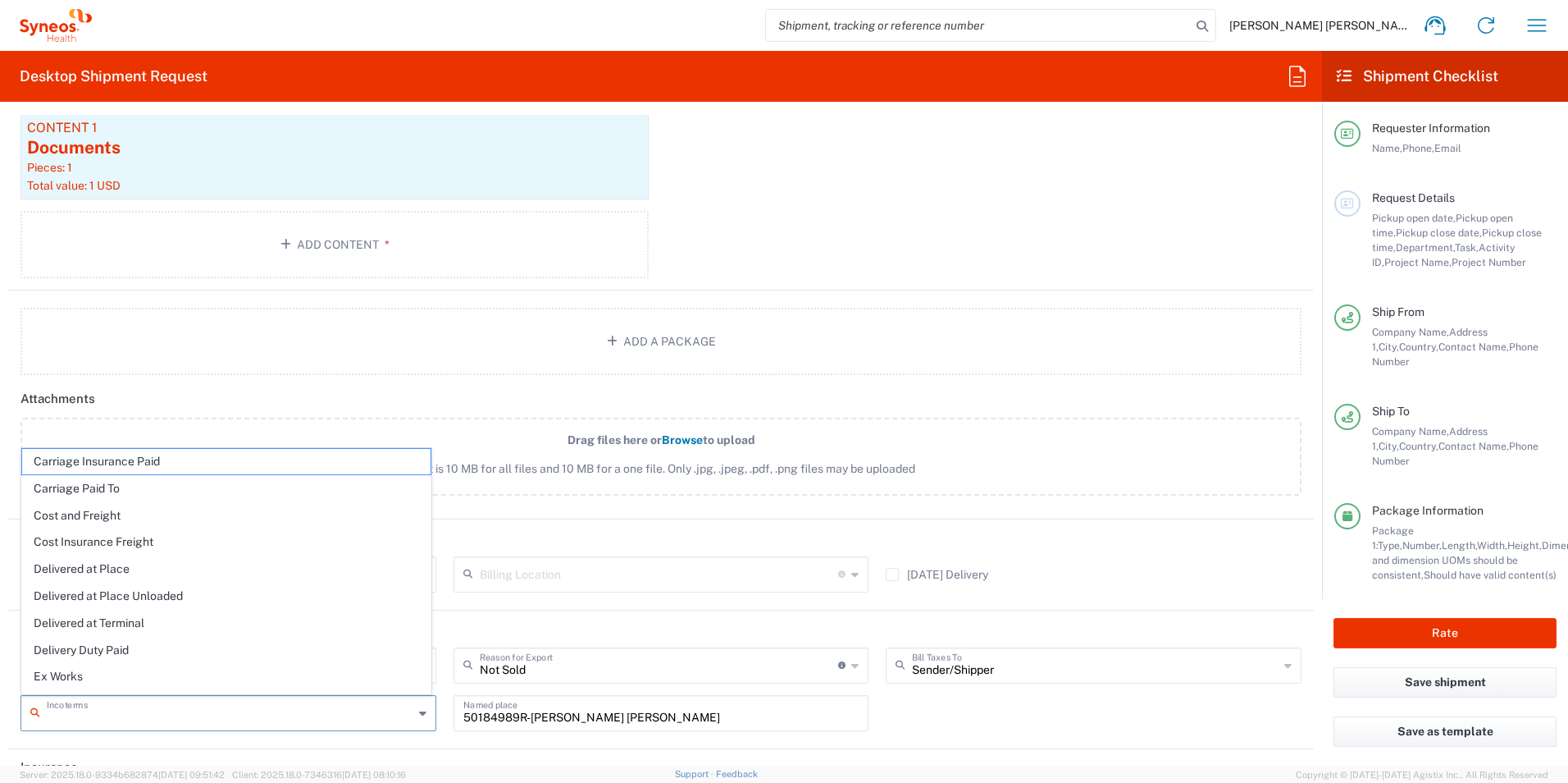
click at [96, 652] on span "Delivery Duty Paid" at bounding box center [226, 651] width 409 height 26
type input "Sender/Shipper"
type input "Delivery Duty Paid"
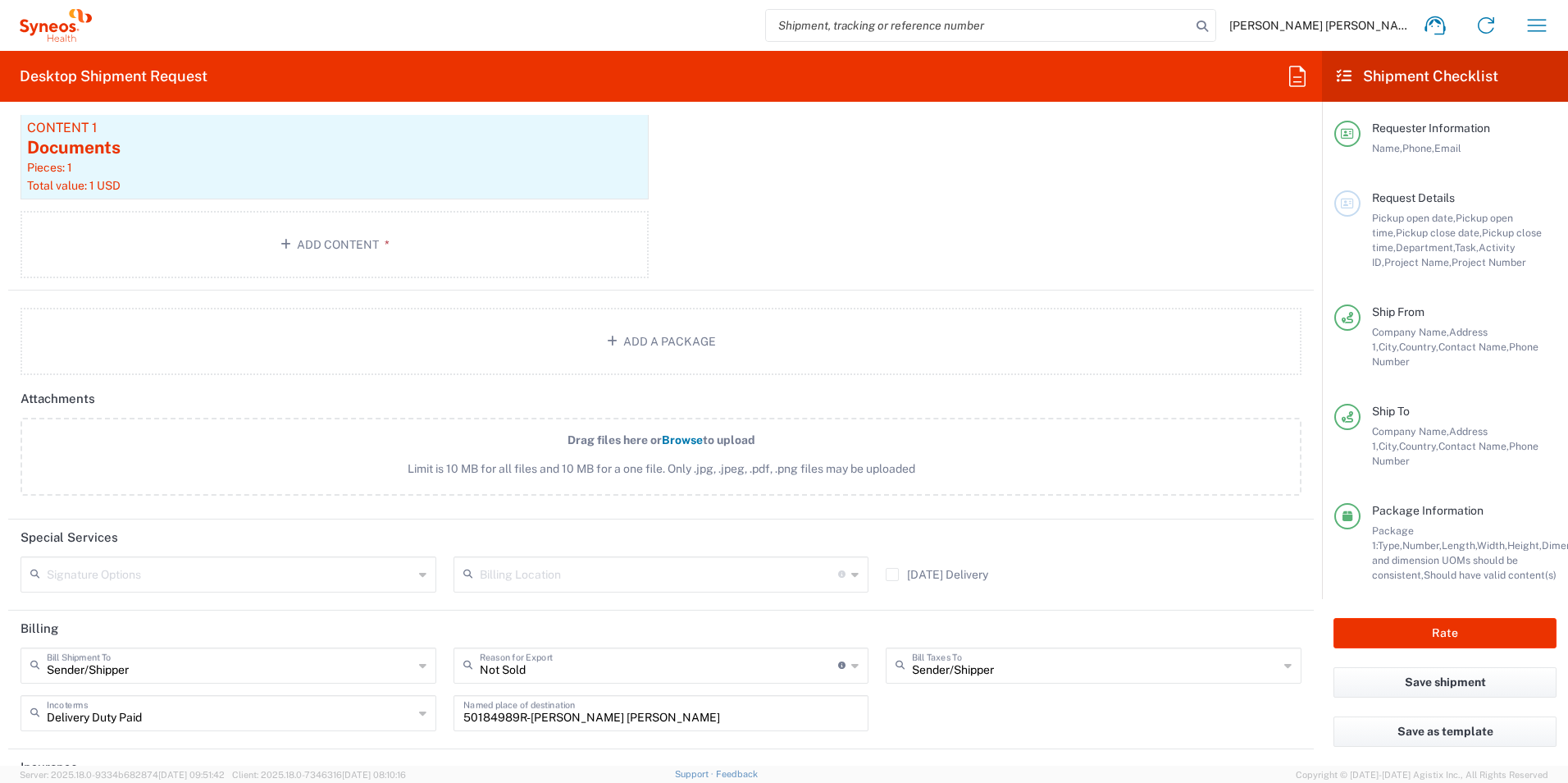
click at [955, 715] on div "Sender/[PERSON_NAME] Shipment To Sender/Shipper Recipient Account Third Party A…" at bounding box center [660, 695] width 1298 height 96
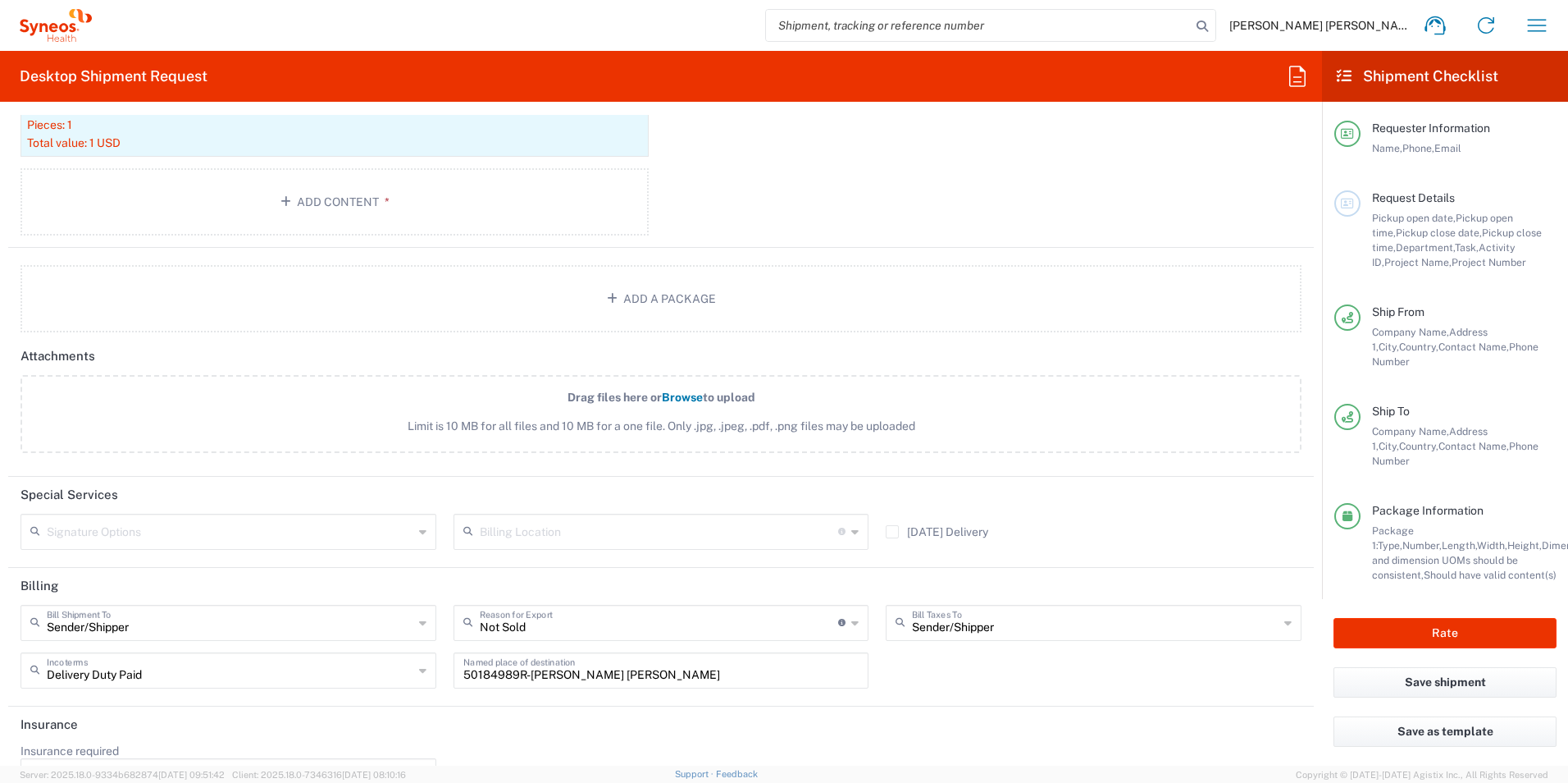
scroll to position [1977, 0]
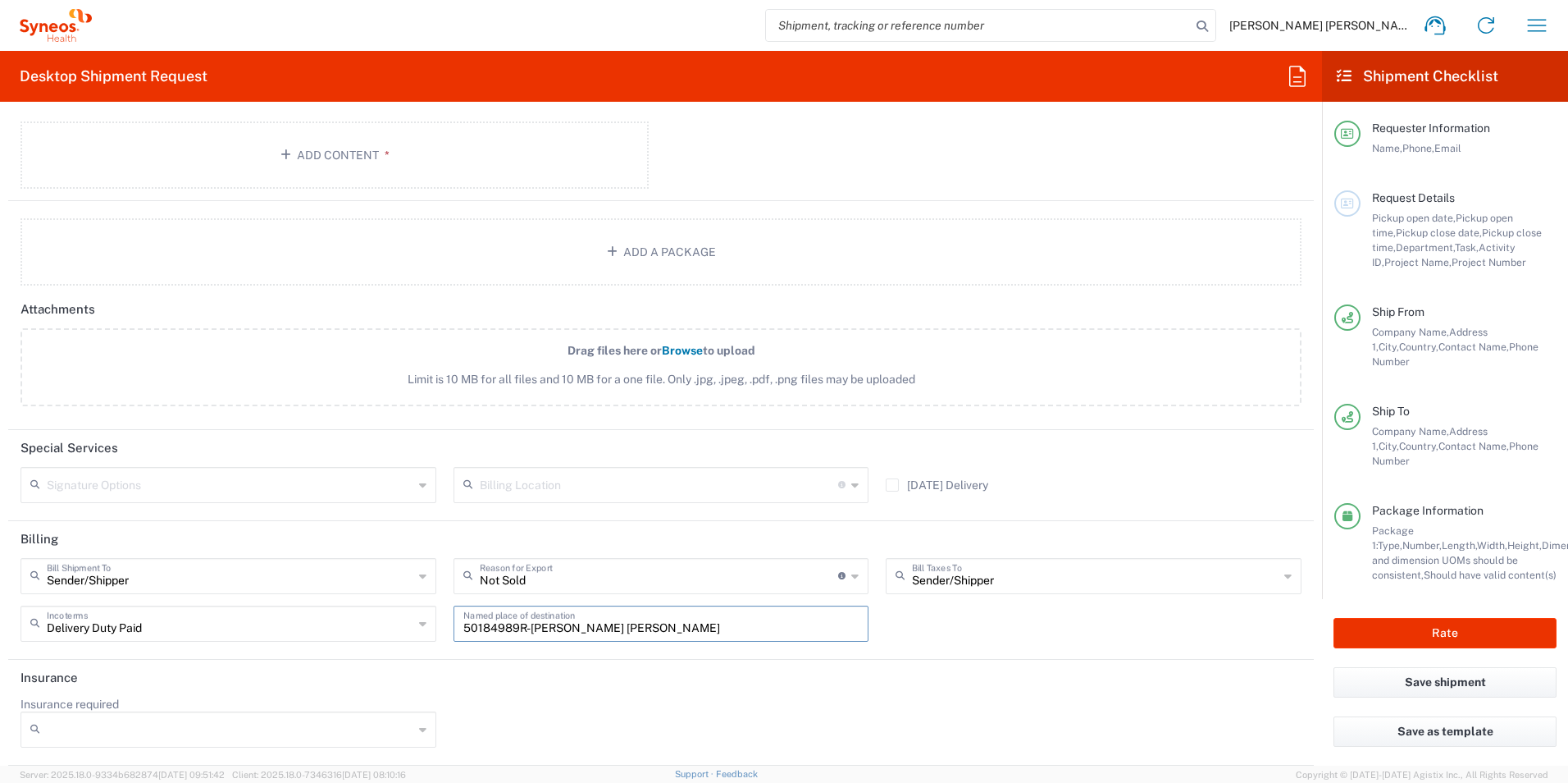
drag, startPoint x: 668, startPoint y: 626, endPoint x: 421, endPoint y: 628, distance: 247.0
click at [421, 628] on div "Sender/[PERSON_NAME] Shipment To Sender/Shipper Recipient Account Third Party A…" at bounding box center [660, 606] width 1298 height 96
click at [971, 630] on div "Sender/[PERSON_NAME] Shipment To Sender/Shipper Recipient Account Third Party A…" at bounding box center [660, 606] width 1298 height 96
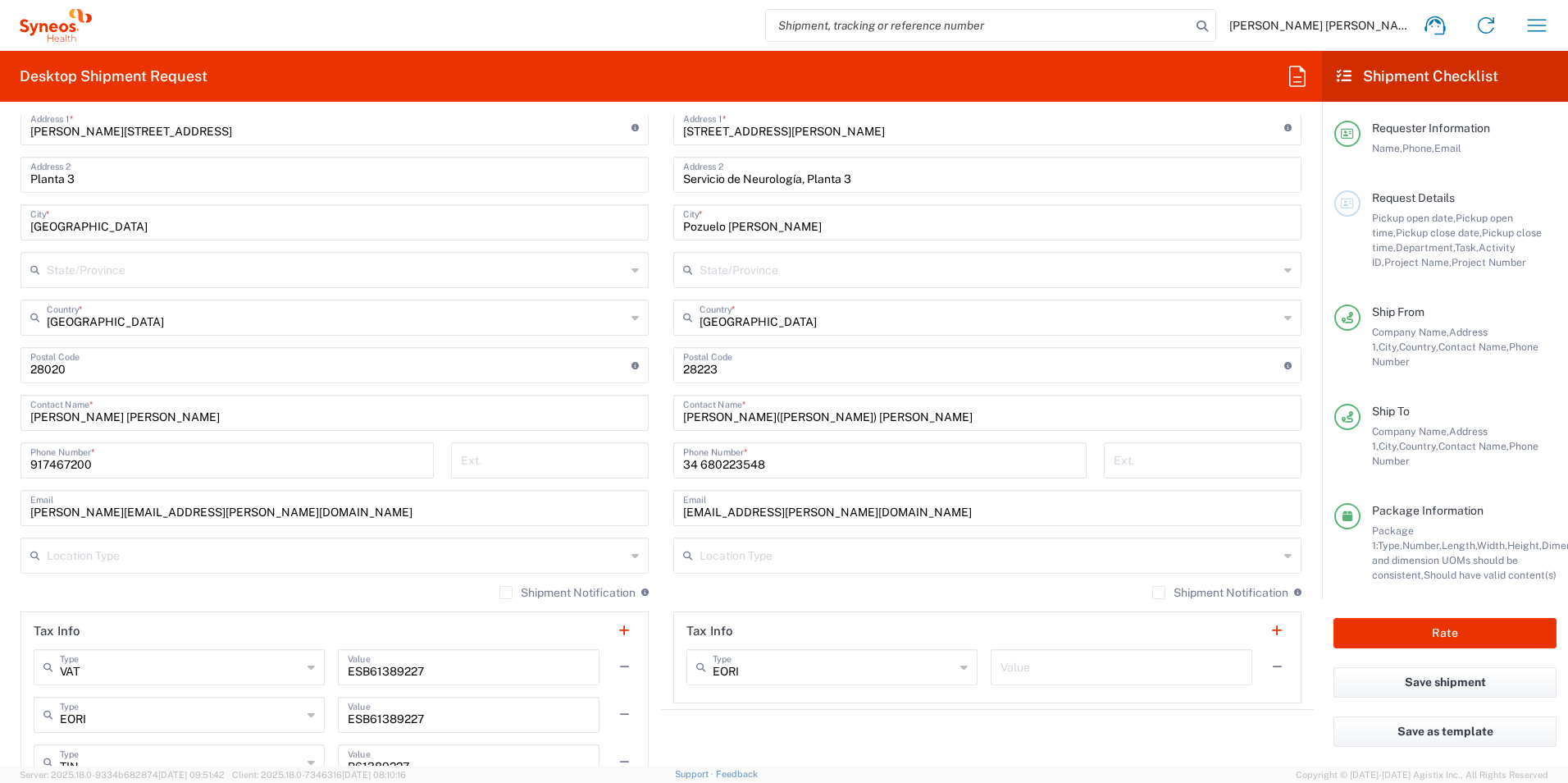
scroll to position [746, 0]
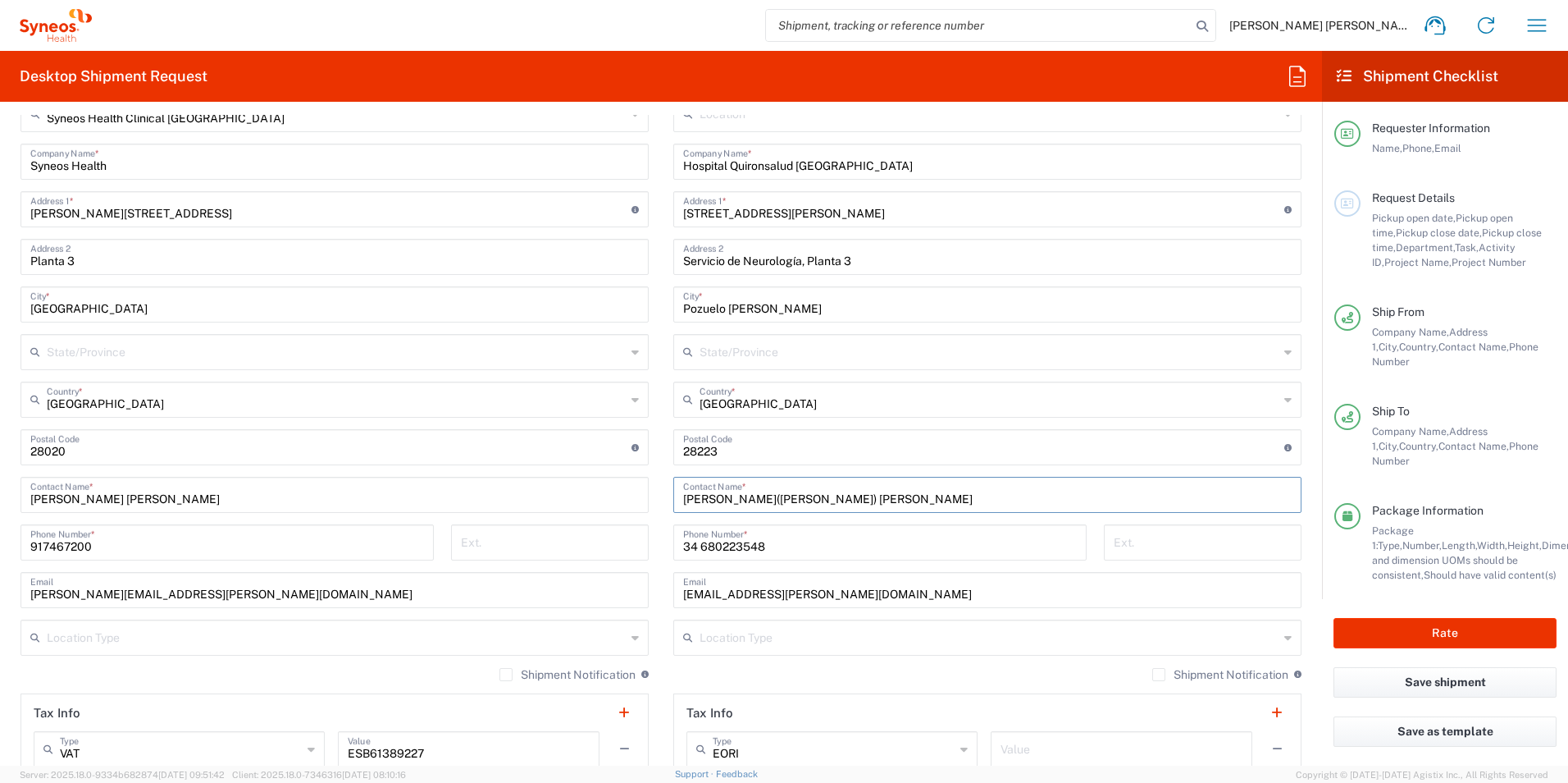
click at [732, 498] on input "[PERSON_NAME]([PERSON_NAME]) [PERSON_NAME]" at bounding box center [987, 493] width 609 height 29
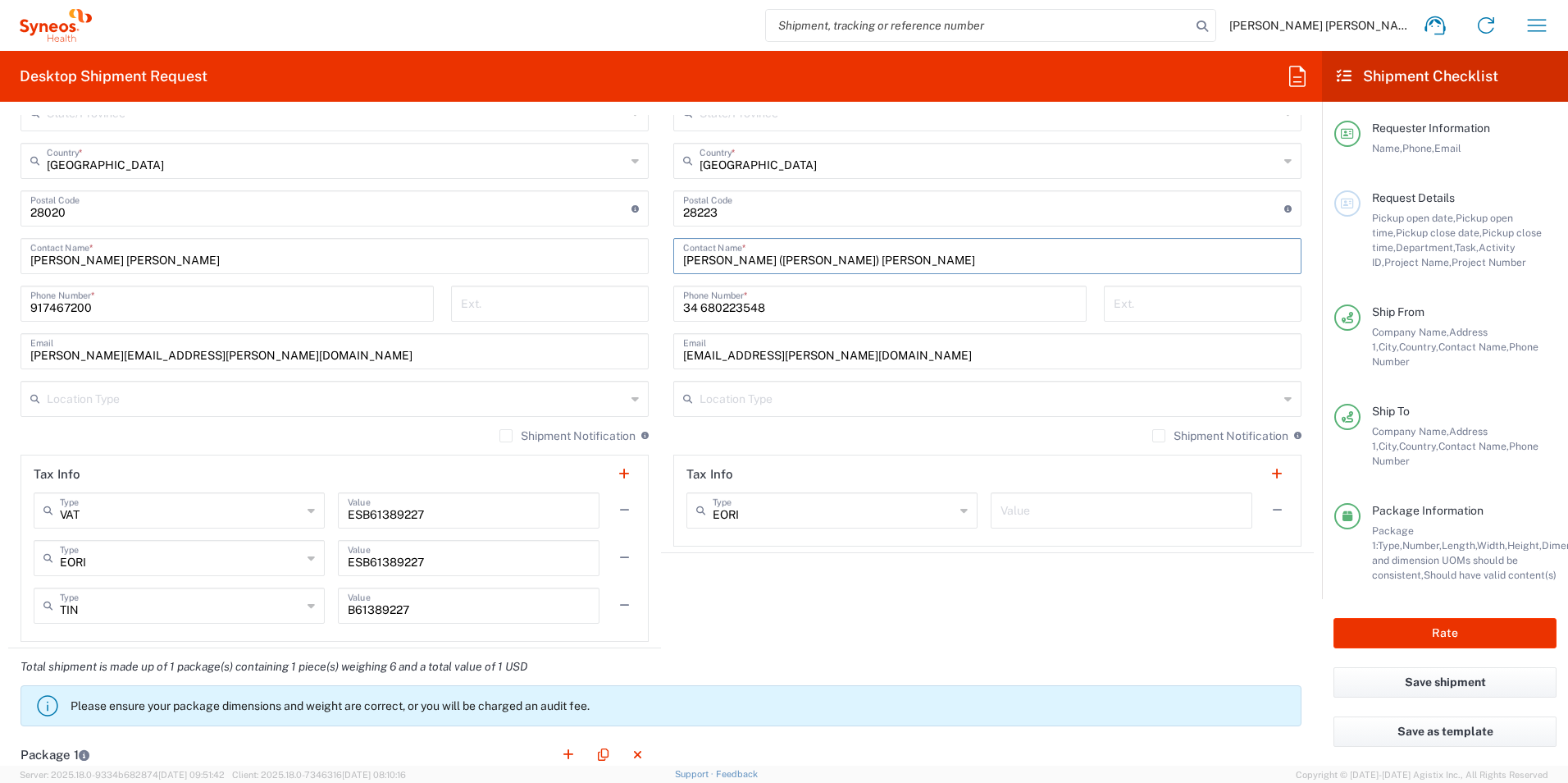
scroll to position [992, 0]
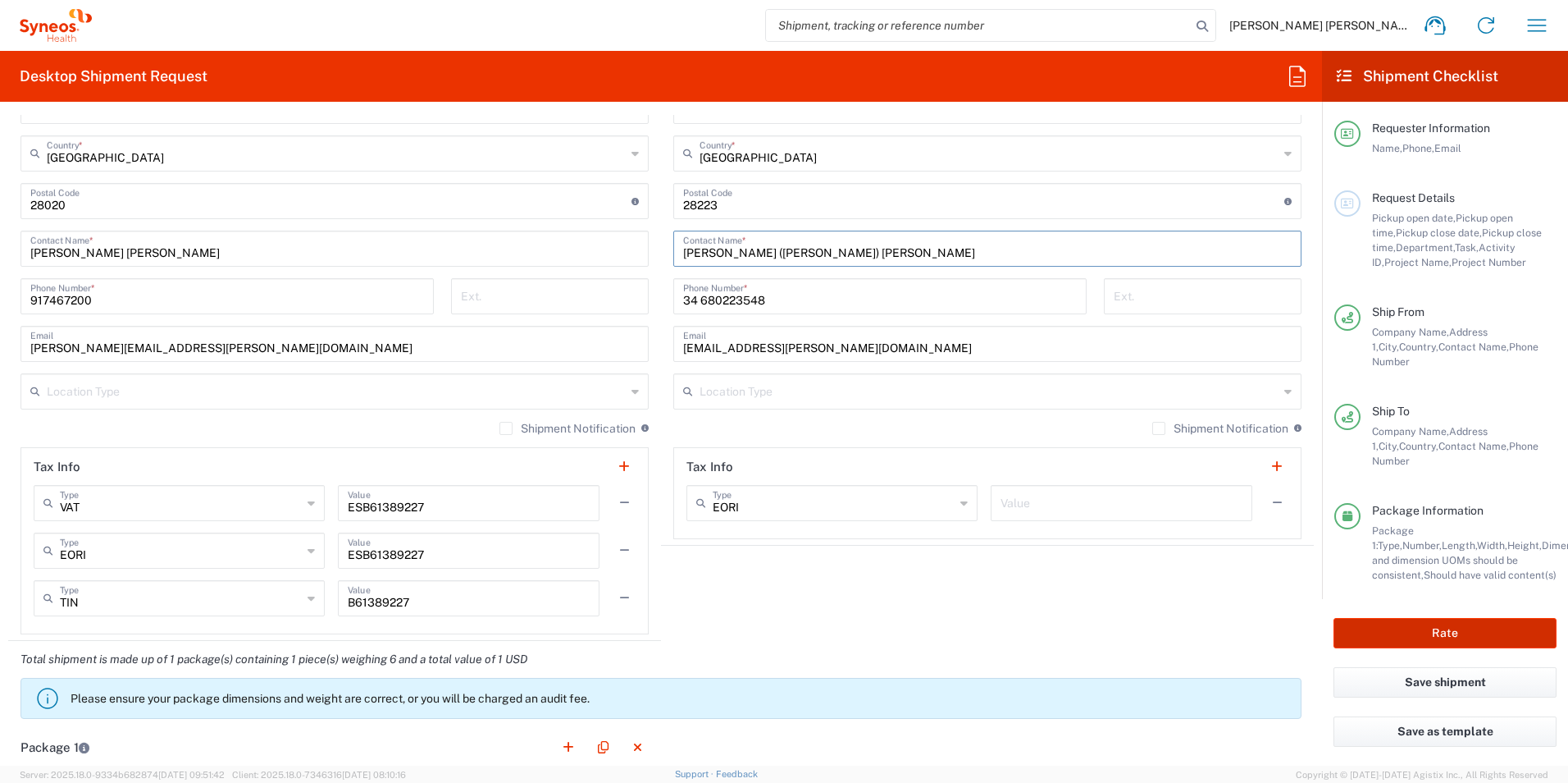
type input "[PERSON_NAME] ([PERSON_NAME]) [PERSON_NAME]"
click at [1424, 618] on button "Rate" at bounding box center [1445, 633] width 223 height 31
type input "7061958D"
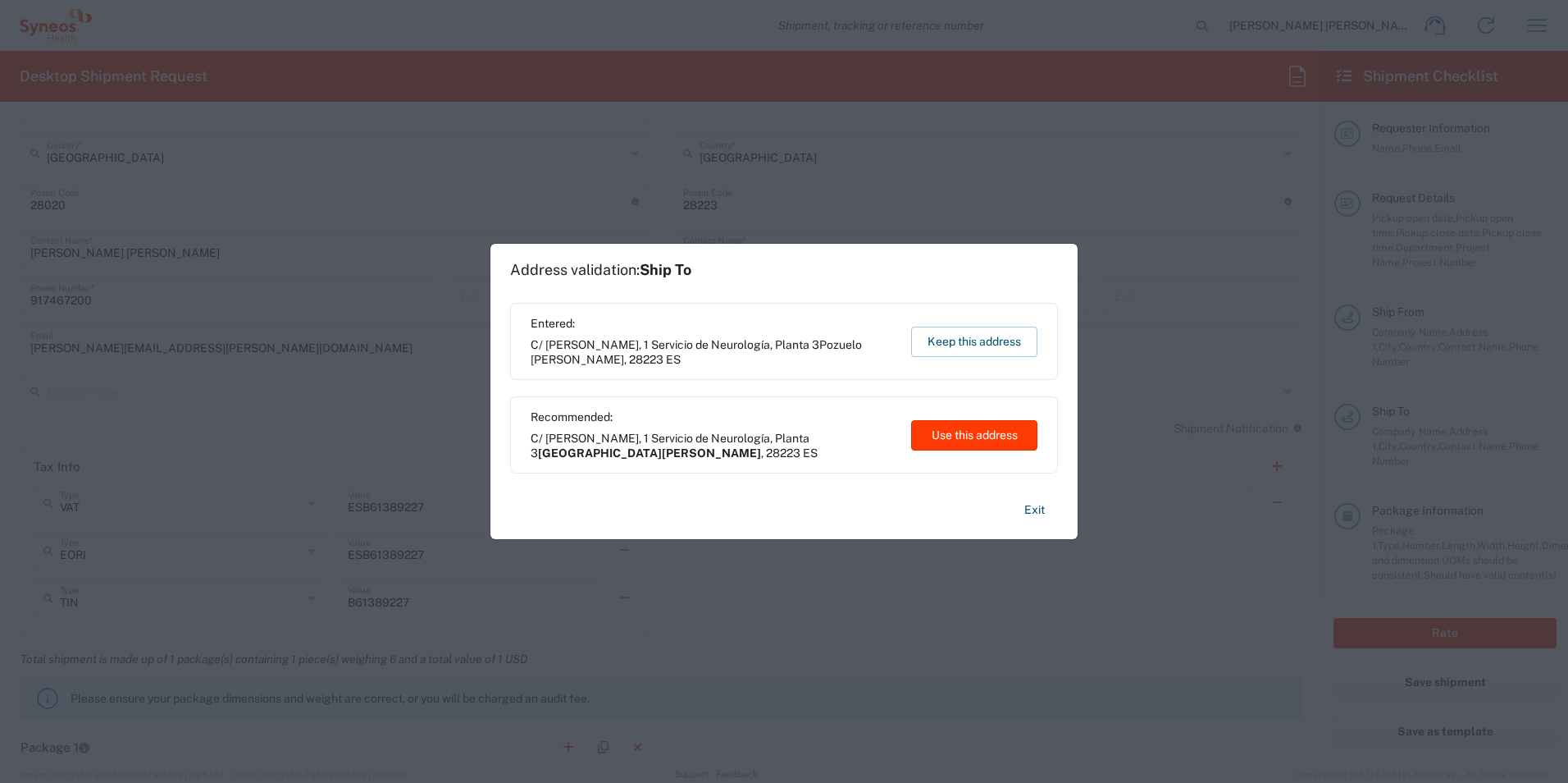
click at [964, 439] on button "Use this address" at bounding box center [973, 435] width 126 height 31
type input "[GEOGRAPHIC_DATA][PERSON_NAME]"
type input "[GEOGRAPHIC_DATA]"
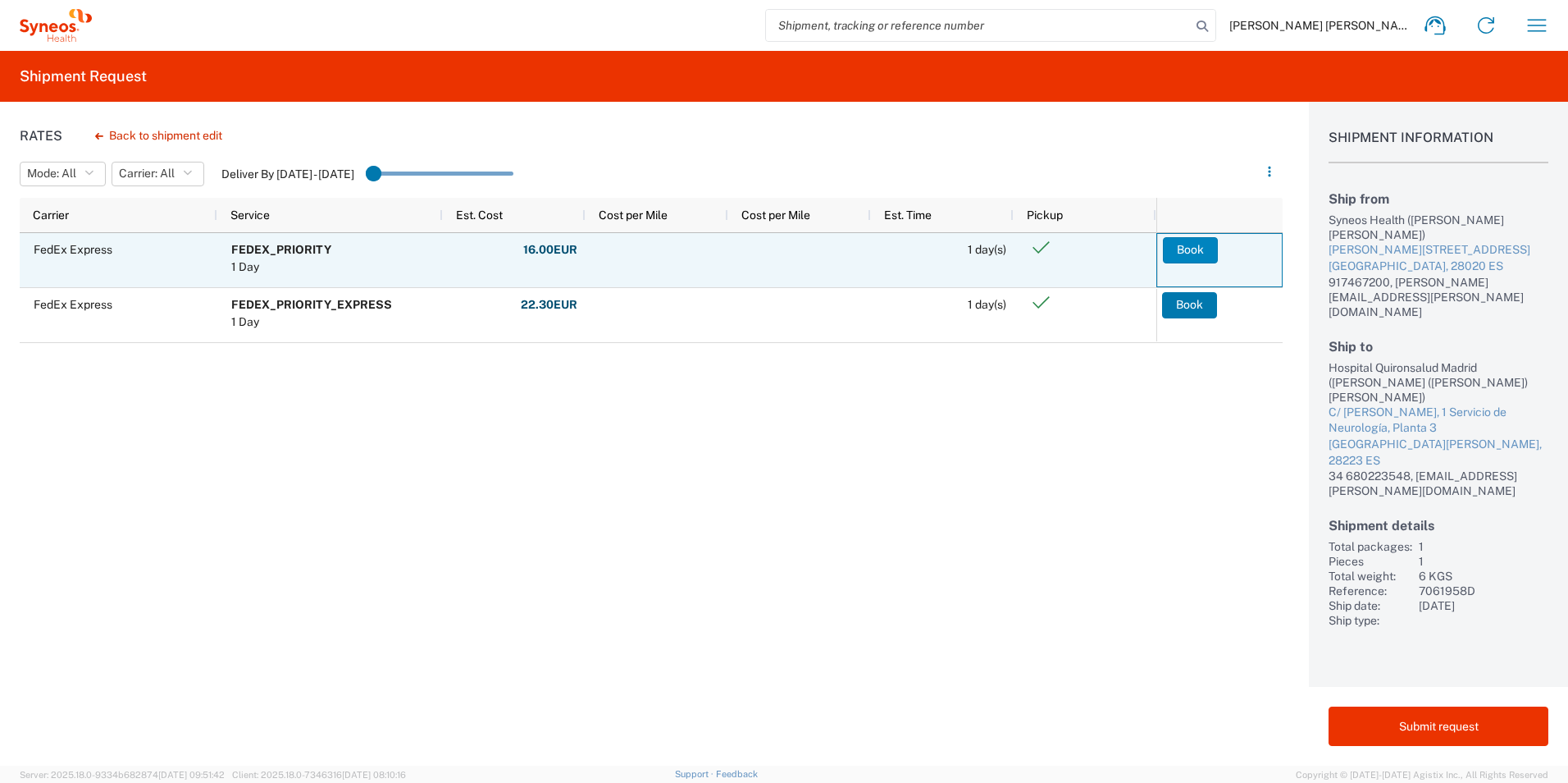
click at [1189, 250] on button "Book" at bounding box center [1189, 250] width 55 height 26
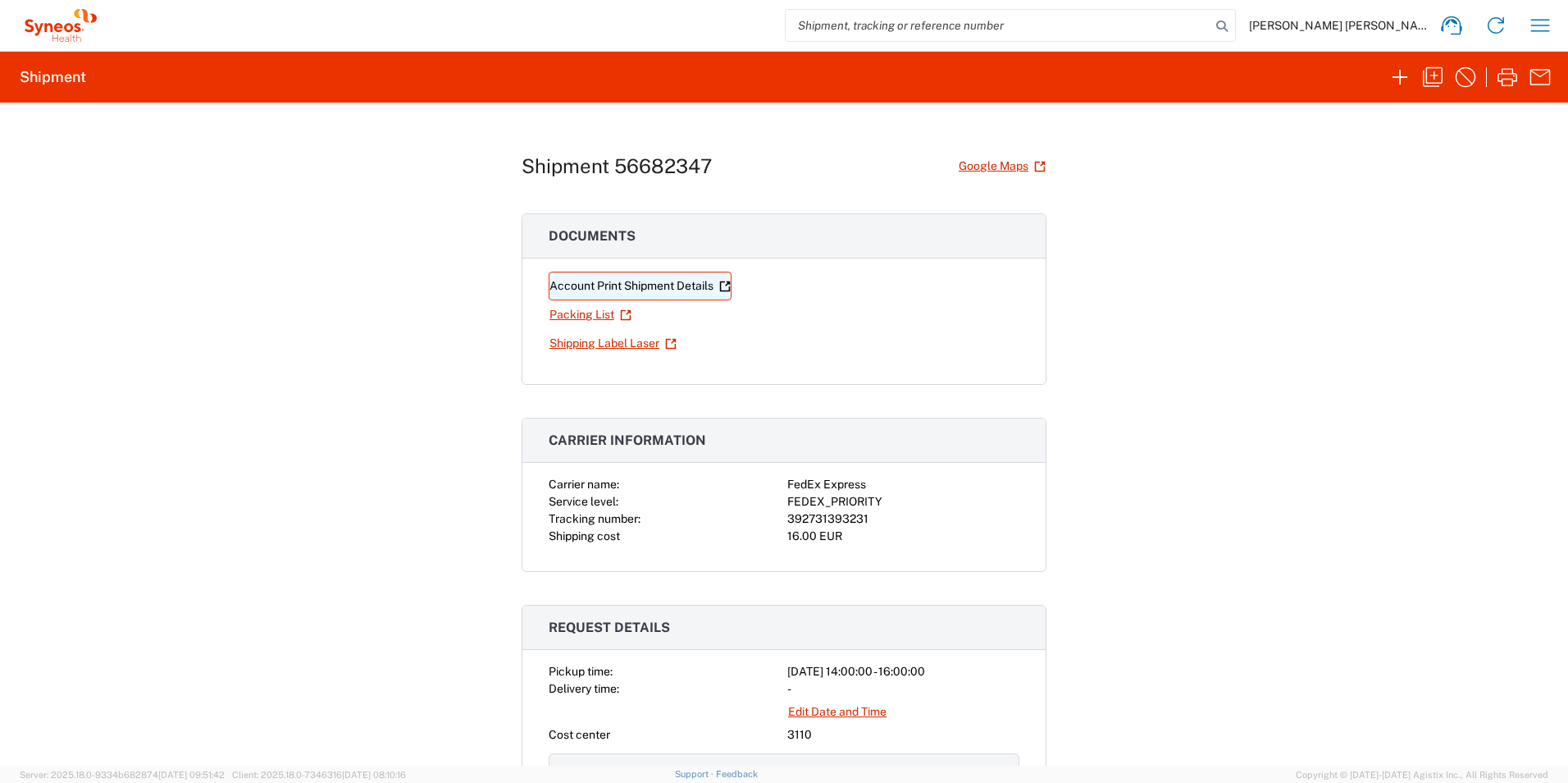
click at [573, 288] on link "Account Print Shipment Details" at bounding box center [640, 286] width 183 height 29
click at [572, 313] on link "Packing List" at bounding box center [591, 314] width 84 height 29
click at [567, 339] on link "Shipping Label Laser" at bounding box center [612, 343] width 128 height 29
